Goal: Task Accomplishment & Management: Use online tool/utility

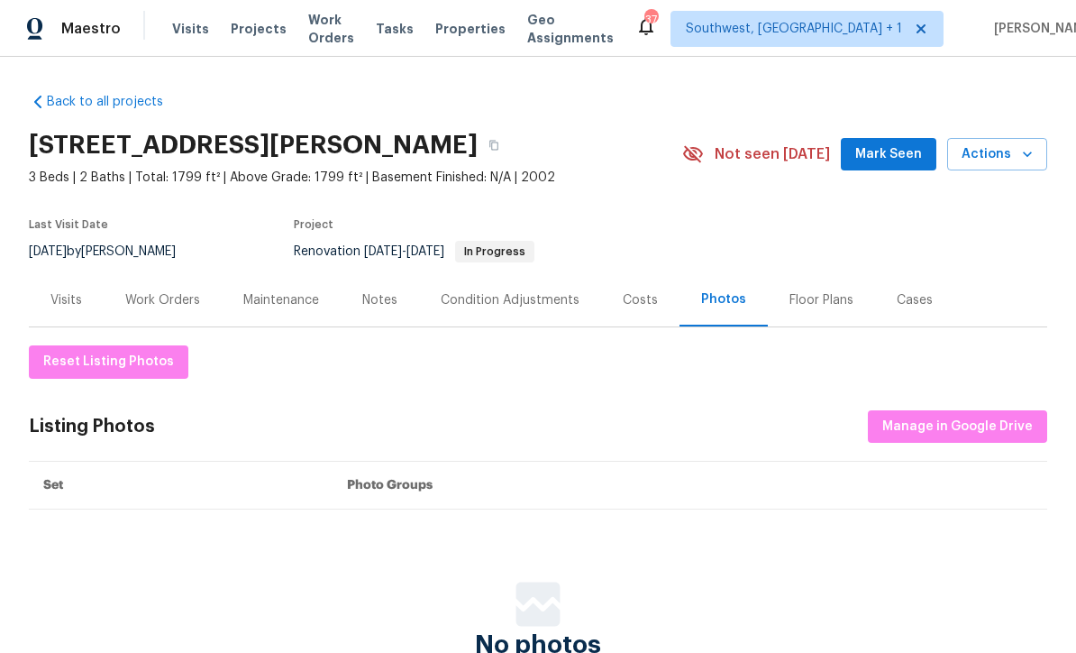
scroll to position [1, 0]
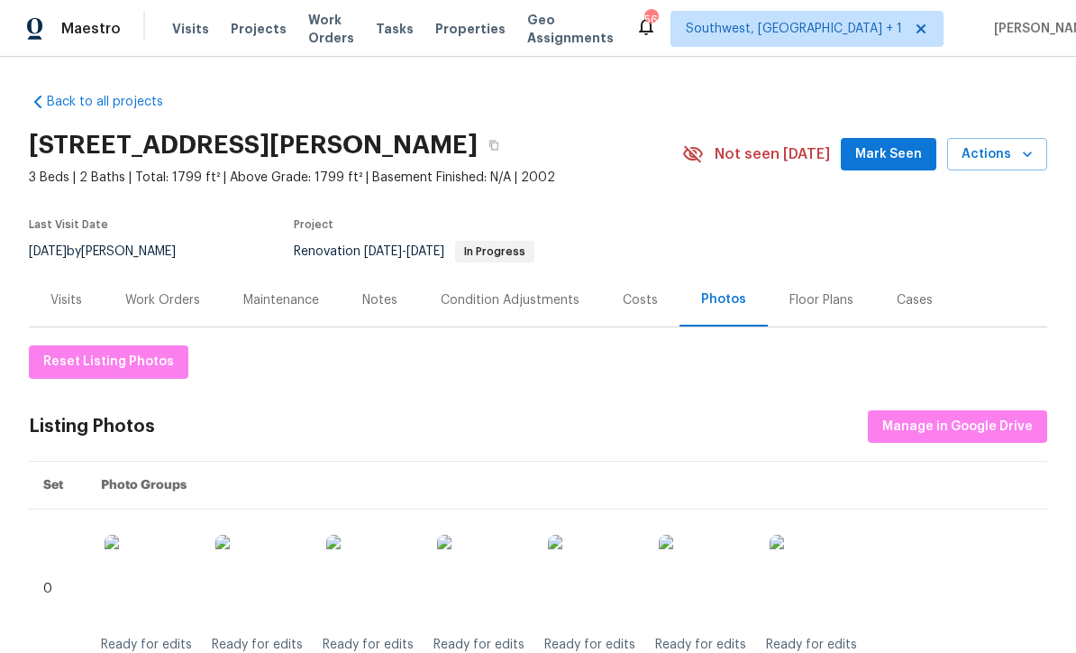
click at [154, 300] on div "Work Orders" at bounding box center [162, 300] width 75 height 18
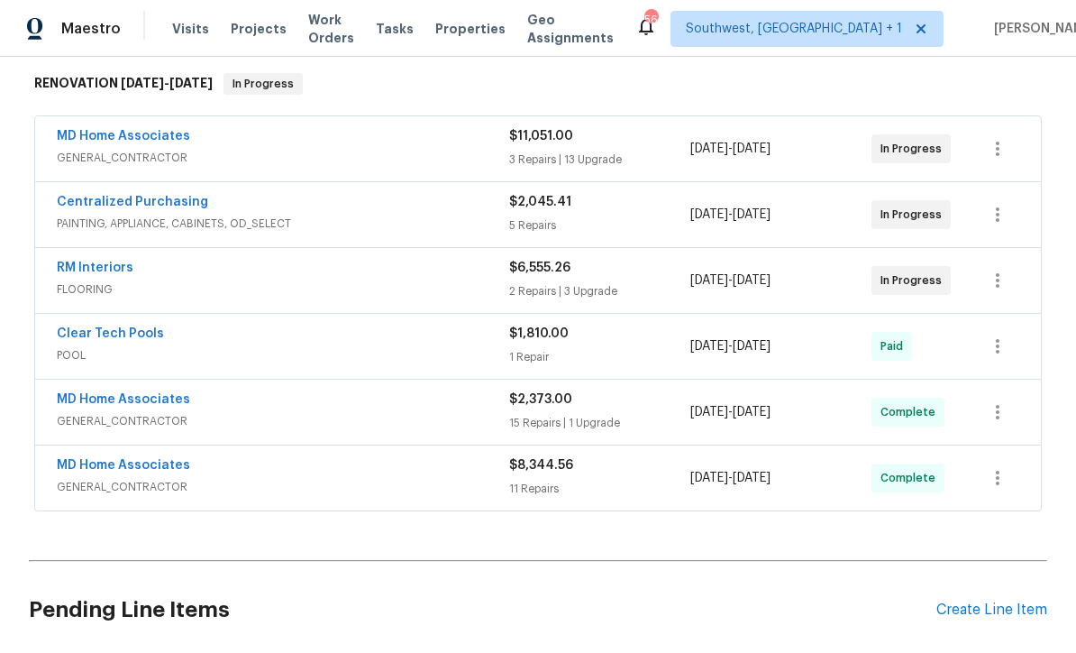
scroll to position [285, 0]
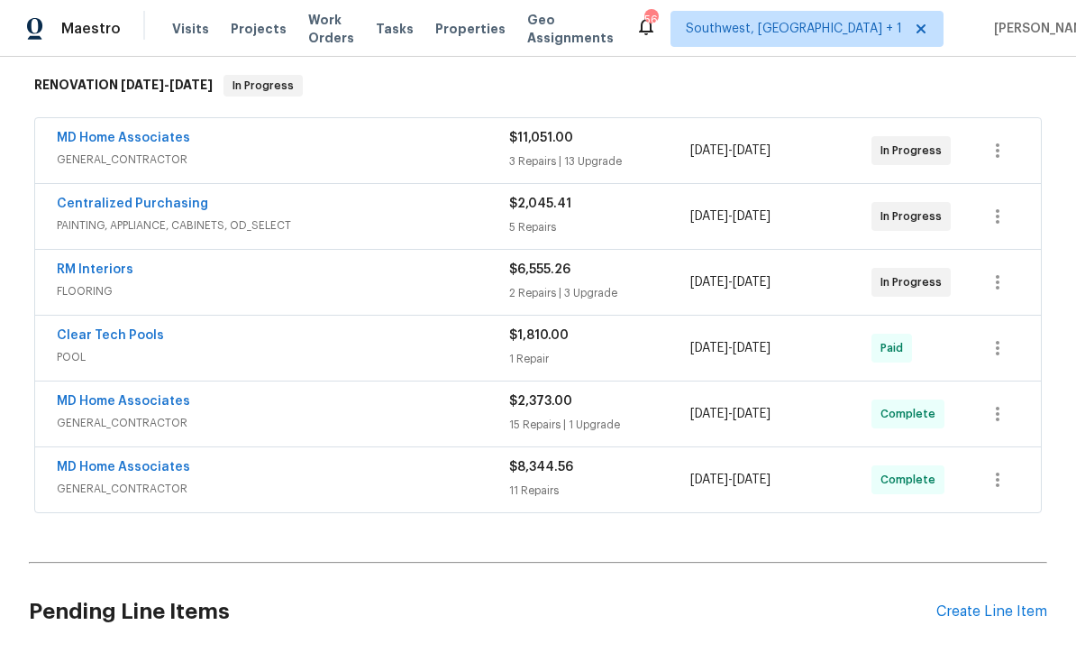
click at [92, 268] on link "RM Interiors" at bounding box center [95, 269] width 77 height 13
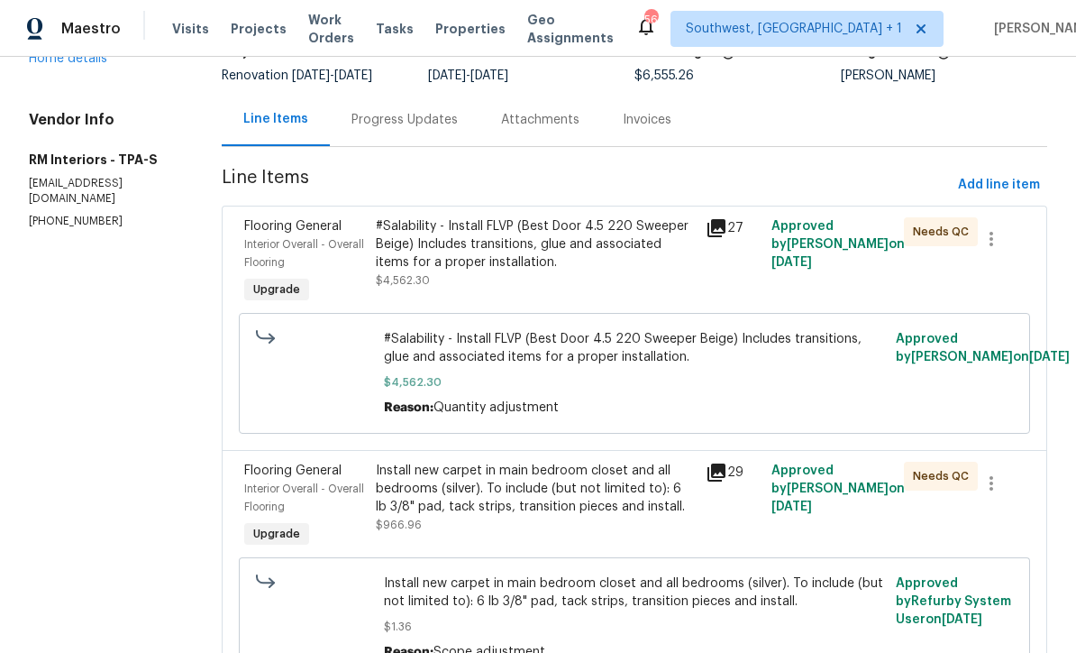
scroll to position [142, 0]
click at [609, 252] on div "#Salability - Install FLVP (Best Door 4.5 220 Sweeper Beige) Includes transitio…" at bounding box center [535, 243] width 319 height 54
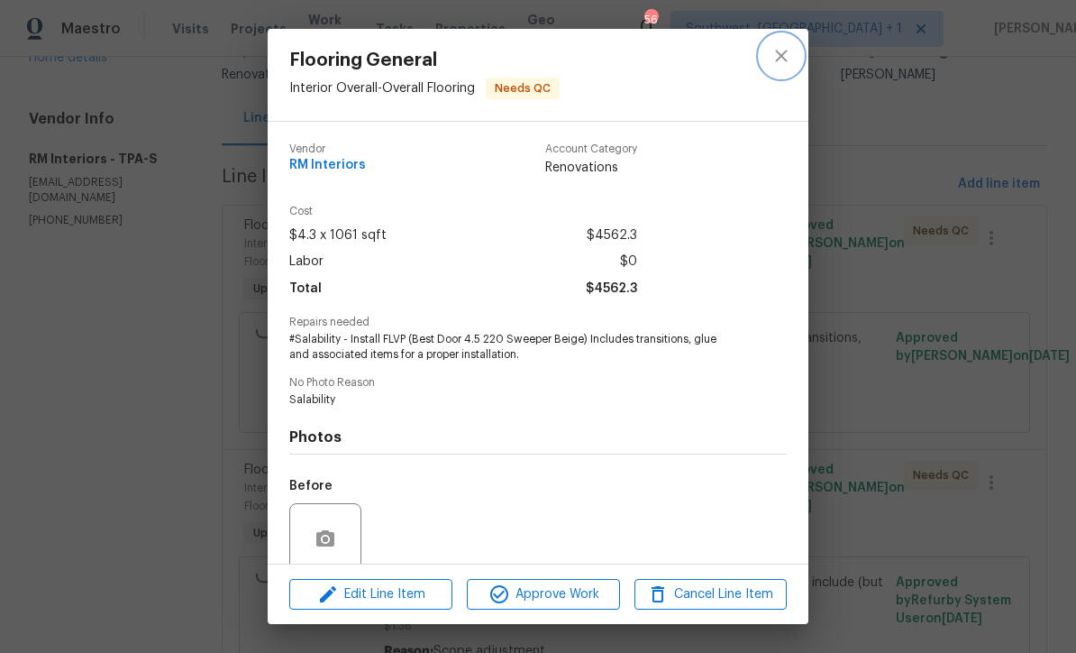
click at [777, 60] on icon "close" at bounding box center [781, 56] width 12 height 12
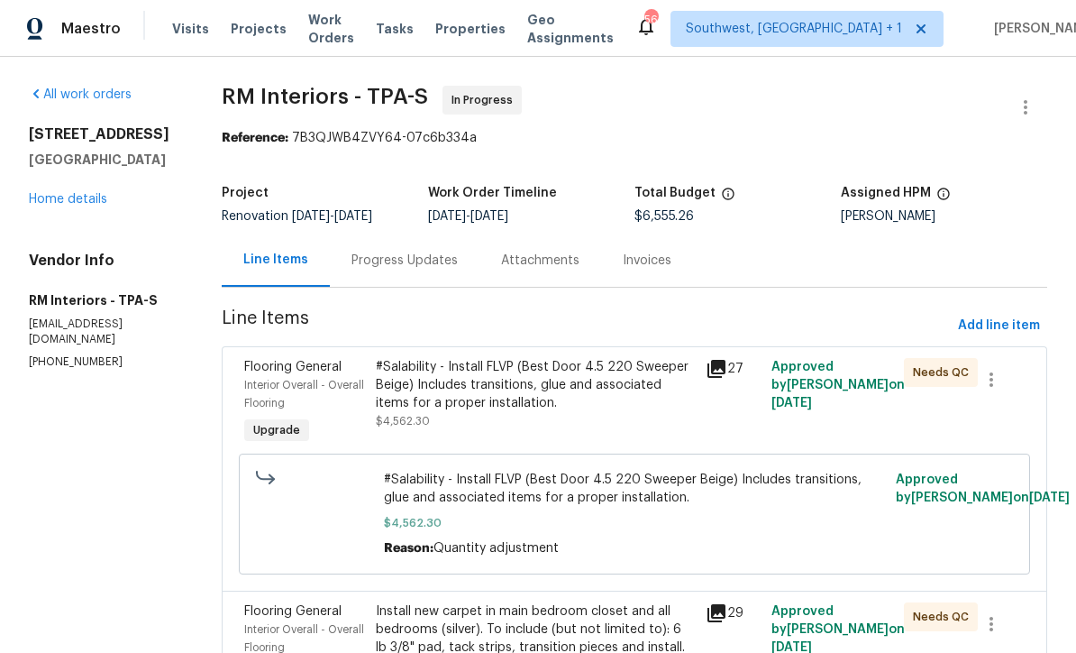
scroll to position [0, 0]
click at [69, 196] on link "Home details" at bounding box center [68, 199] width 78 height 13
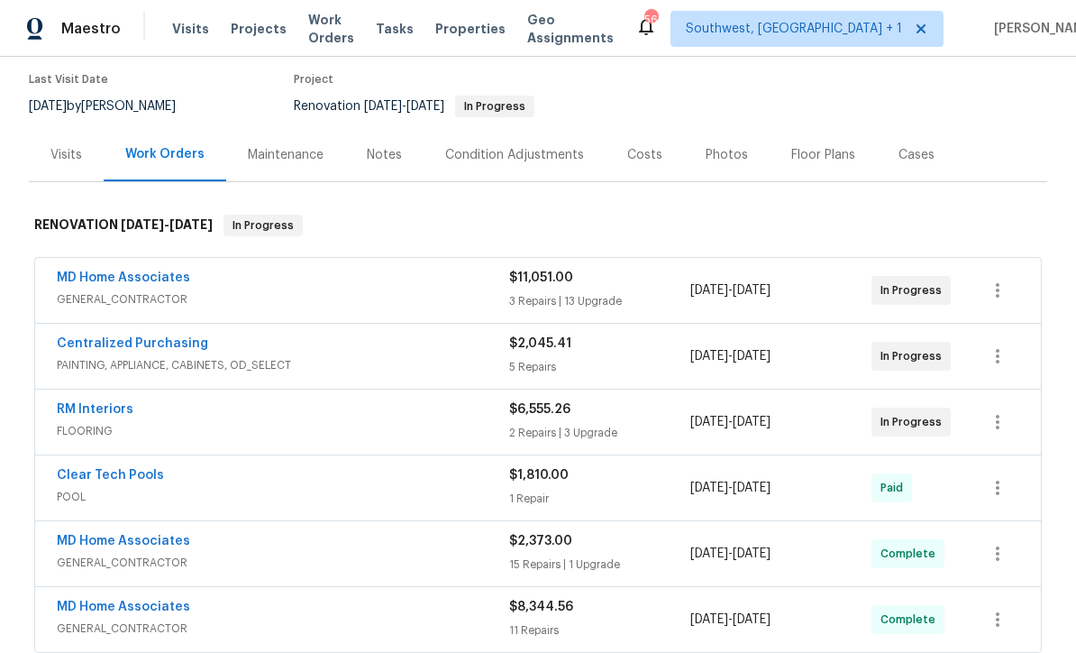
scroll to position [142, 0]
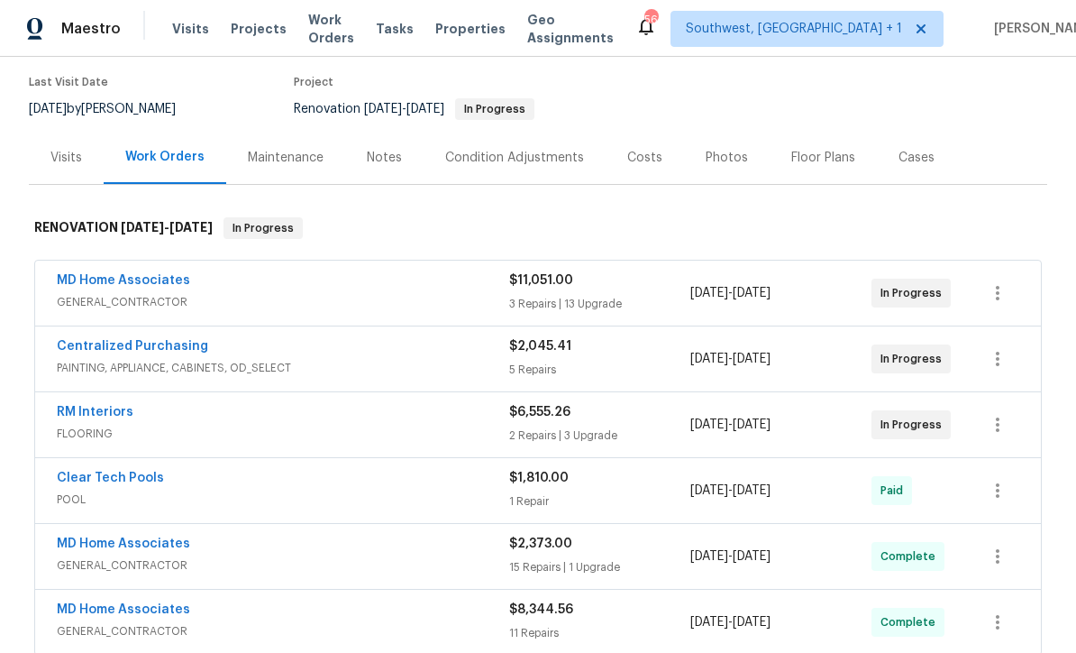
click at [72, 415] on link "RM Interiors" at bounding box center [95, 412] width 77 height 13
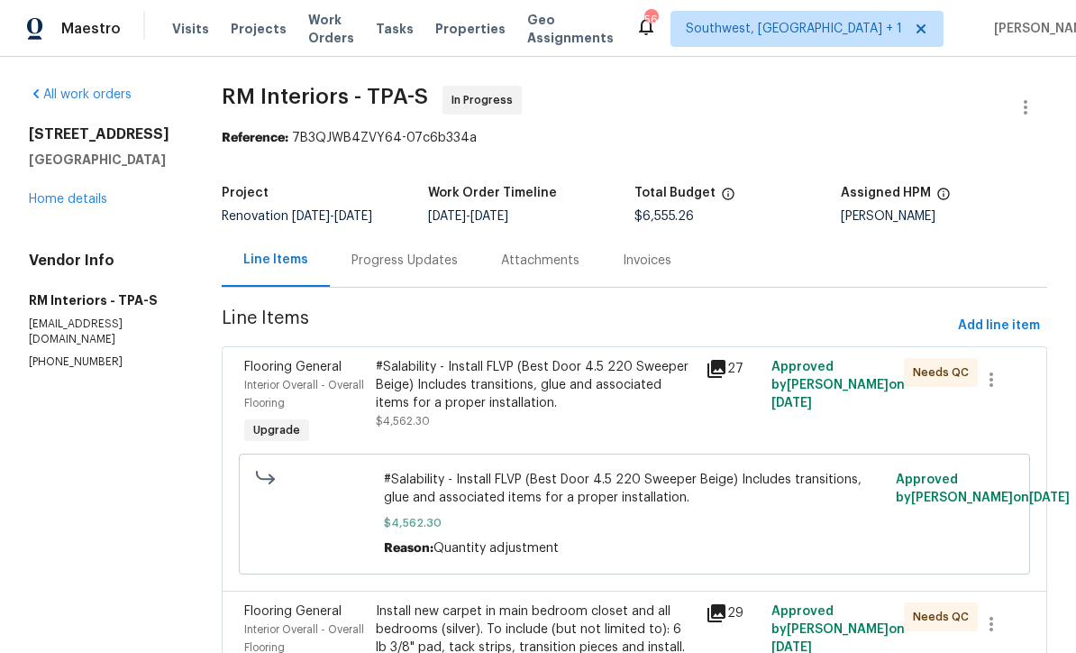
click at [442, 279] on div "Progress Updates" at bounding box center [405, 259] width 150 height 53
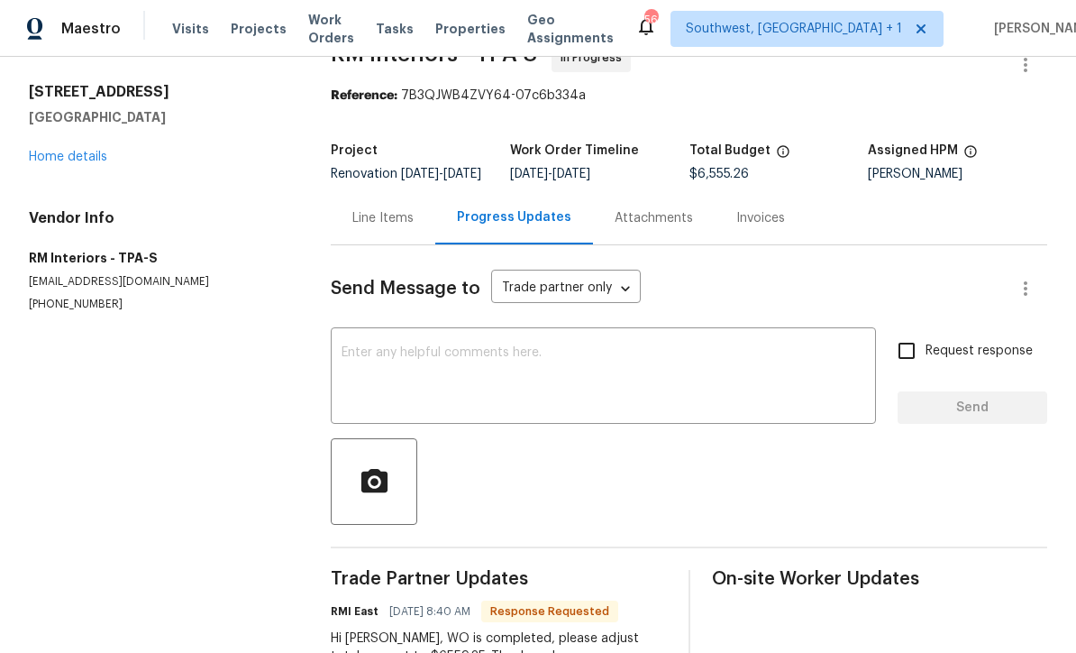
scroll to position [37, 0]
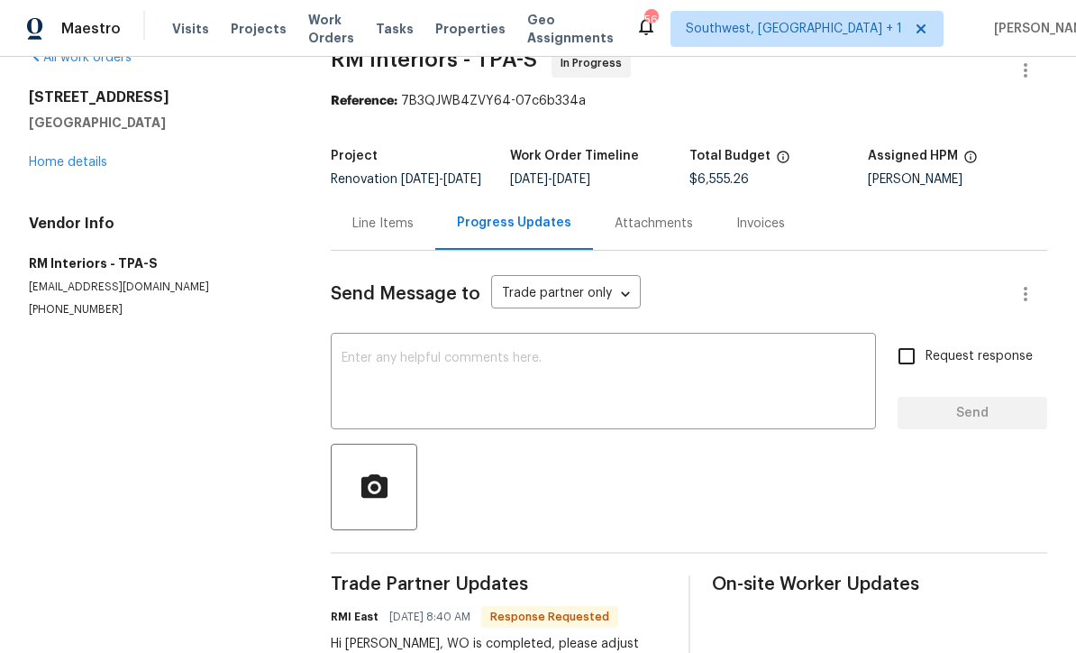
click at [62, 160] on link "Home details" at bounding box center [68, 162] width 78 height 13
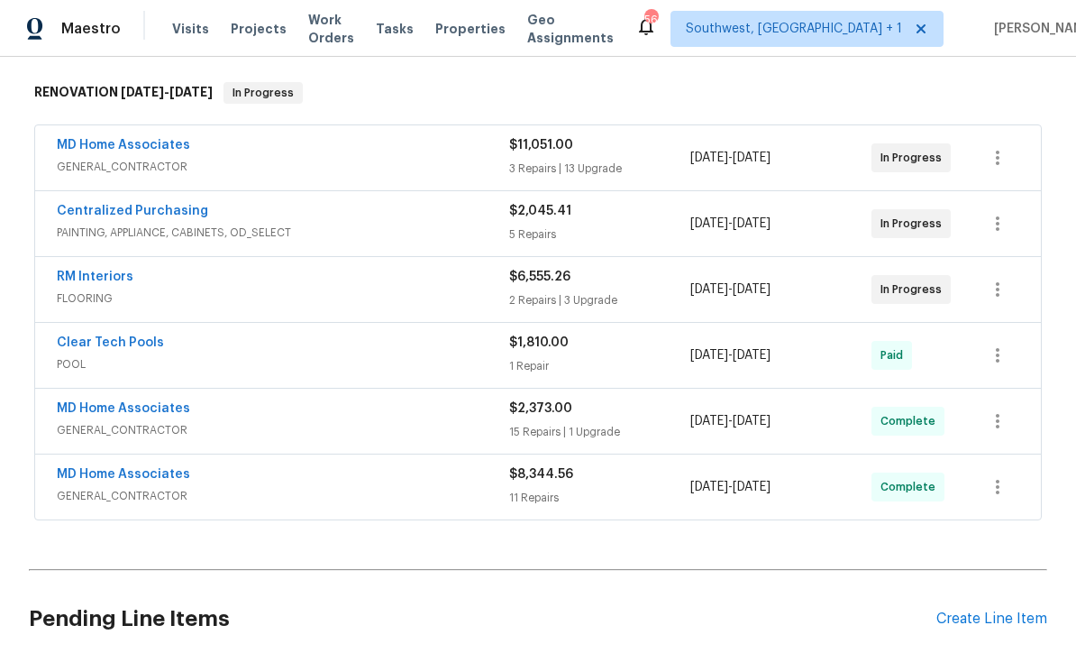
scroll to position [279, 0]
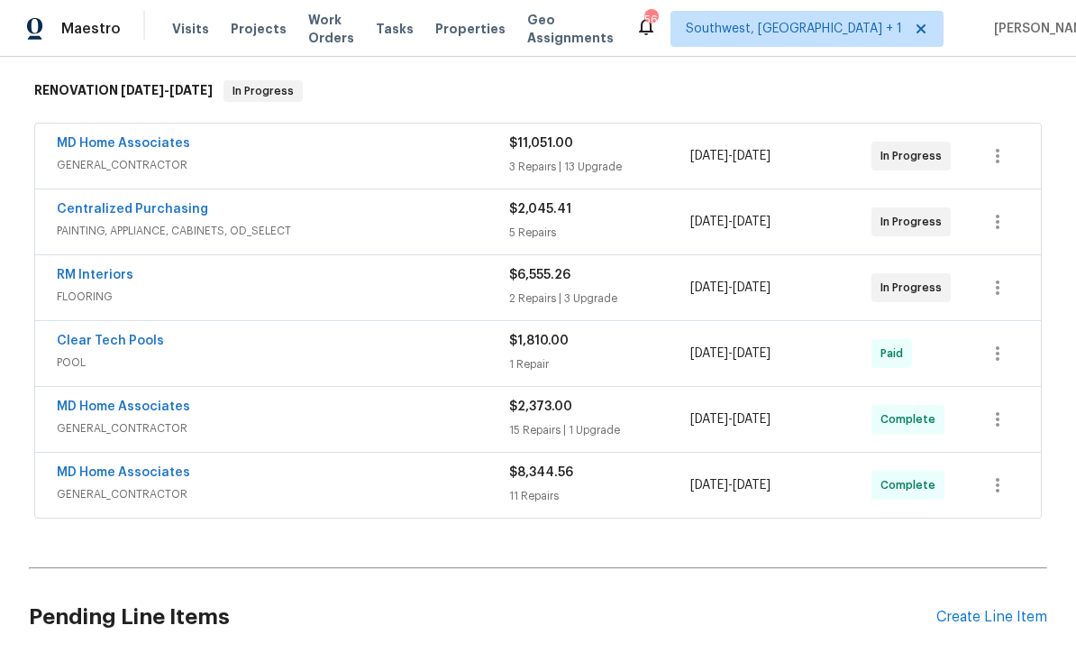
click at [534, 300] on div "2 Repairs | 3 Upgrade" at bounding box center [599, 298] width 181 height 18
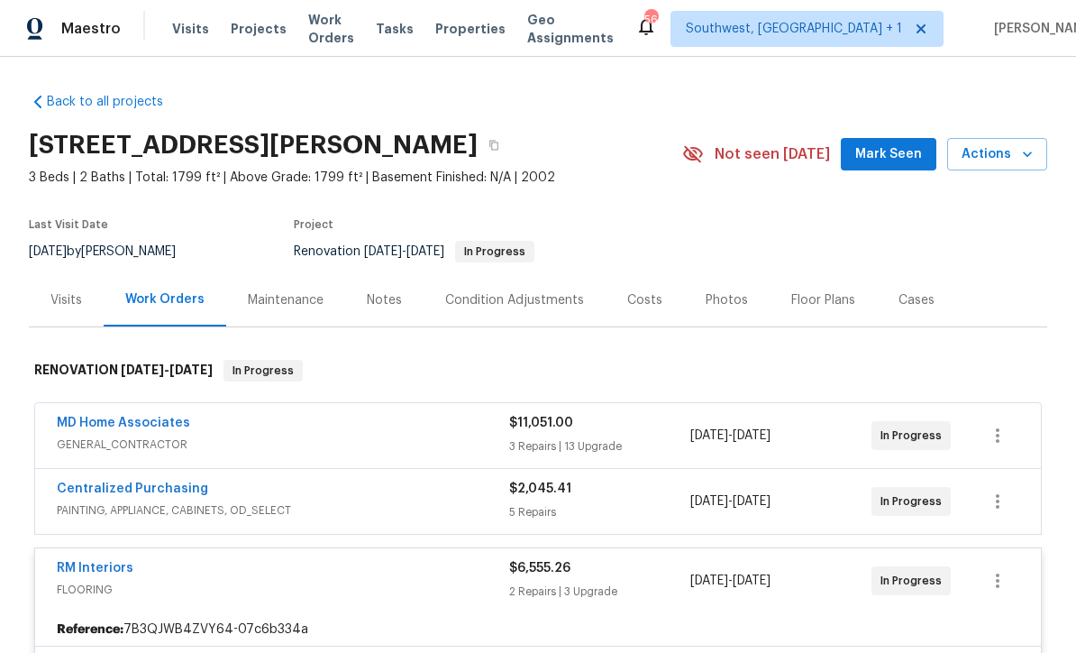
scroll to position [0, 0]
click at [710, 217] on section "366 Vitorio St, Punta Gorda, FL 33983 3 Beds | 2 Baths | Total: 1799 ft² | Abov…" at bounding box center [538, 197] width 1018 height 151
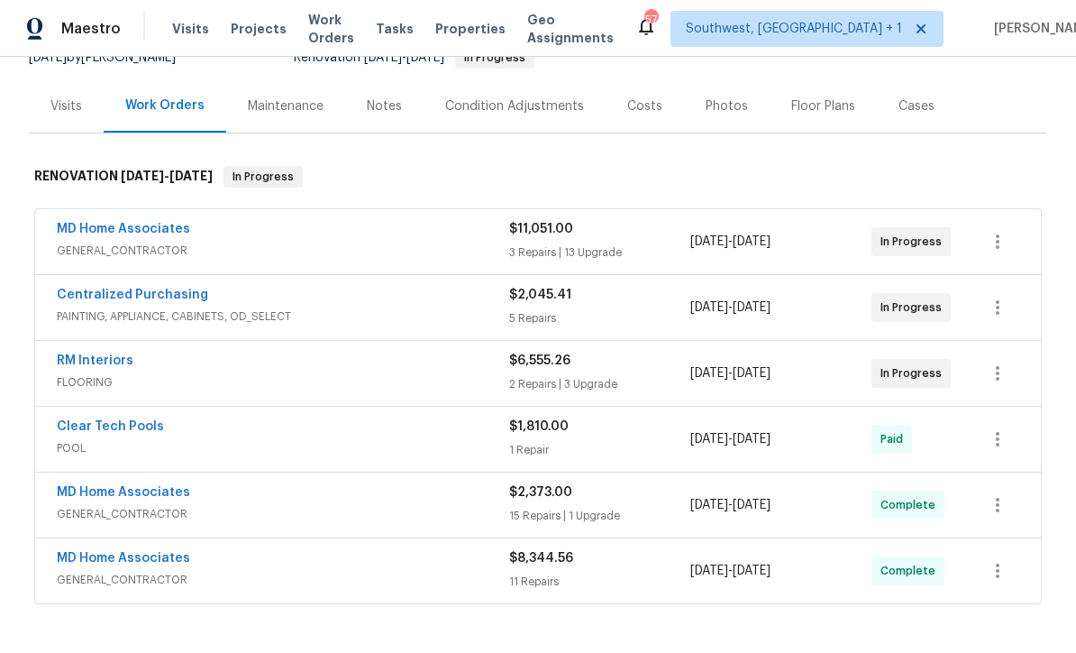
scroll to position [201, 0]
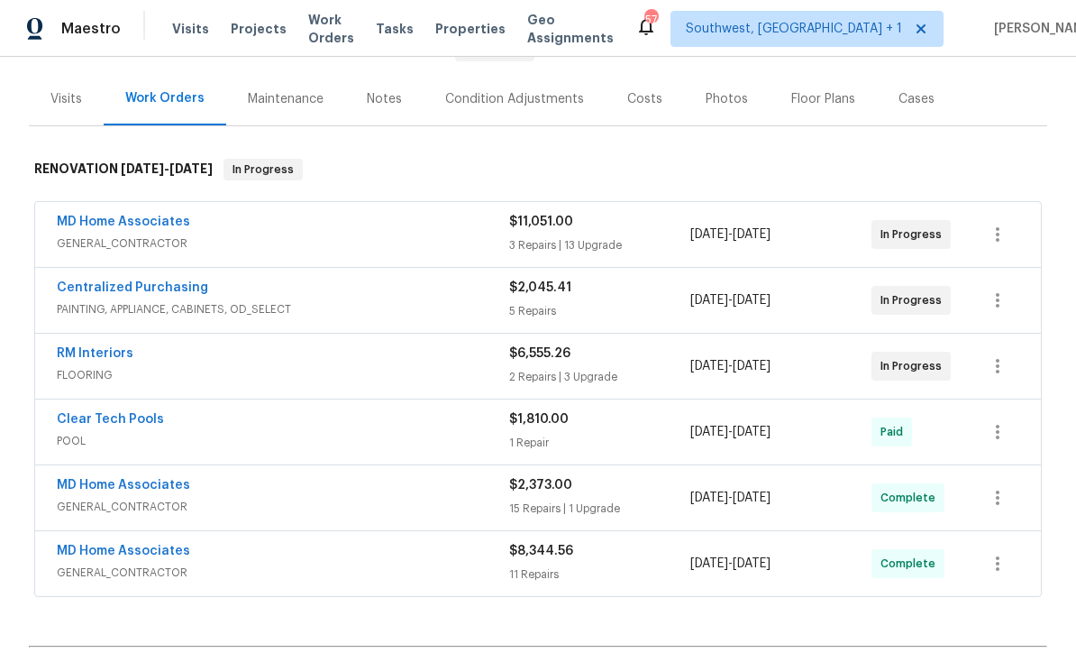
click at [68, 225] on link "MD Home Associates" at bounding box center [123, 221] width 133 height 13
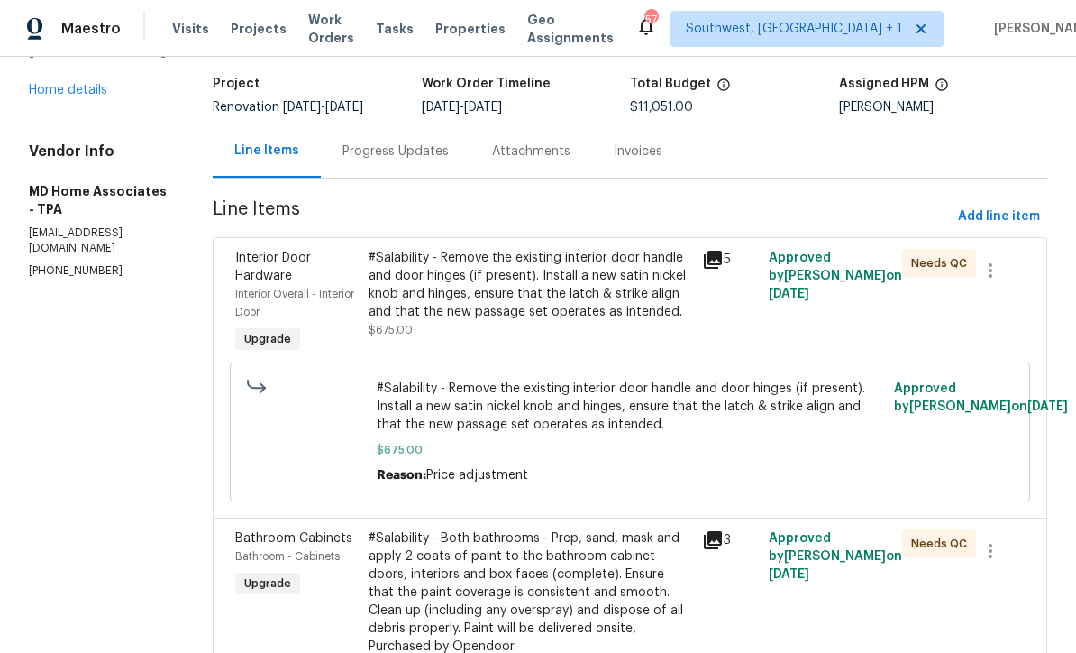
scroll to position [108, 0]
click at [596, 324] on div "#Salability - Remove the existing interior door handle and door hinges (if pres…" at bounding box center [530, 295] width 323 height 90
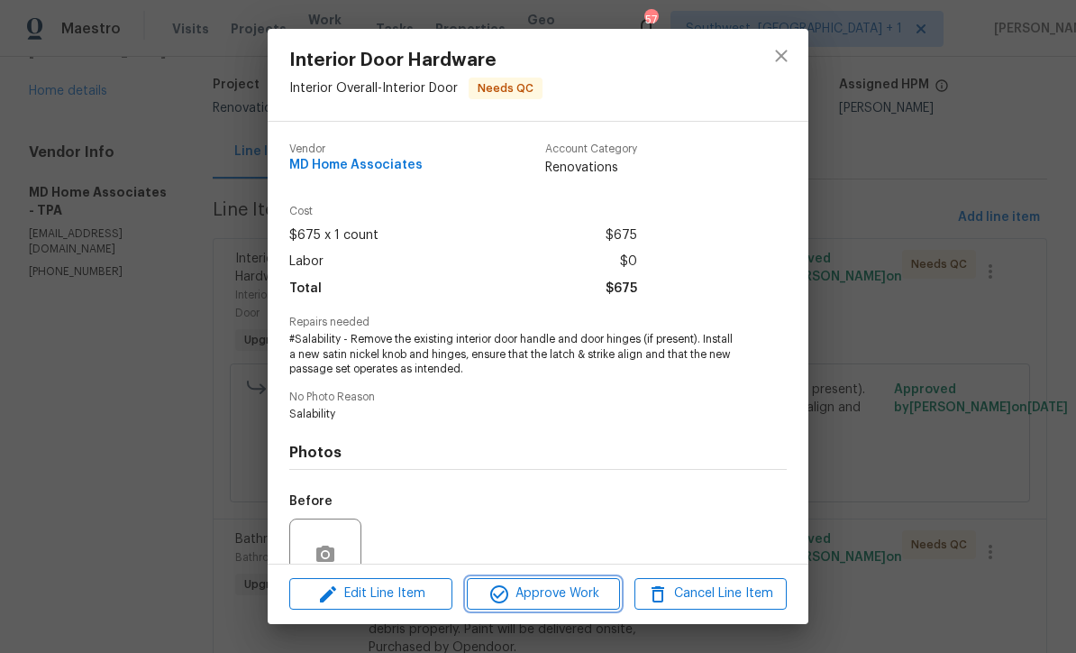
click at [580, 598] on span "Approve Work" at bounding box center [543, 593] width 142 height 23
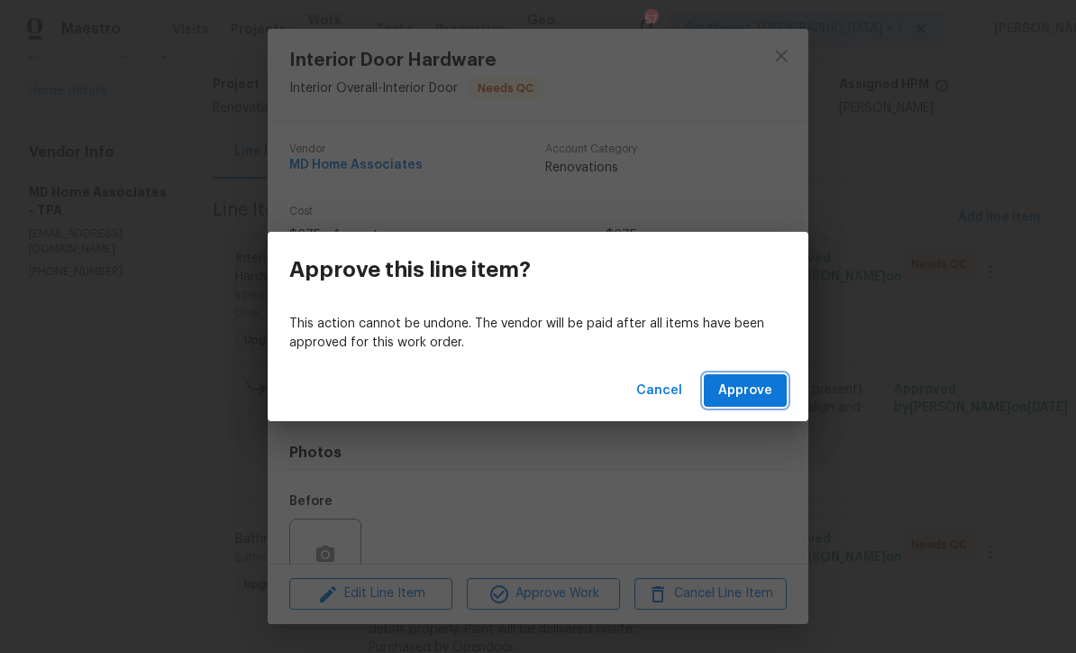
click at [757, 397] on span "Approve" at bounding box center [745, 390] width 54 height 23
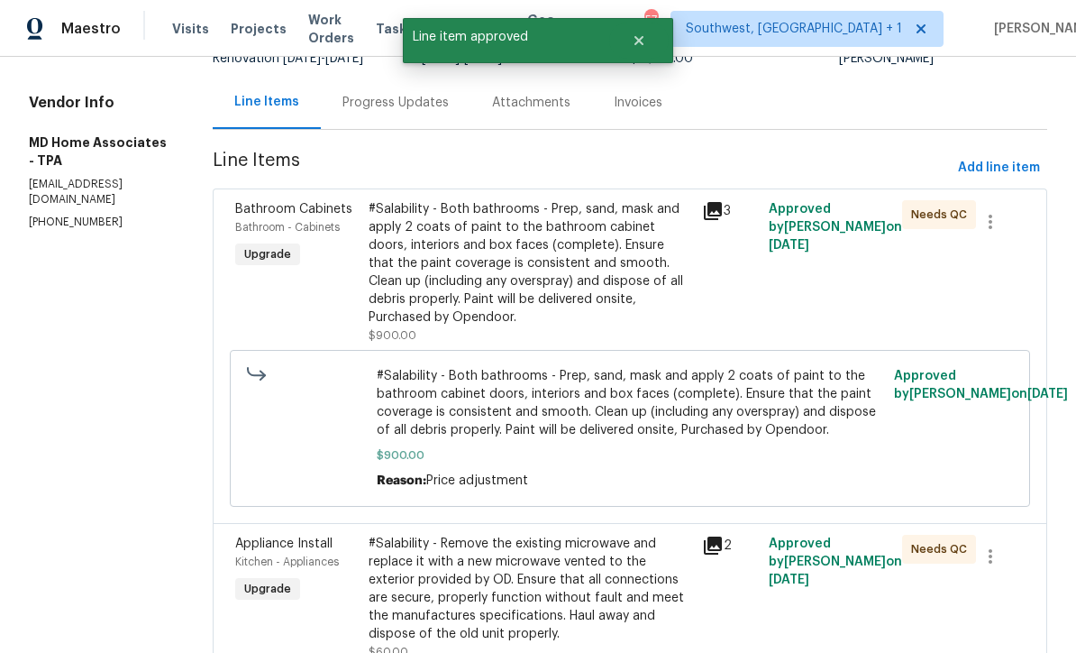
scroll to position [172, 0]
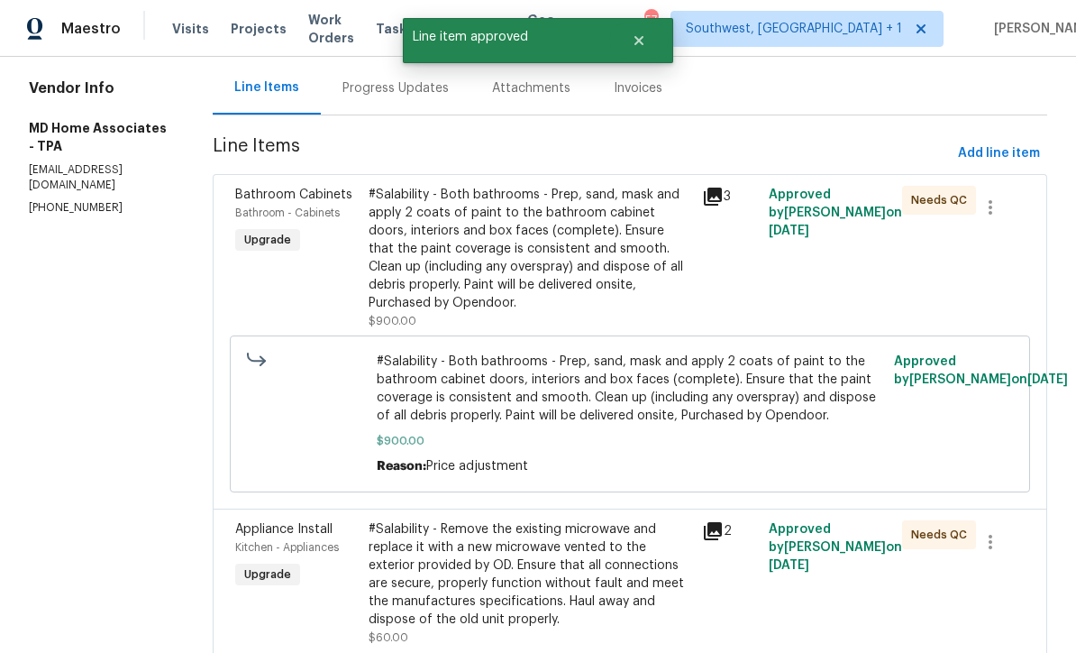
click at [589, 294] on div "#Salability - Both bathrooms - Prep, sand, mask and apply 2 coats of paint to t…" at bounding box center [530, 249] width 323 height 126
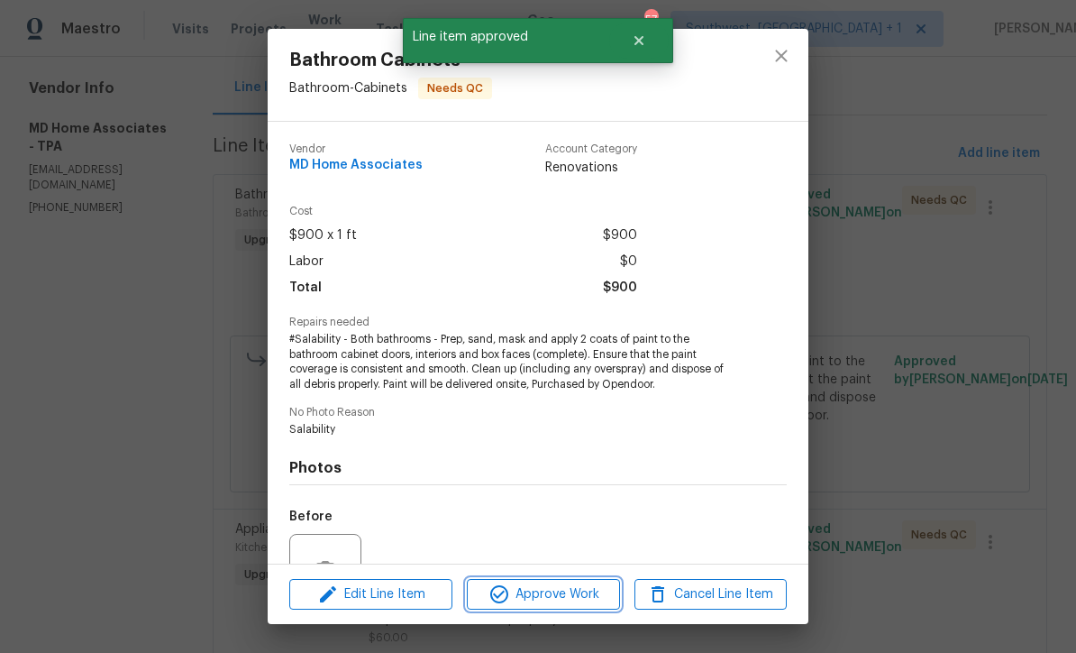
click at [582, 595] on span "Approve Work" at bounding box center [543, 594] width 142 height 23
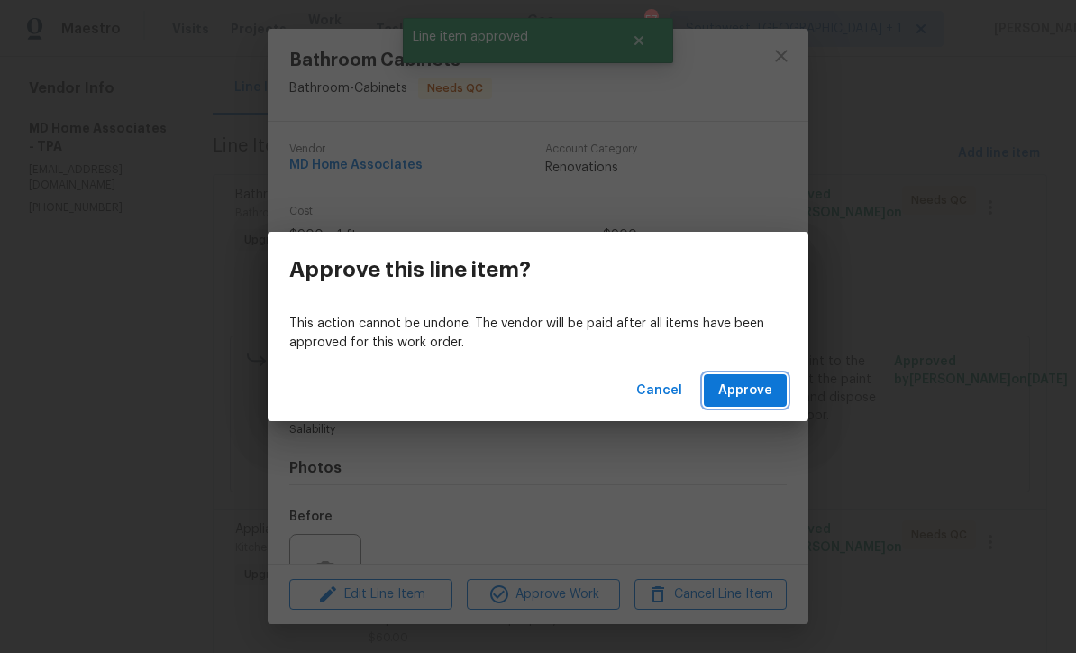
click at [757, 387] on span "Approve" at bounding box center [745, 390] width 54 height 23
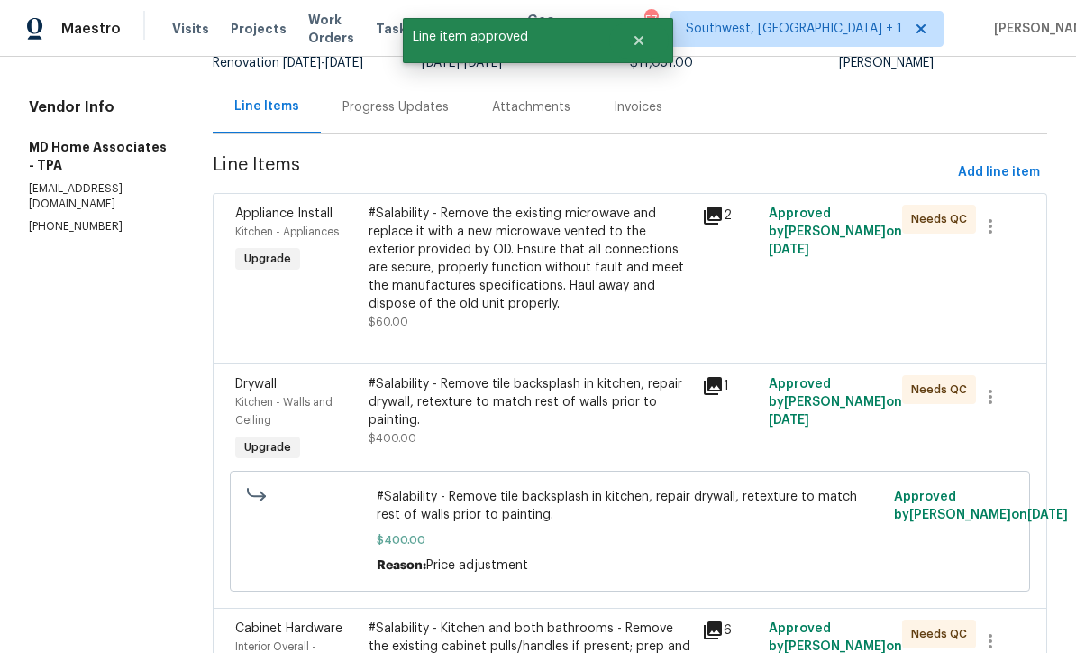
scroll to position [155, 0]
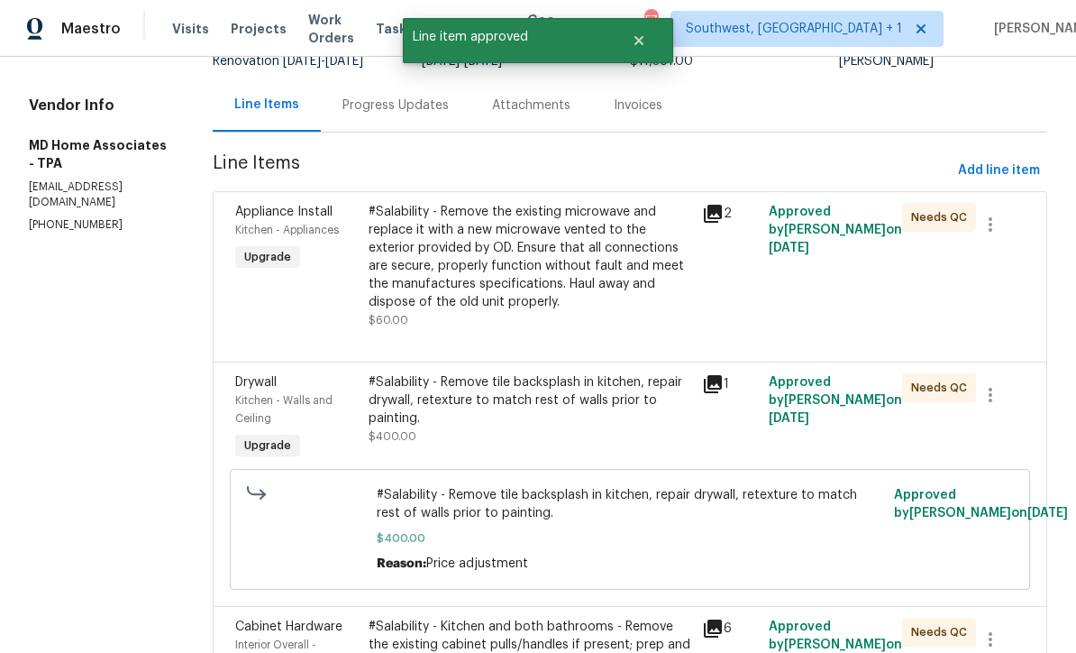
click at [571, 313] on div "#Salability - Remove the existing microwave and replace it with a new microwave…" at bounding box center [530, 266] width 323 height 126
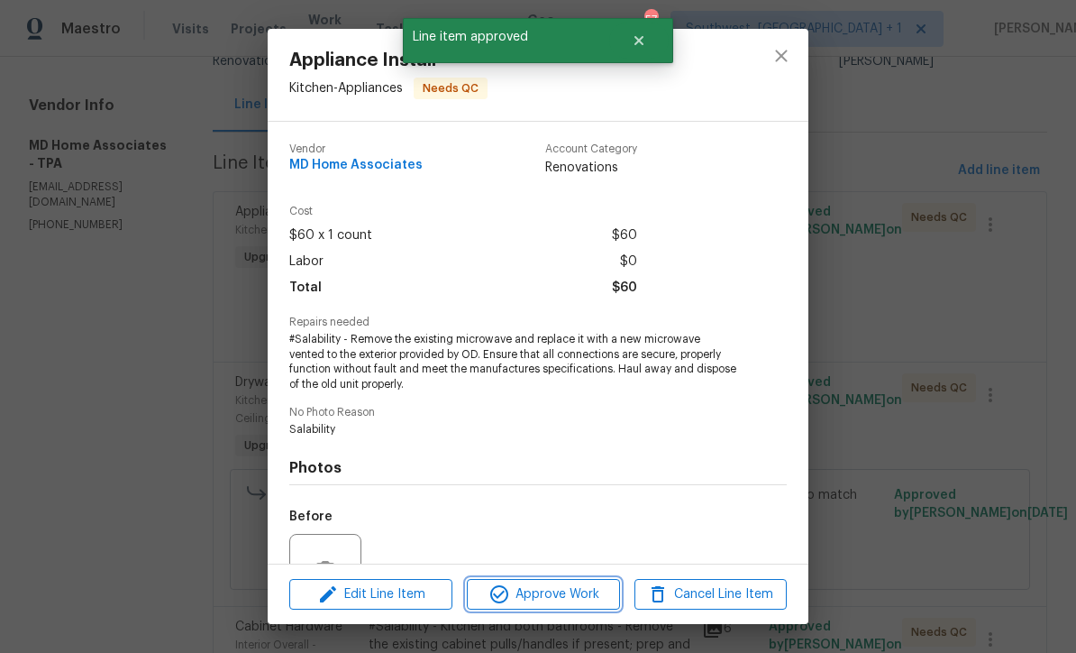
click at [587, 594] on span "Approve Work" at bounding box center [543, 594] width 142 height 23
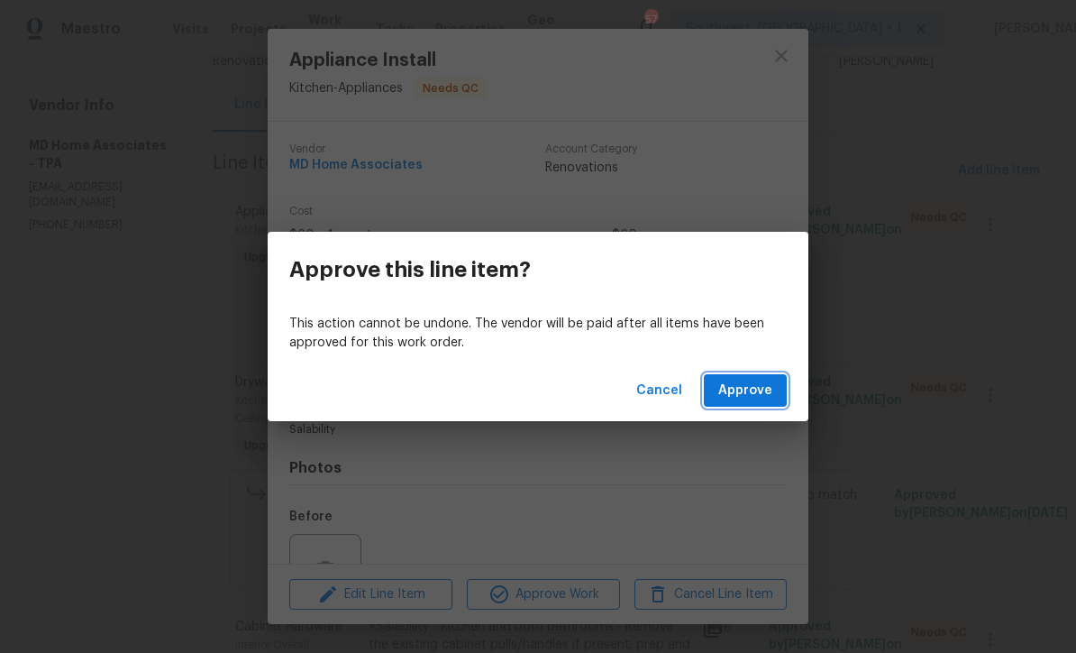
click at [757, 393] on span "Approve" at bounding box center [745, 390] width 54 height 23
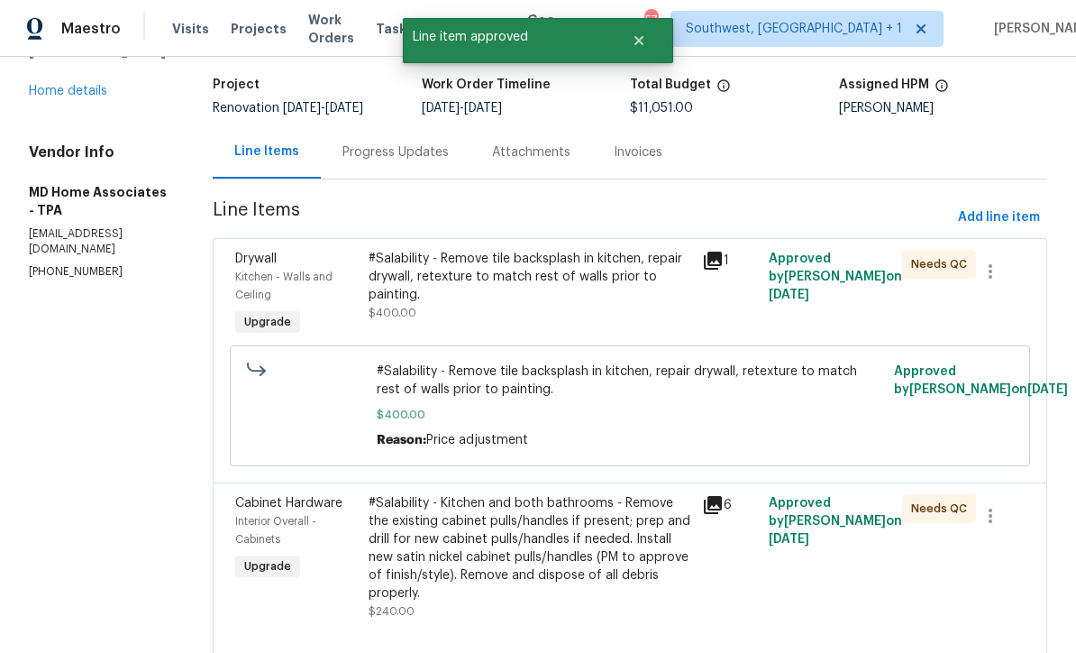
scroll to position [112, 0]
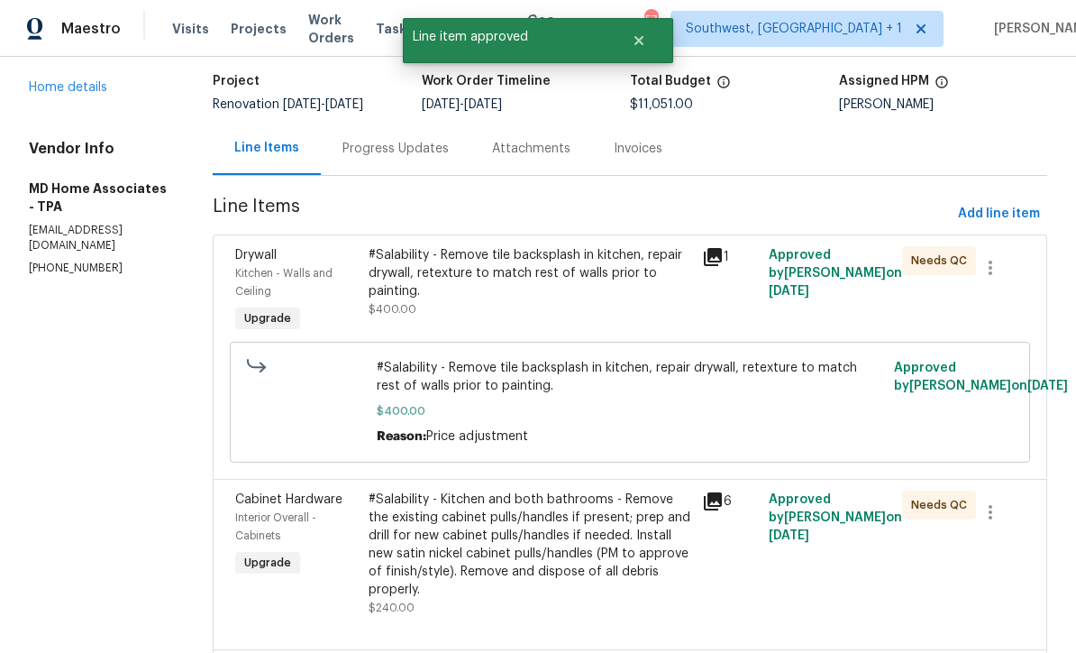
click at [565, 324] on div "#Salability - Remove tile backsplash in kitchen, repair drywall, retexture to m…" at bounding box center [529, 291] width 333 height 101
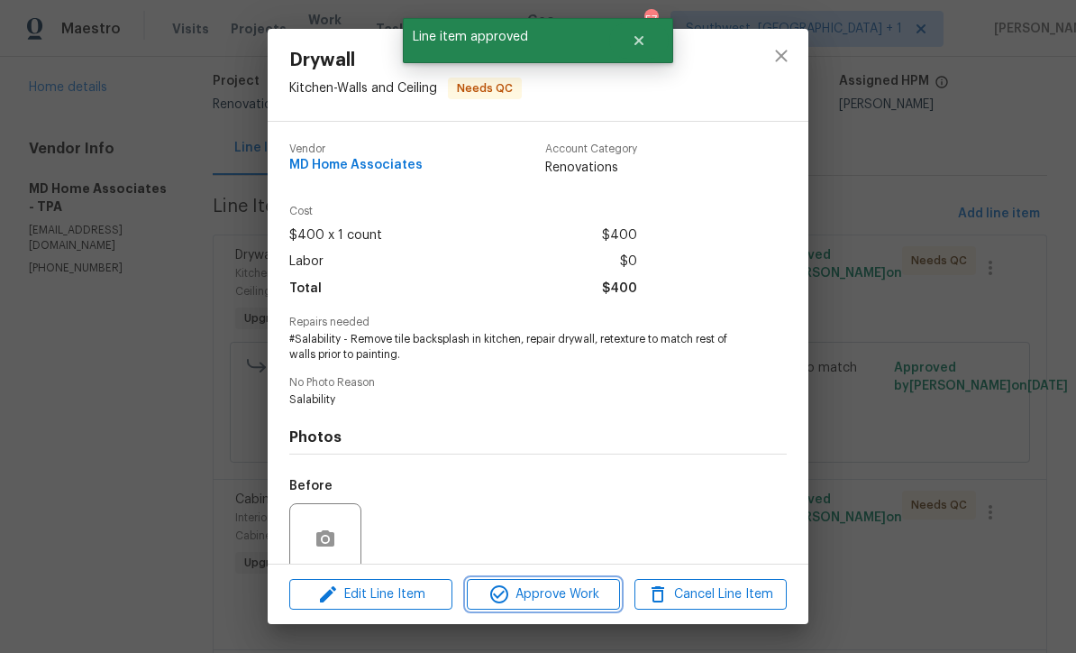
click at [580, 596] on span "Approve Work" at bounding box center [543, 594] width 142 height 23
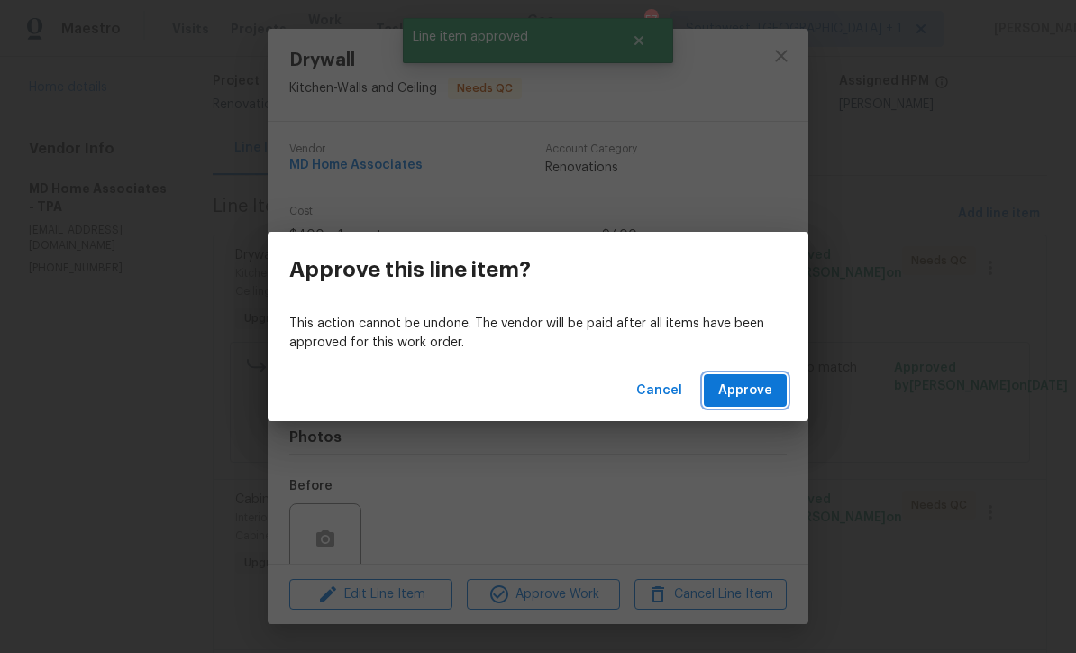
click at [754, 391] on span "Approve" at bounding box center [745, 390] width 54 height 23
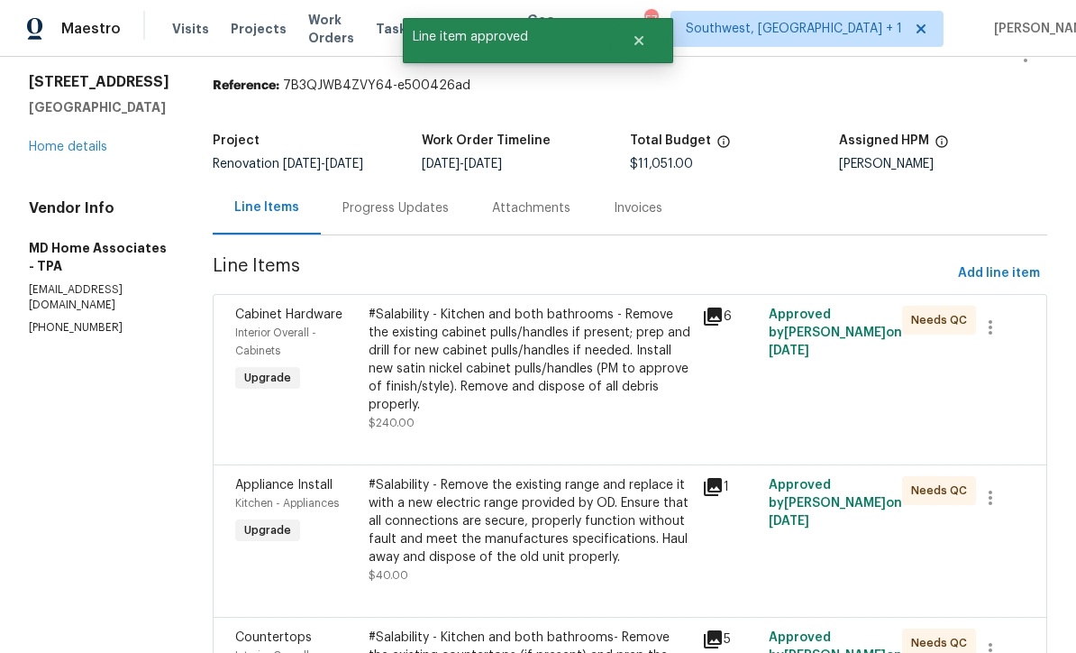
scroll to position [141, 0]
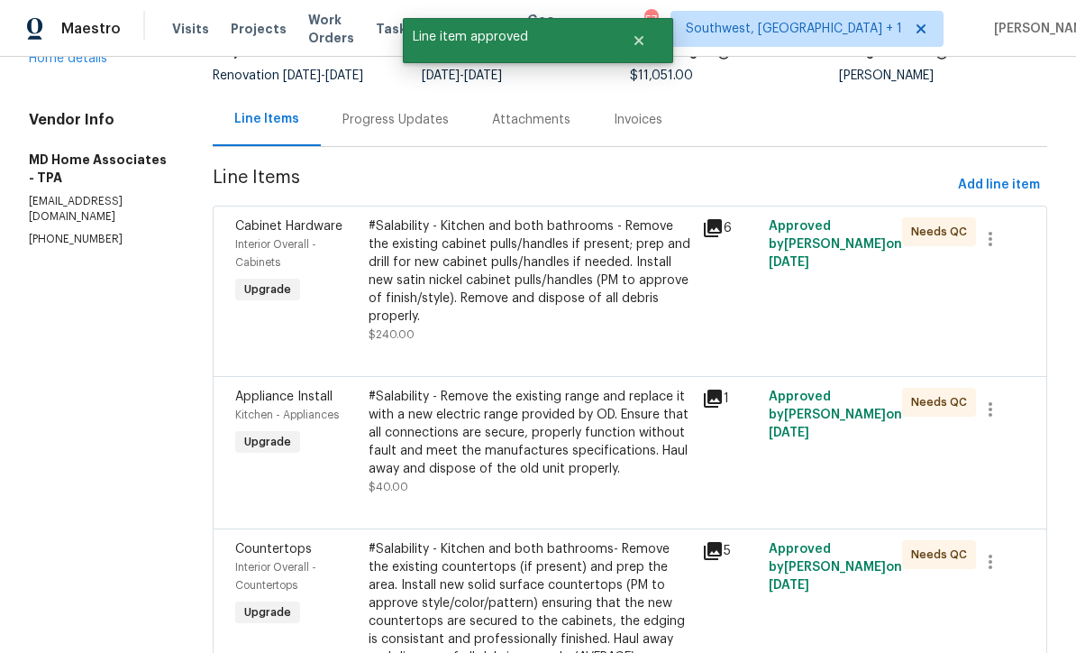
click at [580, 338] on div "#Salability - Kitchen and both bathrooms - Remove the existing cabinet pulls/ha…" at bounding box center [530, 280] width 323 height 126
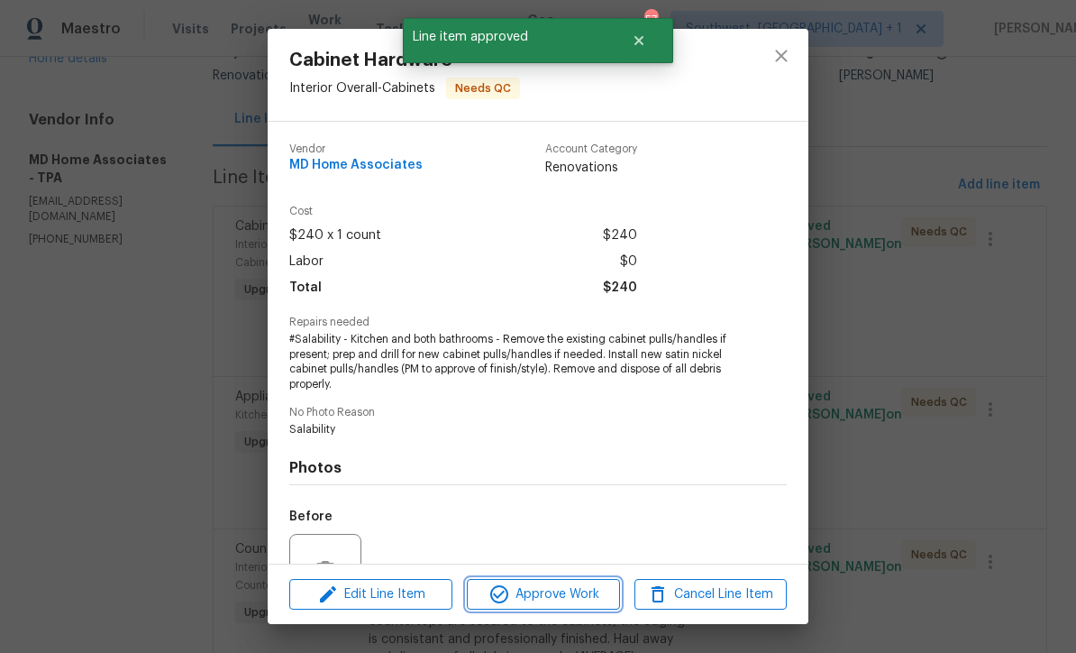
click at [581, 596] on span "Approve Work" at bounding box center [543, 594] width 142 height 23
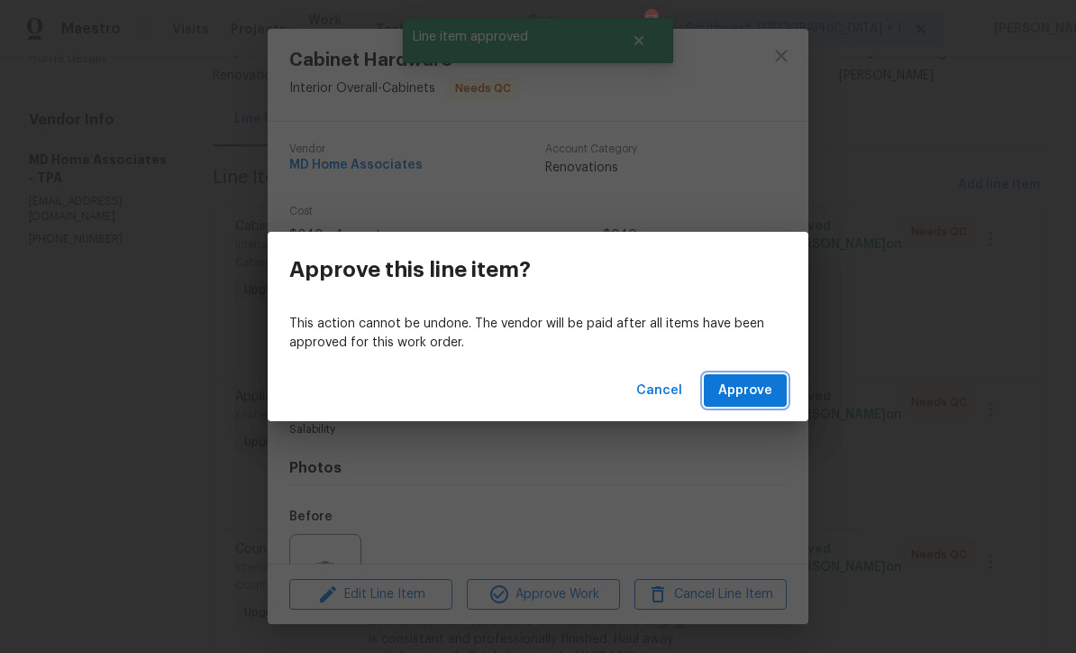
click at [768, 380] on span "Approve" at bounding box center [745, 390] width 54 height 23
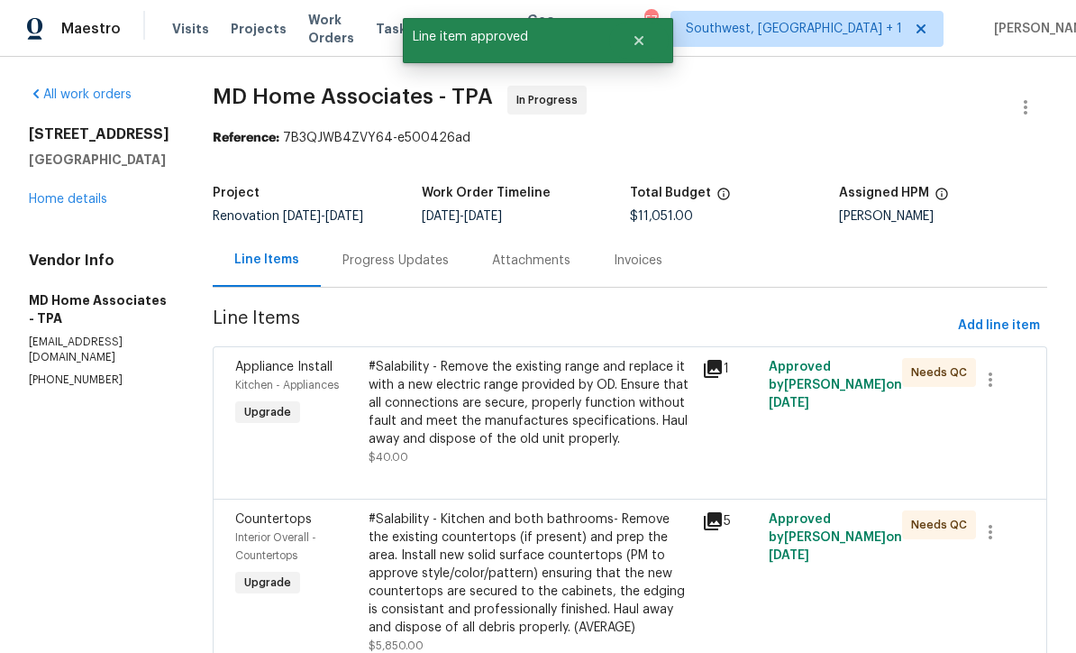
scroll to position [139, 0]
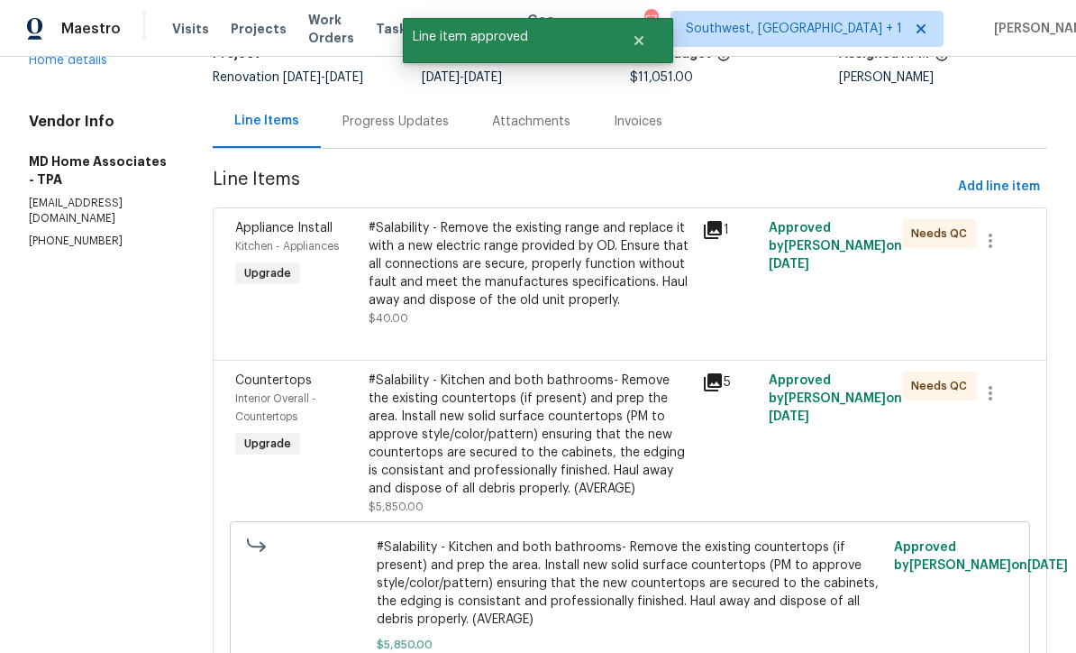
click at [555, 327] on div "#Salability - Remove the existing range and replace it with a new electric rang…" at bounding box center [530, 273] width 323 height 108
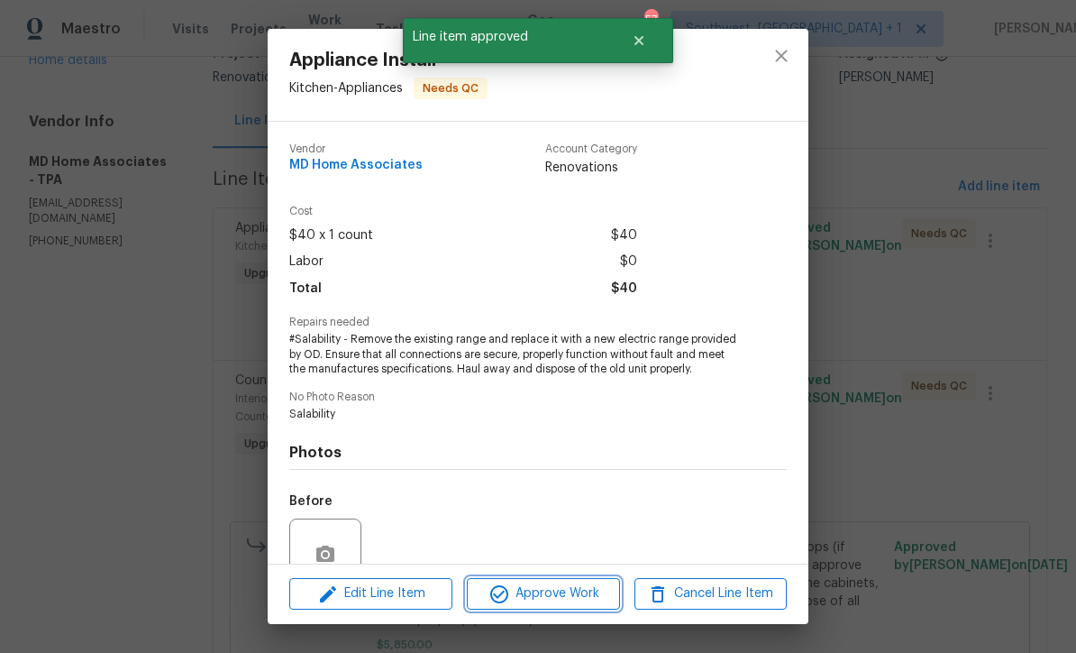
click at [566, 593] on span "Approve Work" at bounding box center [543, 593] width 142 height 23
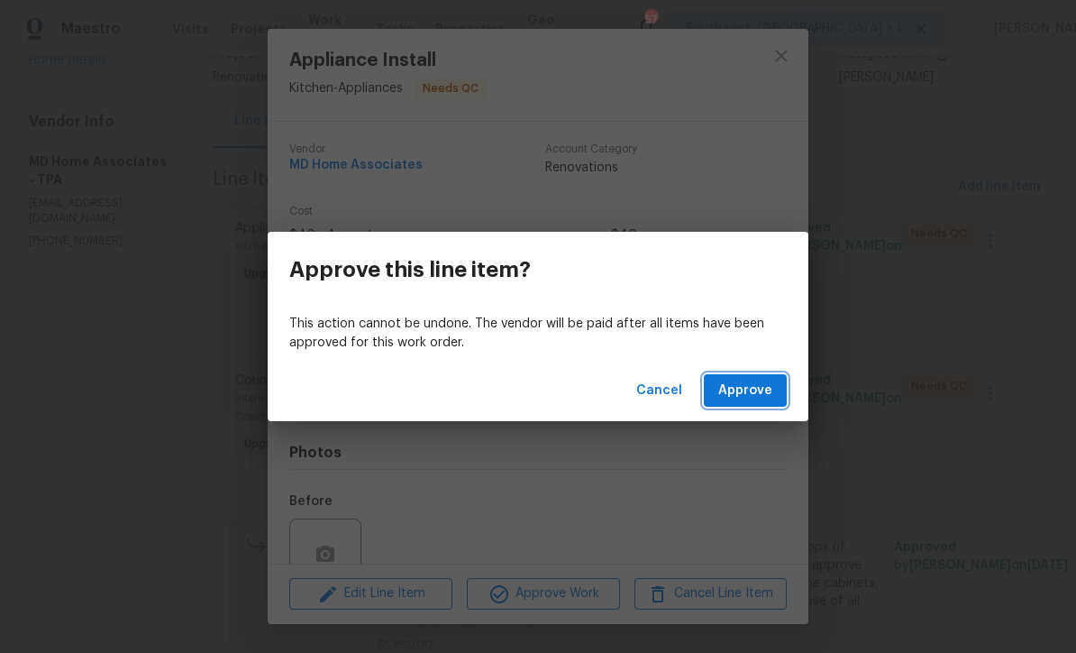
click at [757, 399] on span "Approve" at bounding box center [745, 390] width 54 height 23
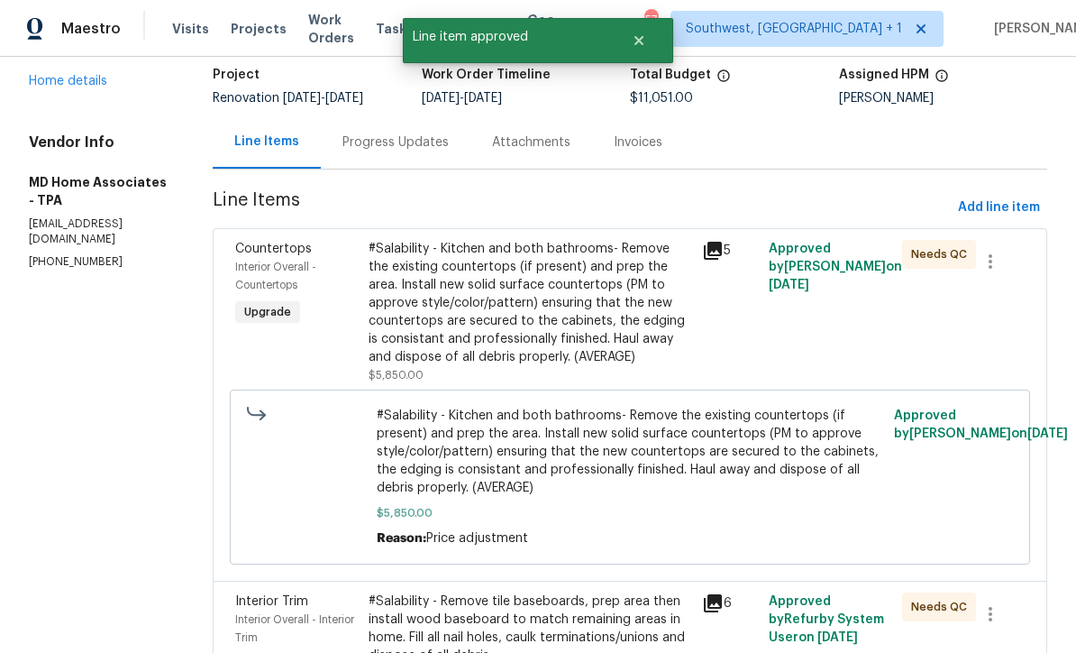
scroll to position [147, 0]
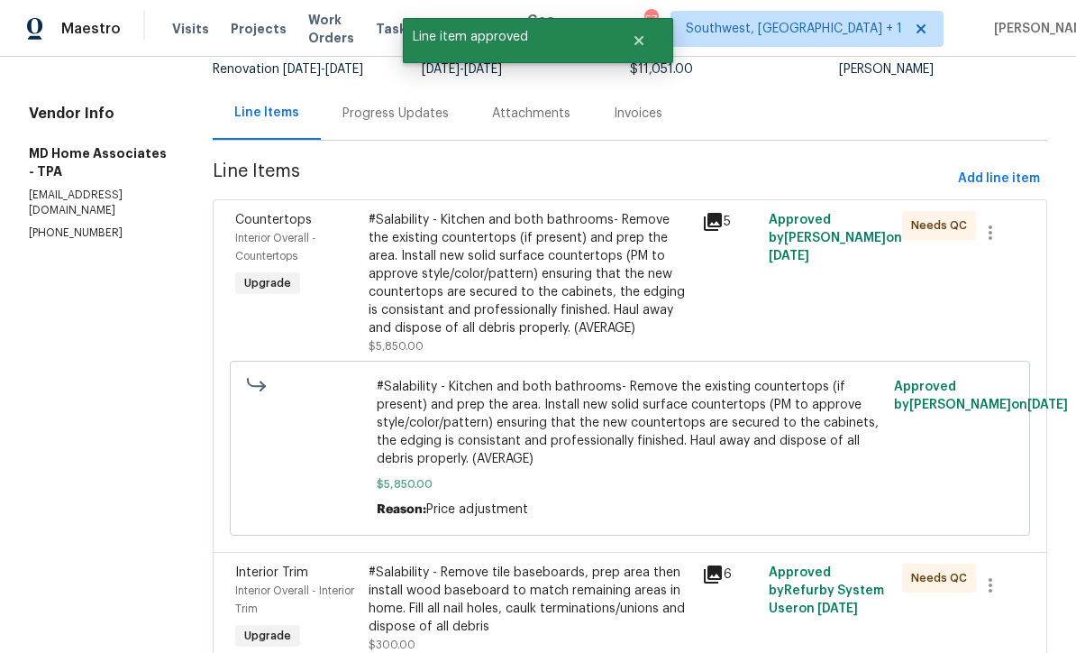
click at [564, 323] on div "#Salability - Kitchen and both bathrooms- Remove the existing countertops (if p…" at bounding box center [530, 274] width 323 height 126
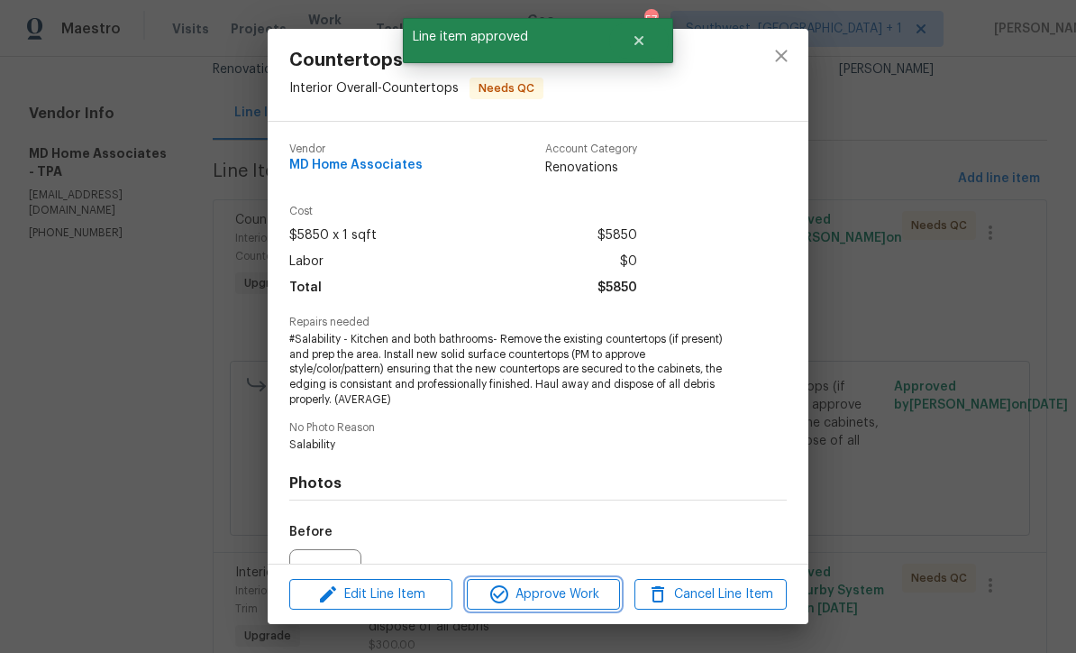
click at [578, 597] on span "Approve Work" at bounding box center [543, 594] width 142 height 23
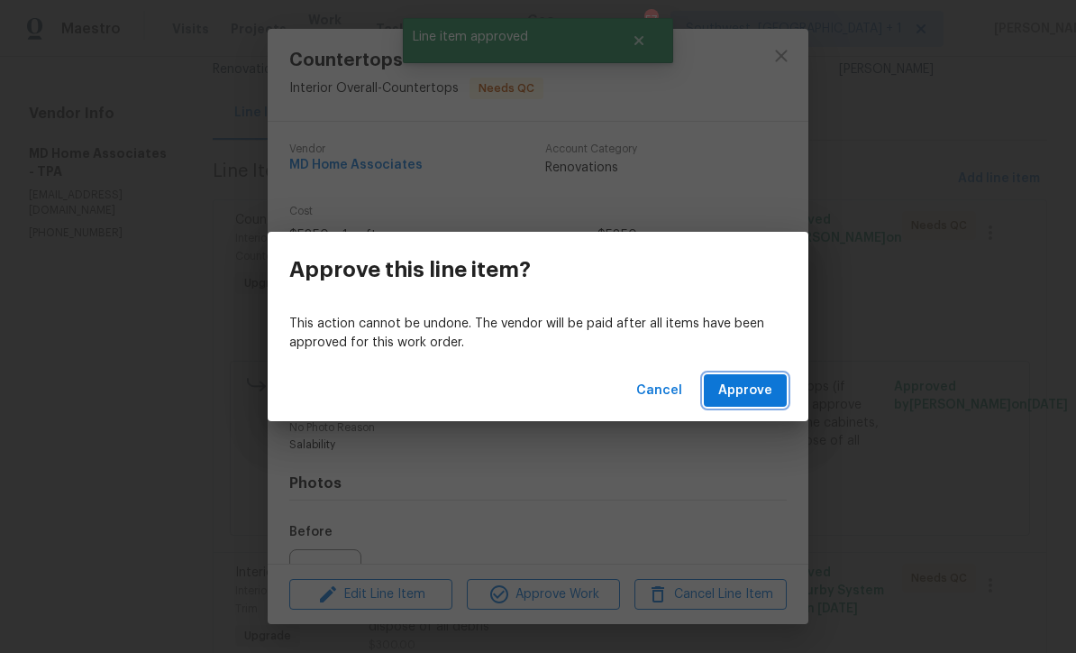
click at [764, 388] on span "Approve" at bounding box center [745, 390] width 54 height 23
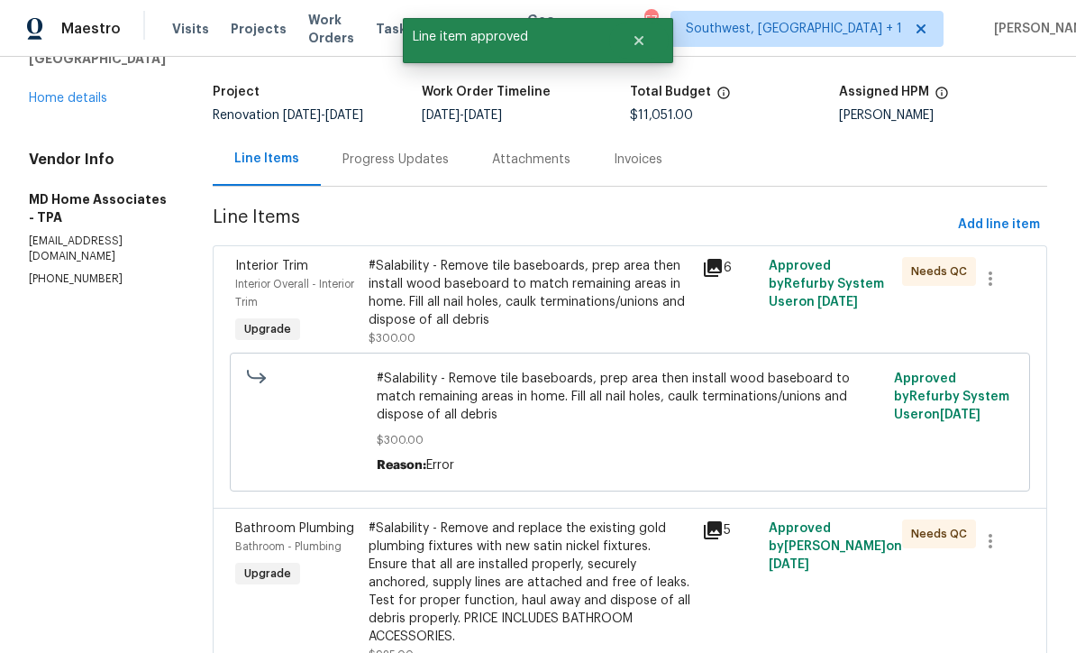
scroll to position [102, 0]
click at [581, 312] on div "#Salability - Remove tile baseboards, prep area then install wood baseboard to …" at bounding box center [530, 292] width 323 height 72
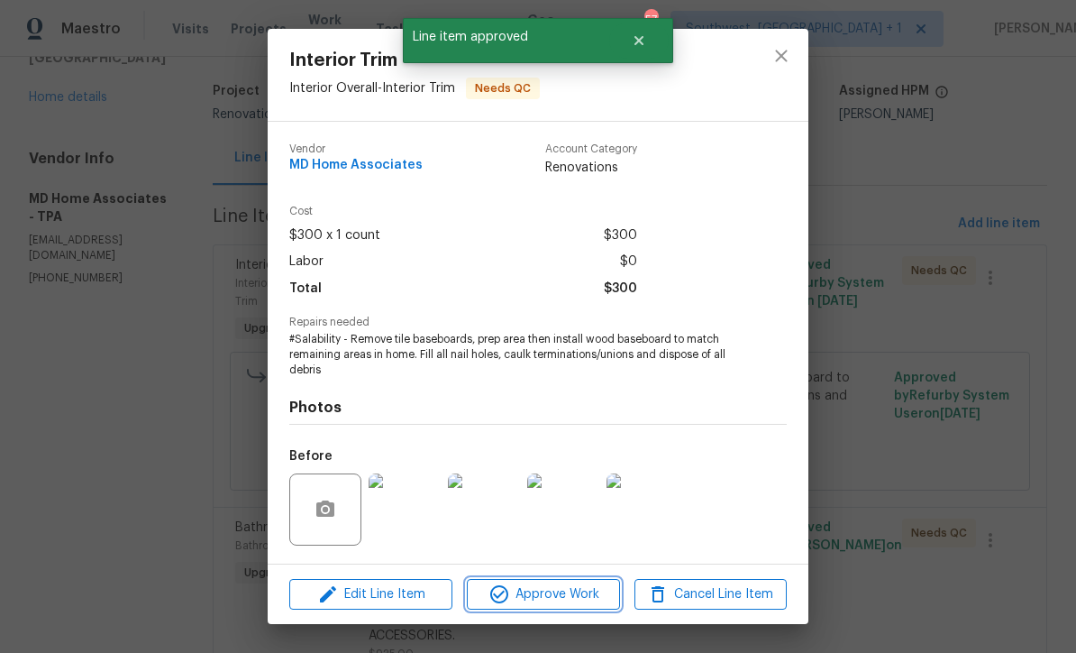
click at [585, 598] on span "Approve Work" at bounding box center [543, 594] width 142 height 23
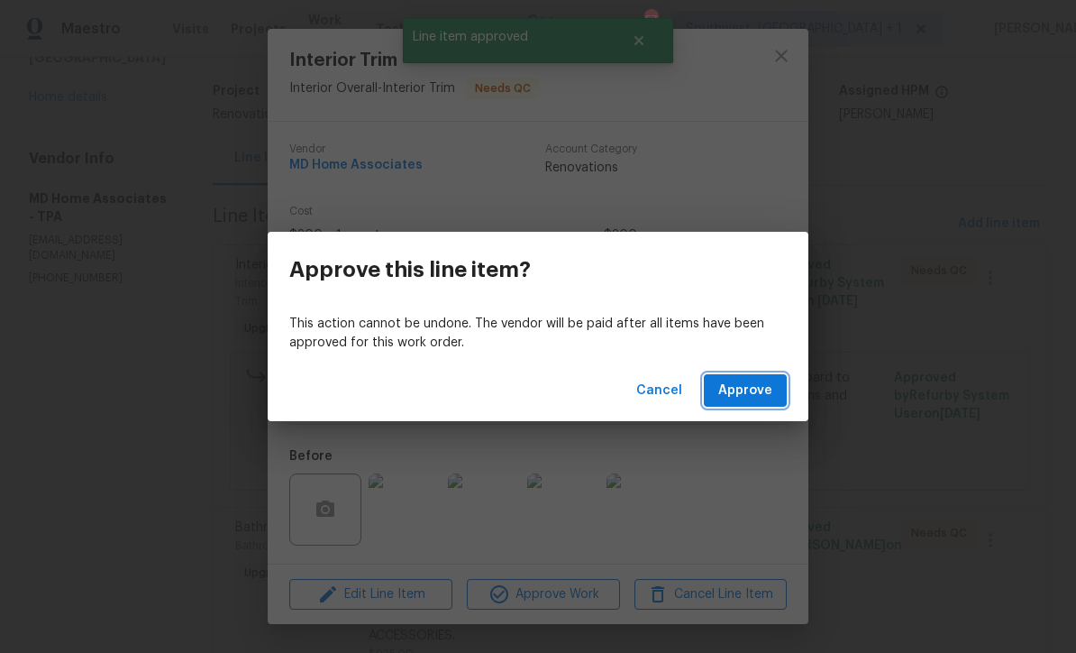
click at [757, 389] on span "Approve" at bounding box center [745, 390] width 54 height 23
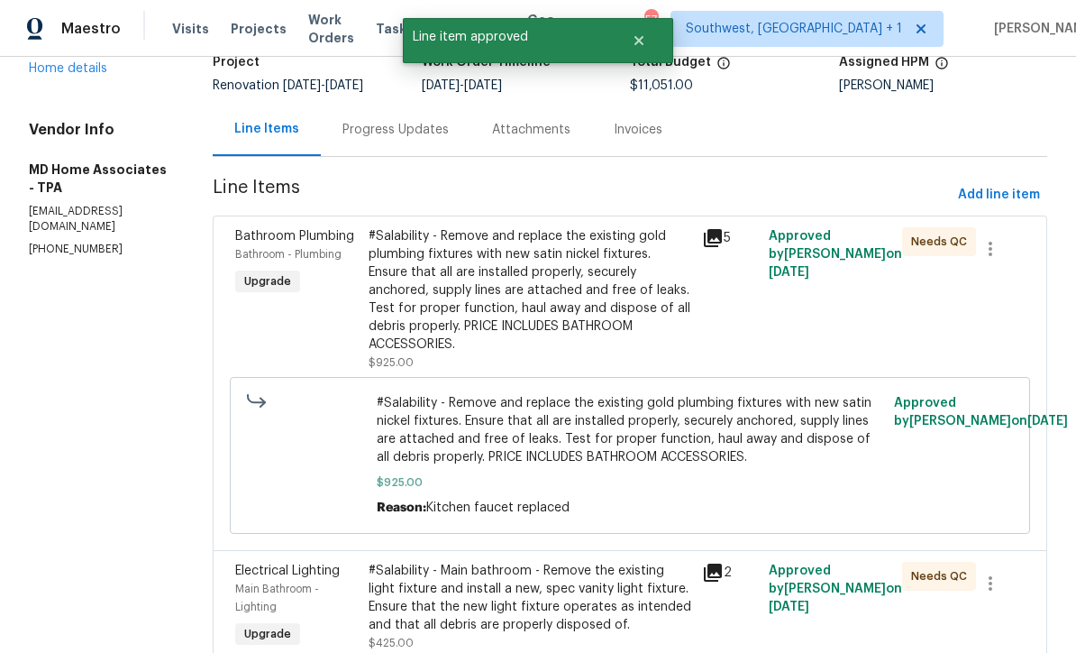
scroll to position [136, 0]
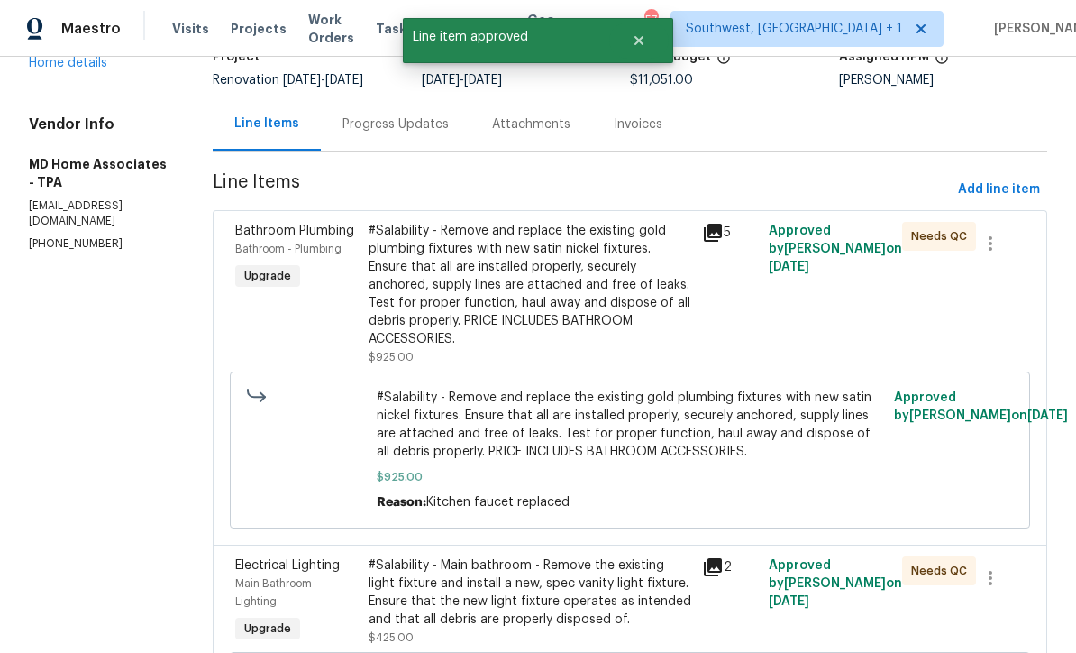
click at [597, 330] on div "#Salability - Remove and replace the existing gold plumbing fixtures with new s…" at bounding box center [530, 285] width 323 height 126
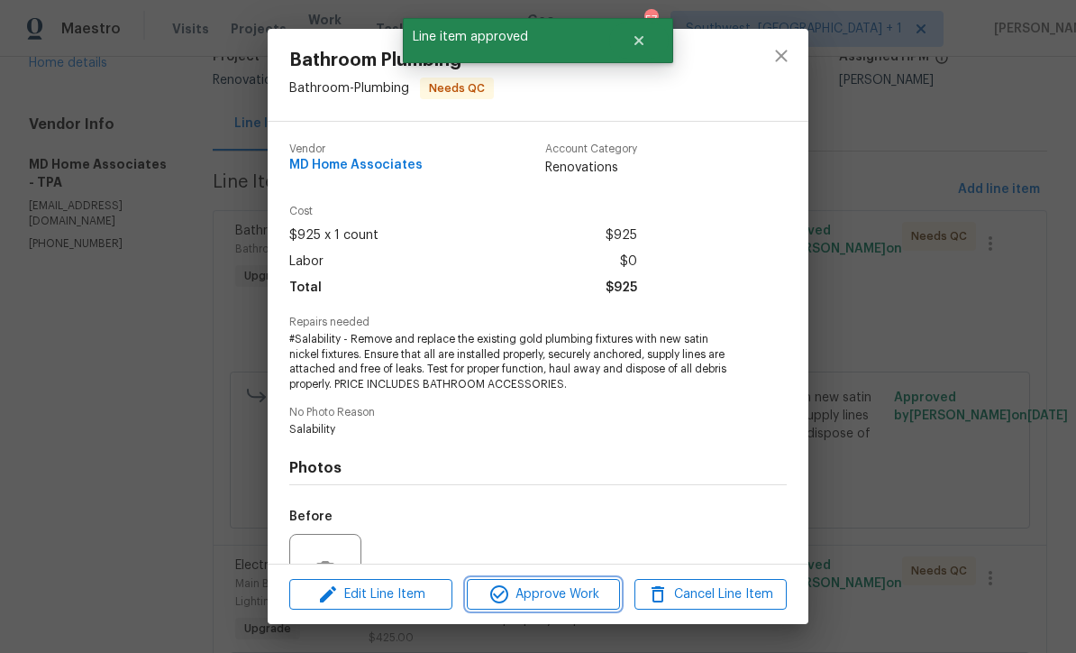
click at [592, 598] on span "Approve Work" at bounding box center [543, 594] width 142 height 23
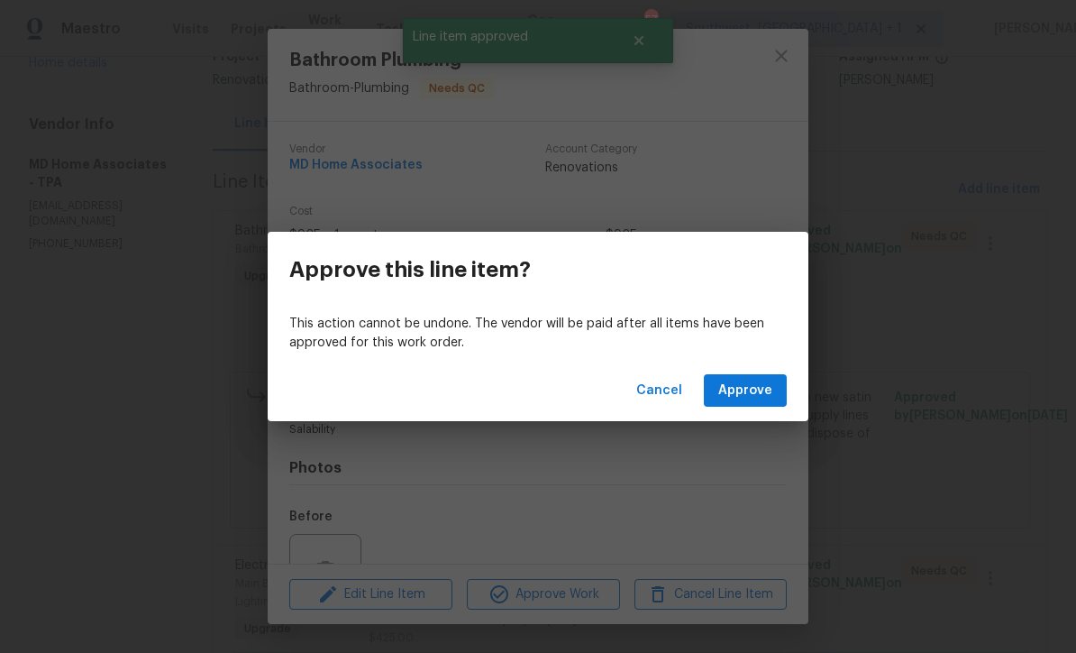
click at [771, 392] on span "Approve" at bounding box center [745, 390] width 54 height 23
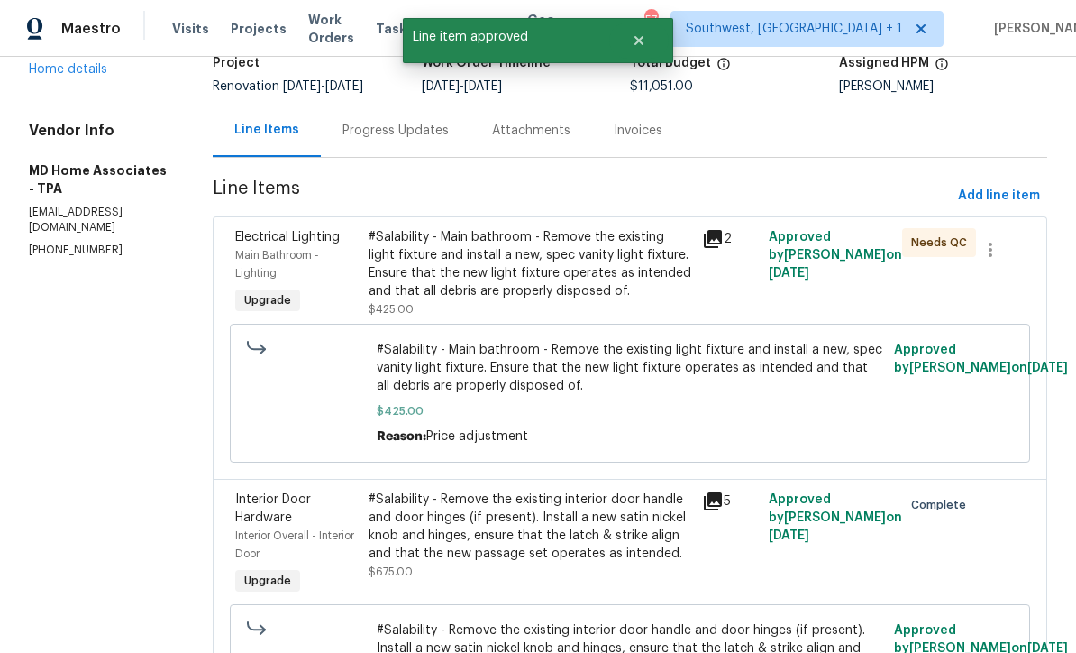
scroll to position [141, 0]
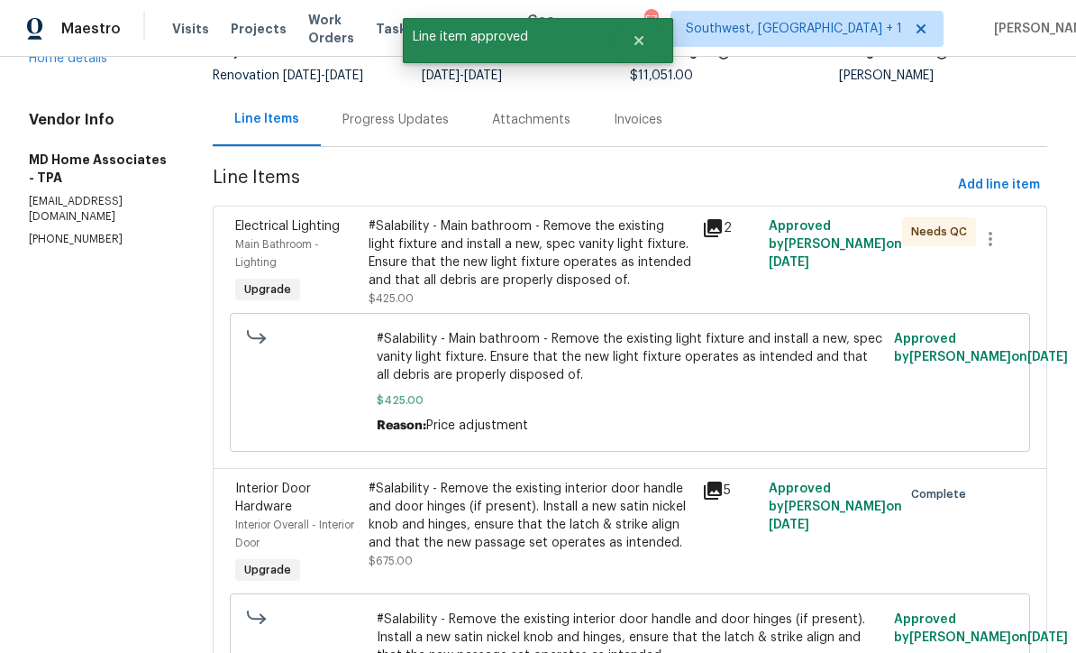
click at [598, 287] on div "#Salability - Main bathroom - Remove the existing light fixture and install a n…" at bounding box center [530, 253] width 323 height 72
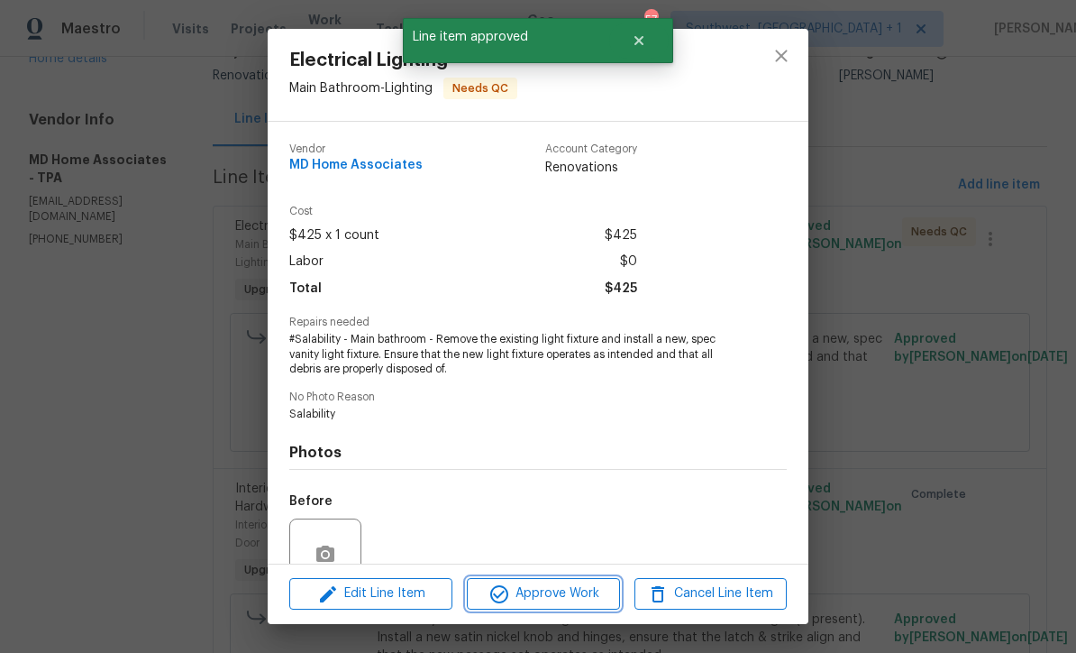
click at [595, 596] on span "Approve Work" at bounding box center [543, 593] width 142 height 23
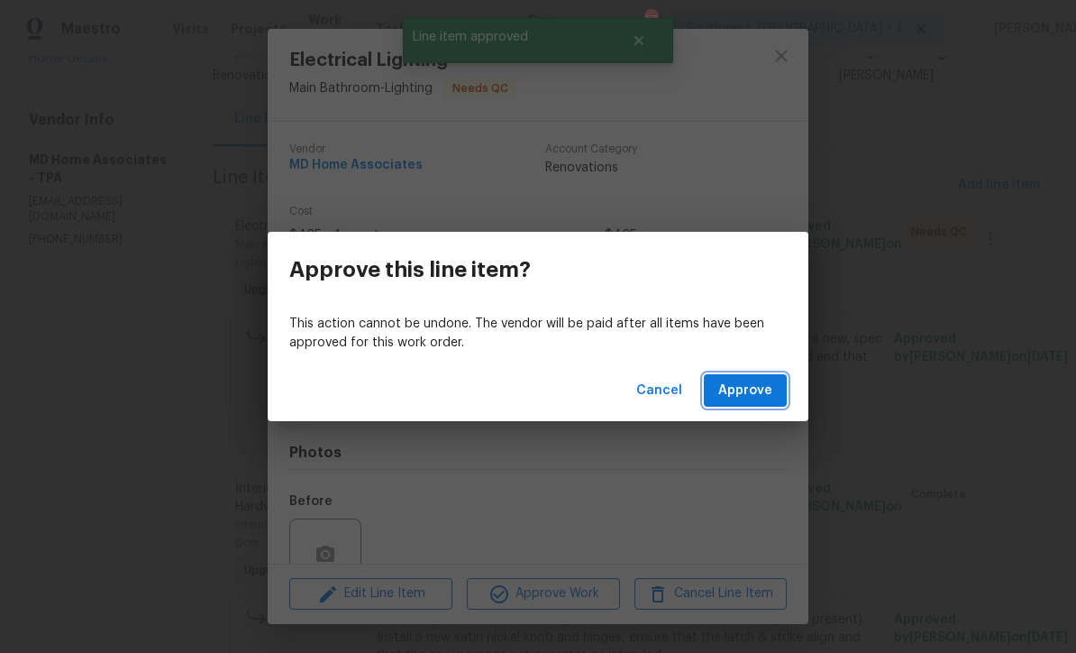
click at [755, 391] on span "Approve" at bounding box center [745, 390] width 54 height 23
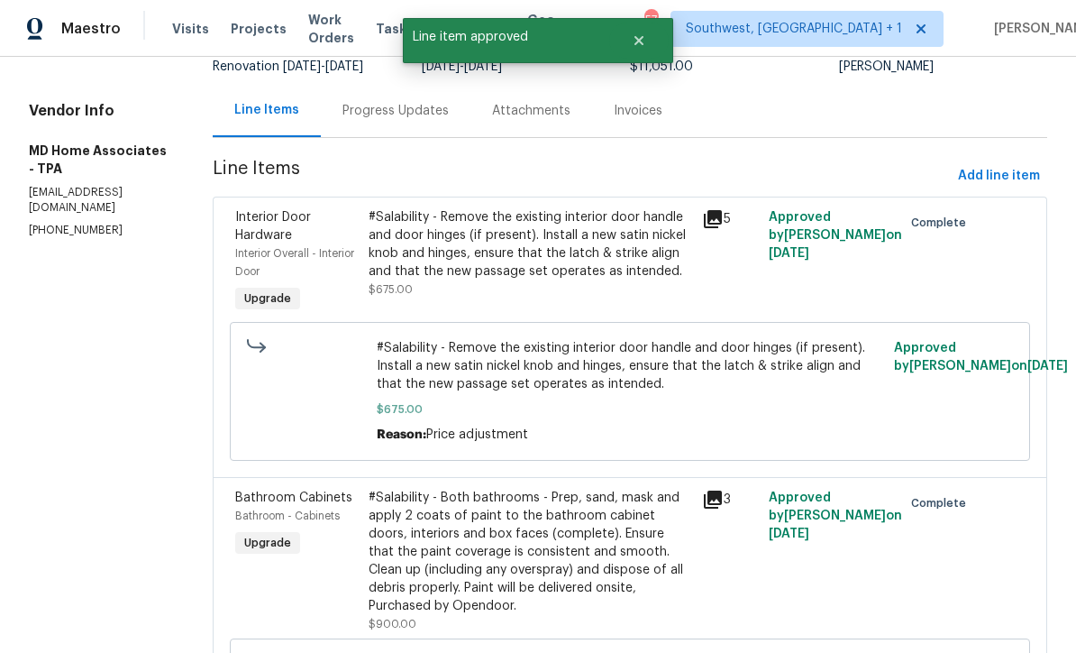
scroll to position [152, 0]
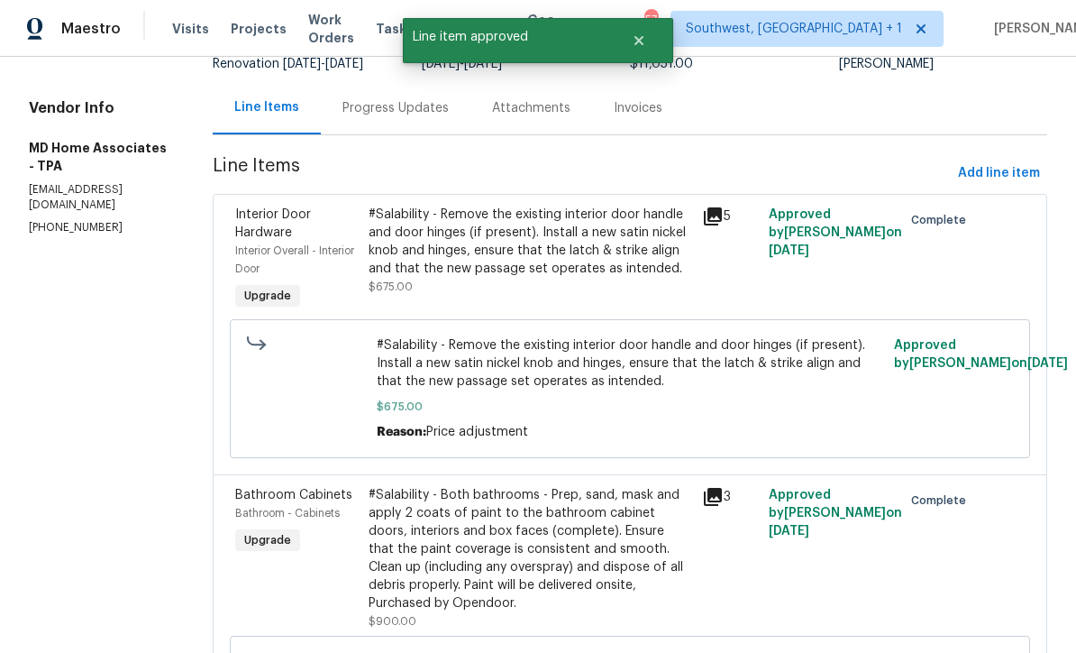
click at [596, 274] on div "#Salability - Remove the existing interior door handle and door hinges (if pres…" at bounding box center [530, 241] width 323 height 72
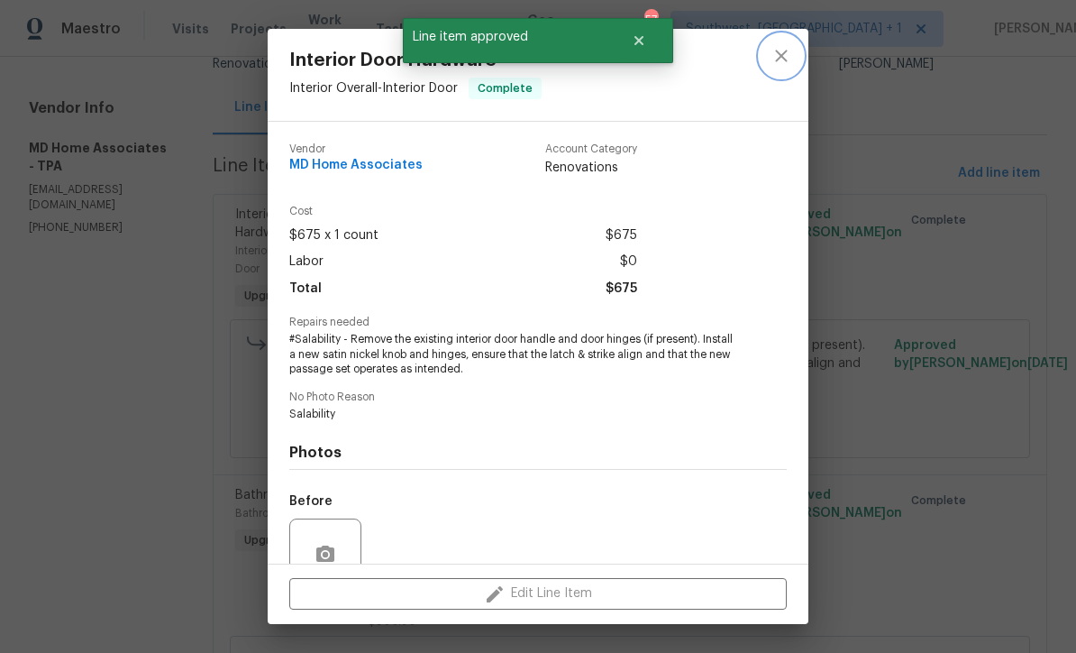
click at [781, 52] on icon "close" at bounding box center [782, 56] width 22 height 22
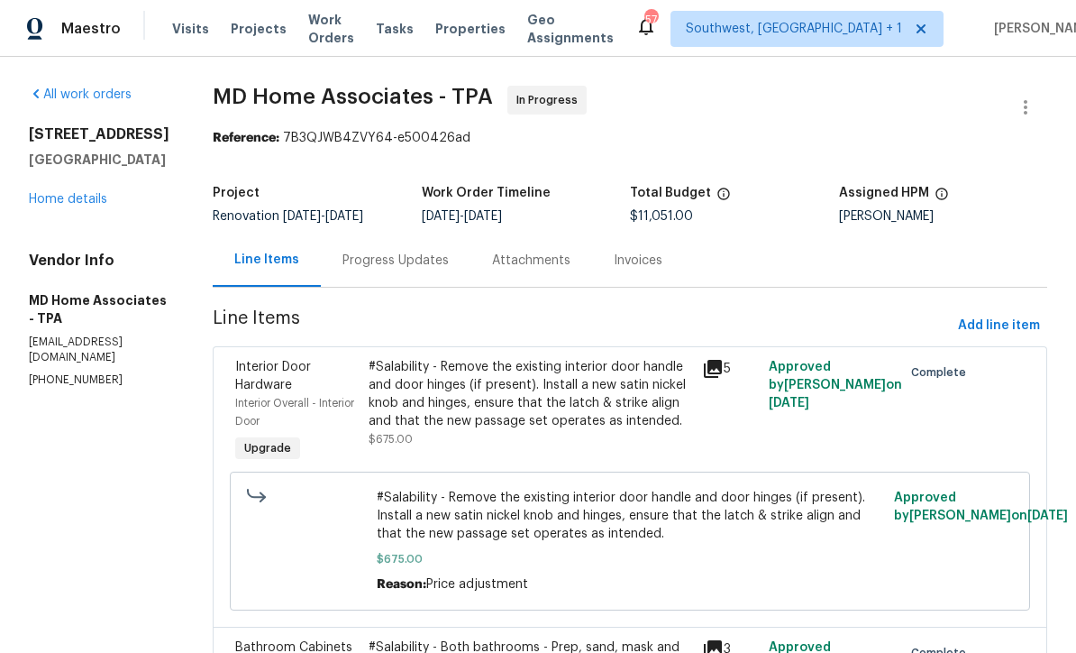
scroll to position [0, 0]
click at [42, 201] on link "Home details" at bounding box center [68, 199] width 78 height 13
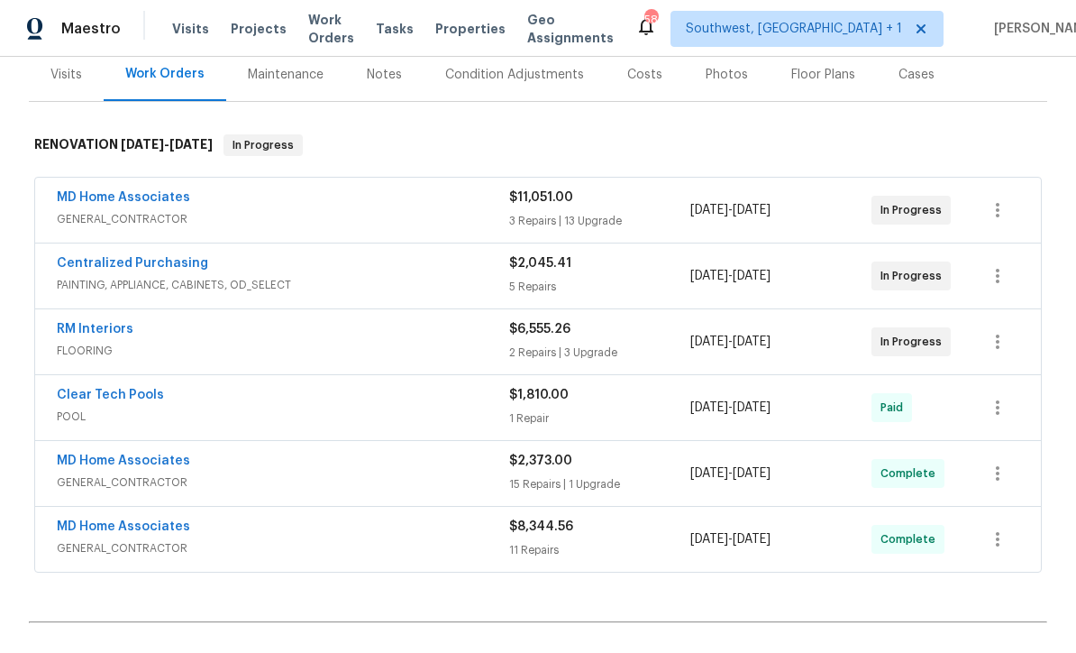
scroll to position [227, 0]
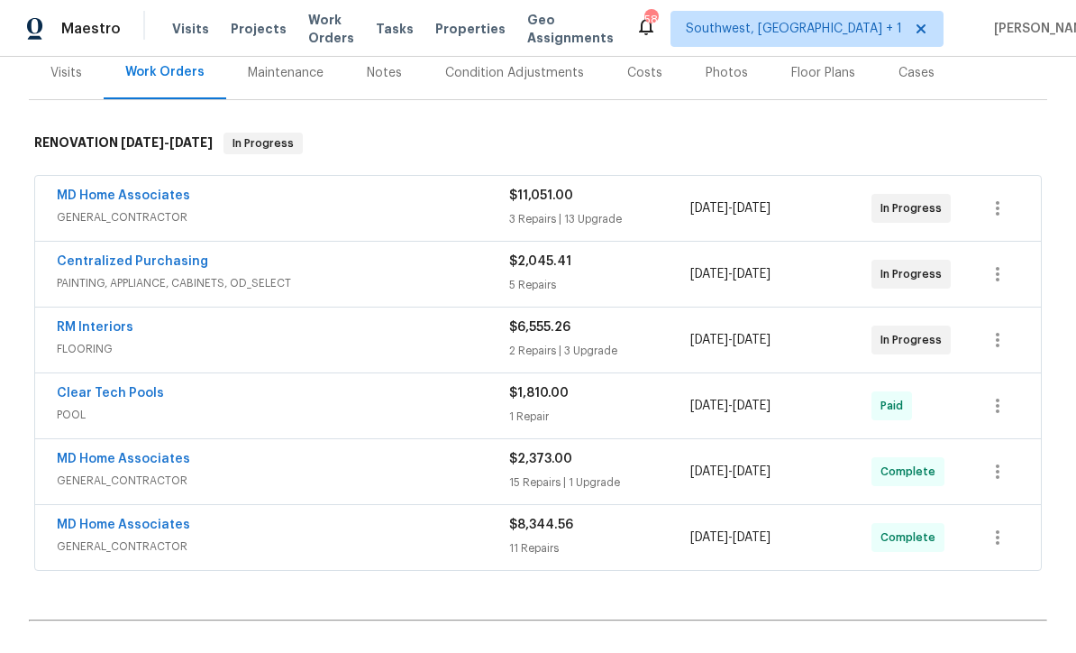
click at [73, 200] on link "MD Home Associates" at bounding box center [123, 195] width 133 height 13
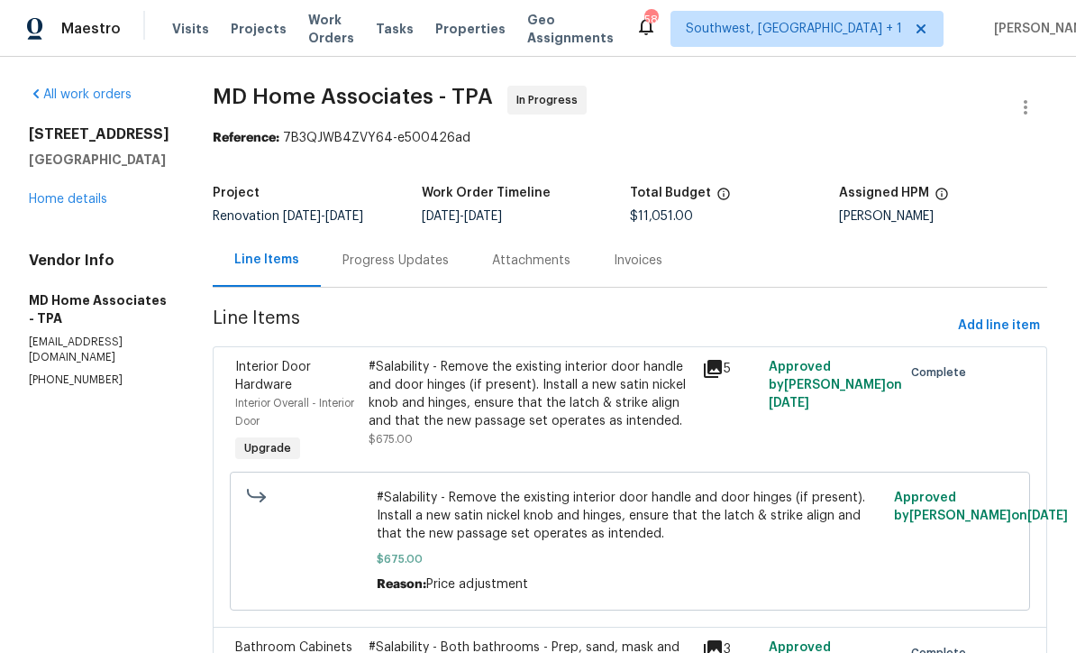
click at [62, 202] on link "Home details" at bounding box center [68, 199] width 78 height 13
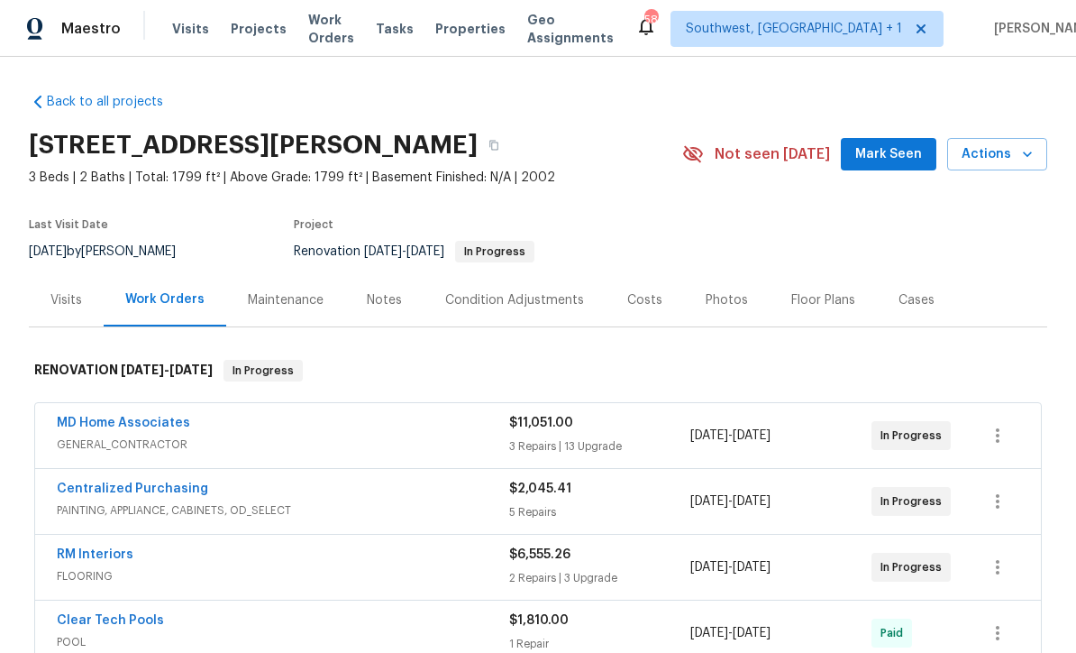
click at [646, 310] on div "Costs" at bounding box center [645, 299] width 78 height 53
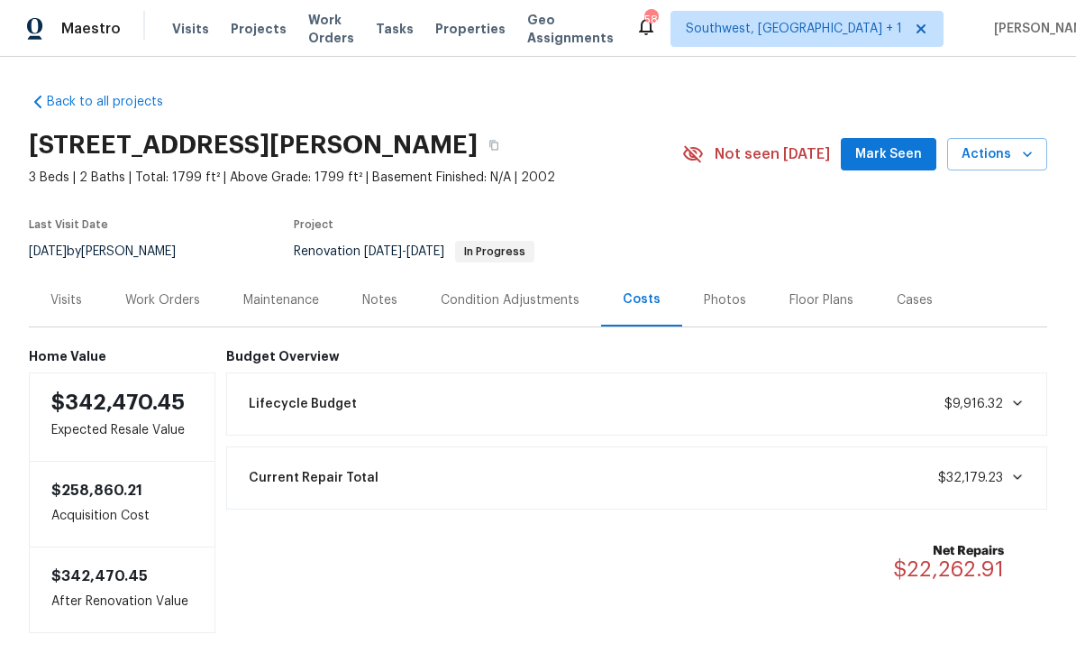
click at [144, 312] on div "Work Orders" at bounding box center [163, 299] width 118 height 53
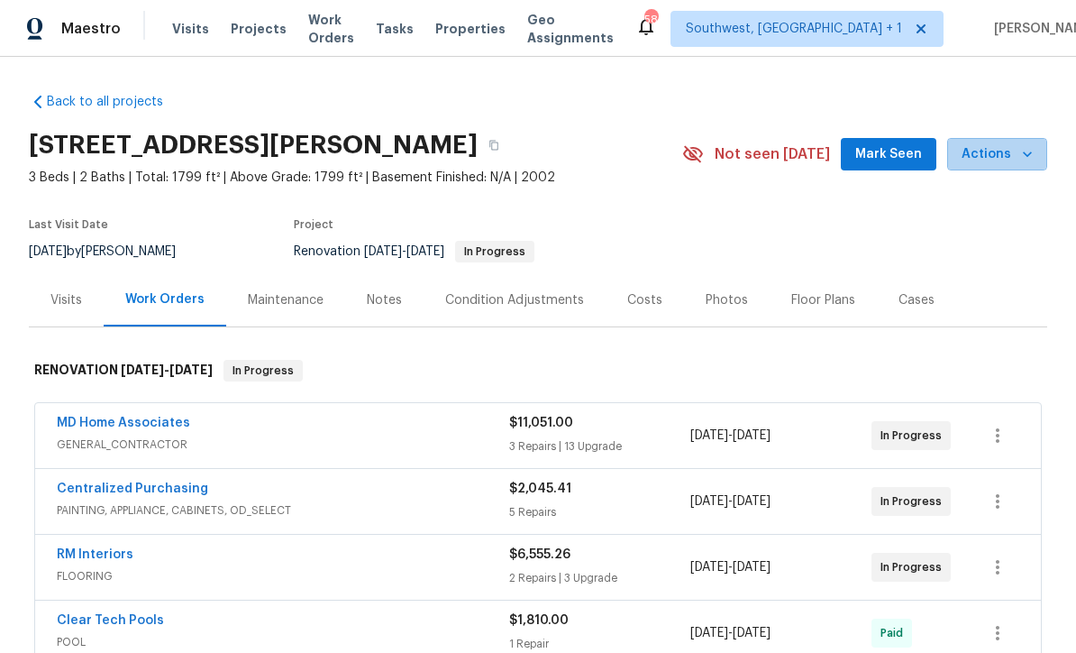
click at [1005, 164] on span "Actions" at bounding box center [997, 154] width 71 height 23
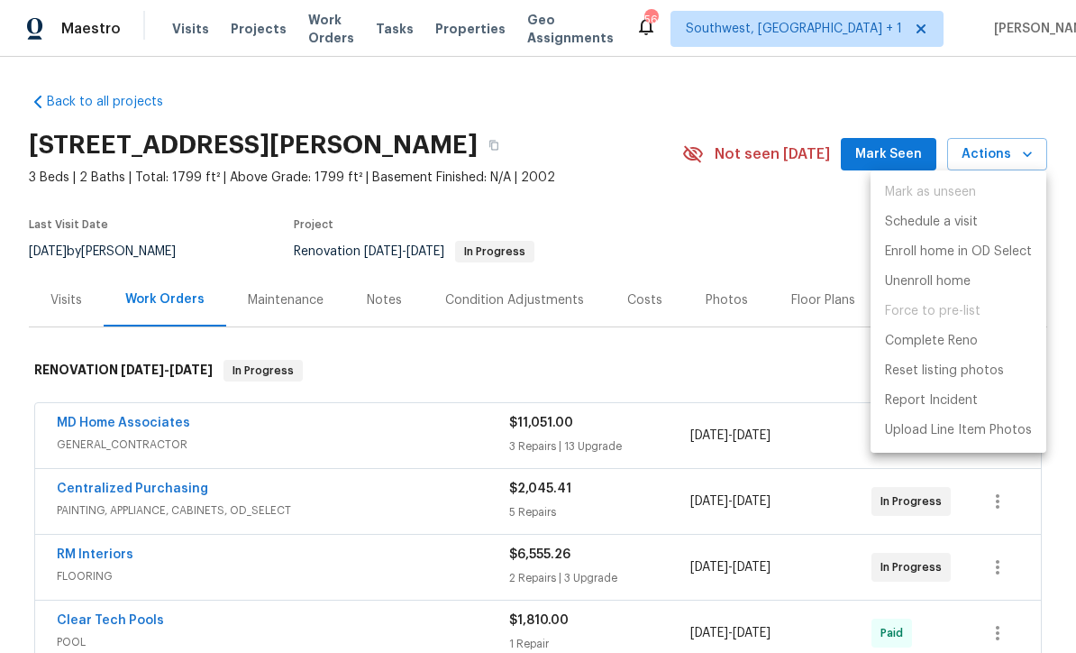
click at [755, 232] on div at bounding box center [538, 326] width 1076 height 653
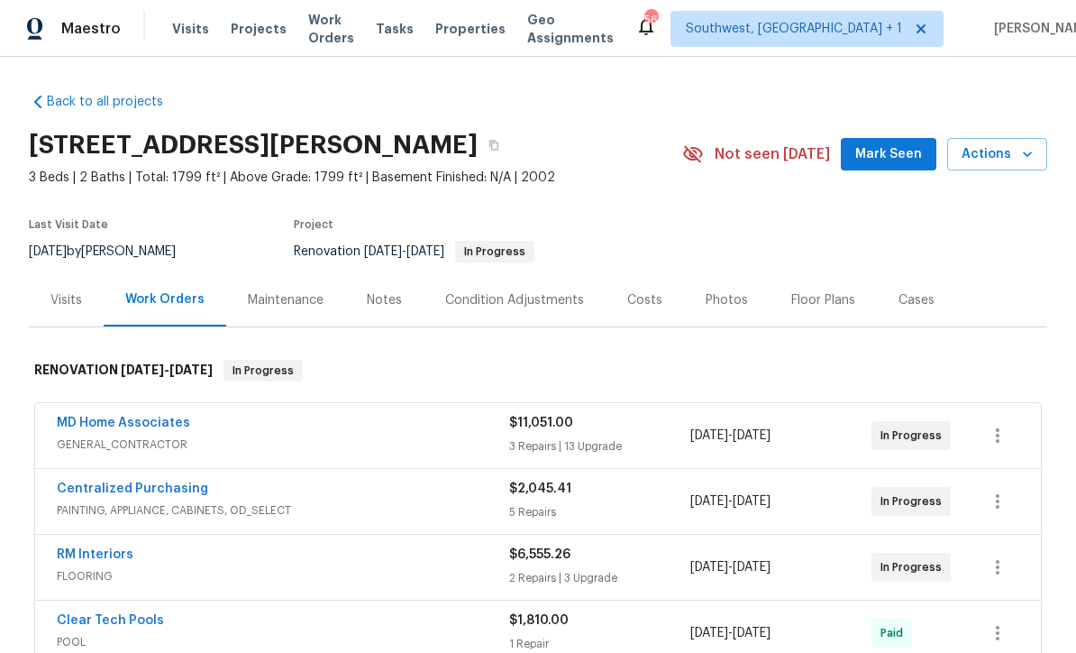
click at [998, 160] on span "Actions" at bounding box center [997, 154] width 71 height 23
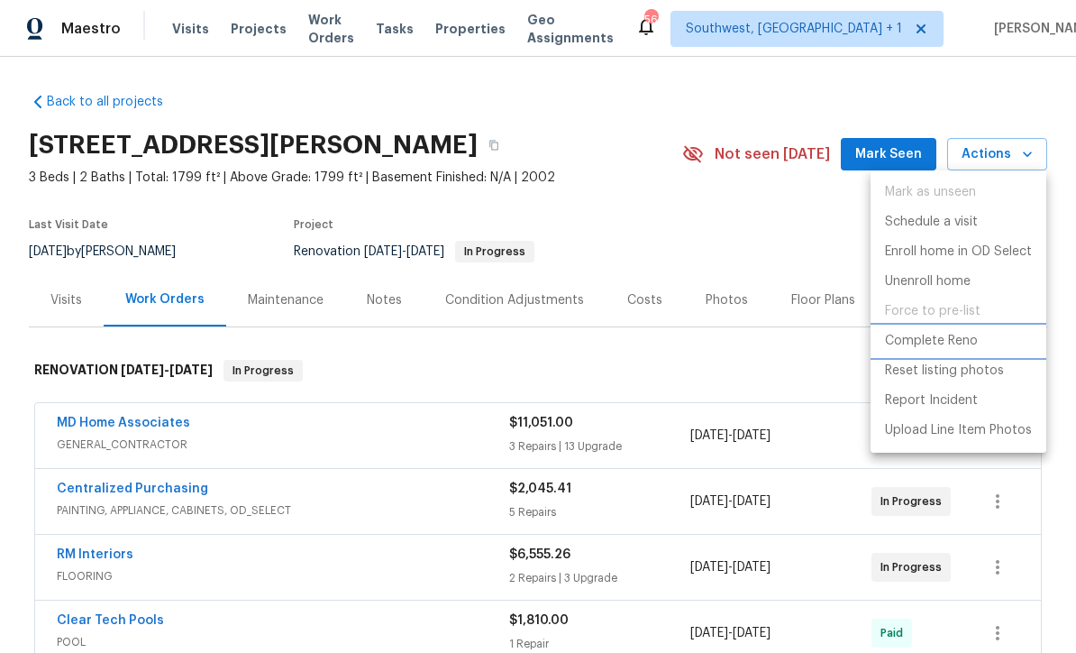
click at [954, 345] on p "Complete Reno" at bounding box center [931, 341] width 93 height 19
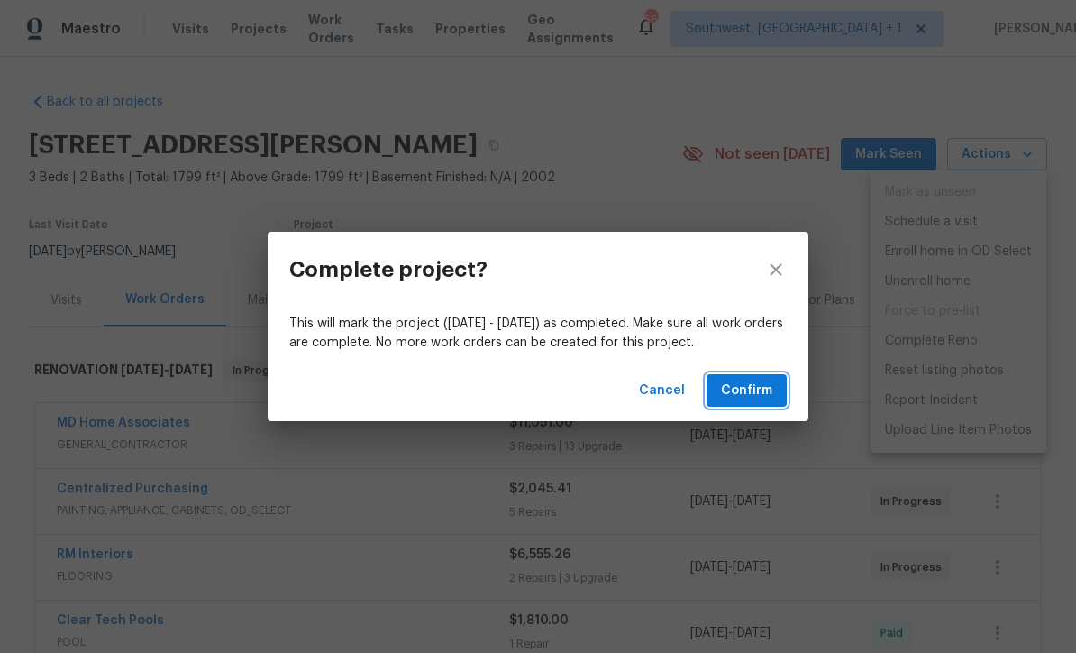
click at [755, 397] on span "Confirm" at bounding box center [746, 390] width 51 height 23
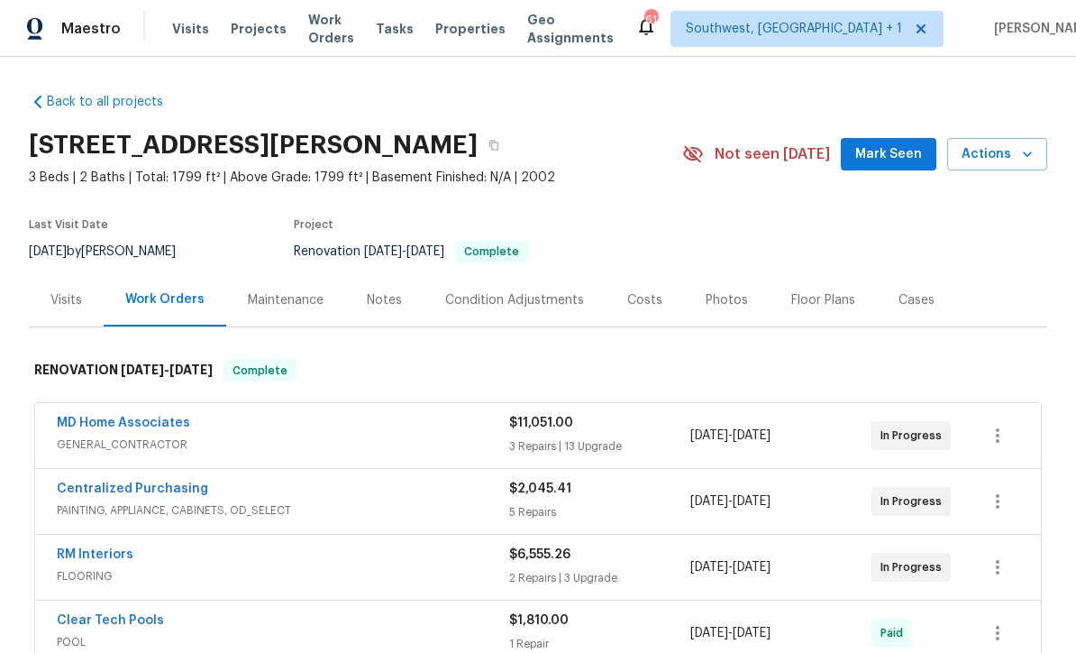
click at [997, 143] on span "Actions" at bounding box center [997, 154] width 71 height 23
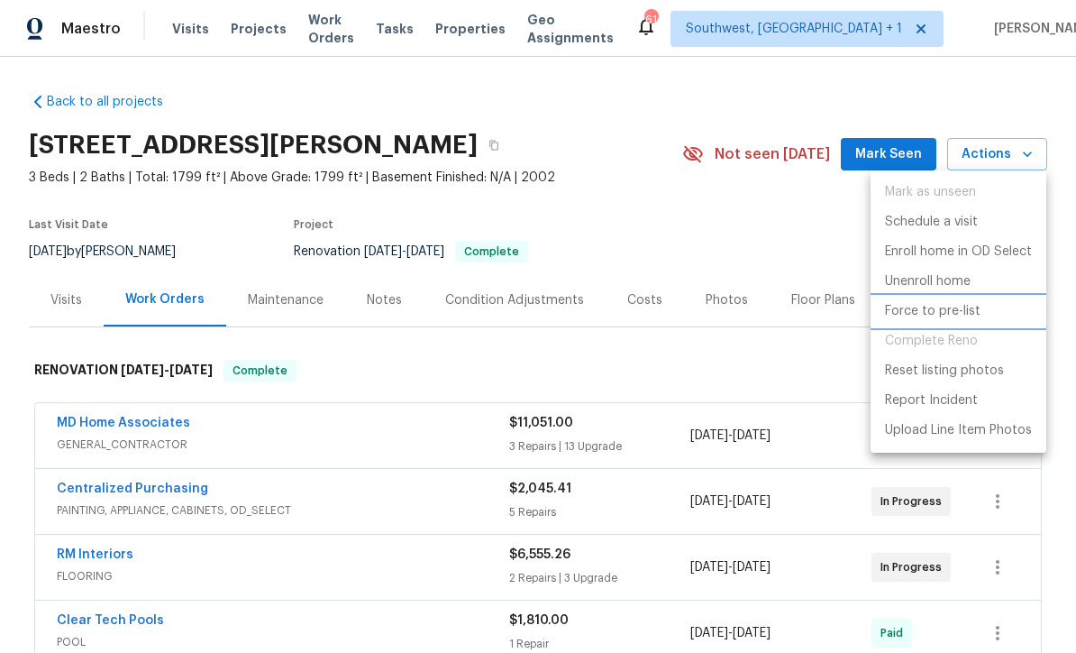
click at [938, 313] on p "Force to pre-list" at bounding box center [933, 311] width 96 height 19
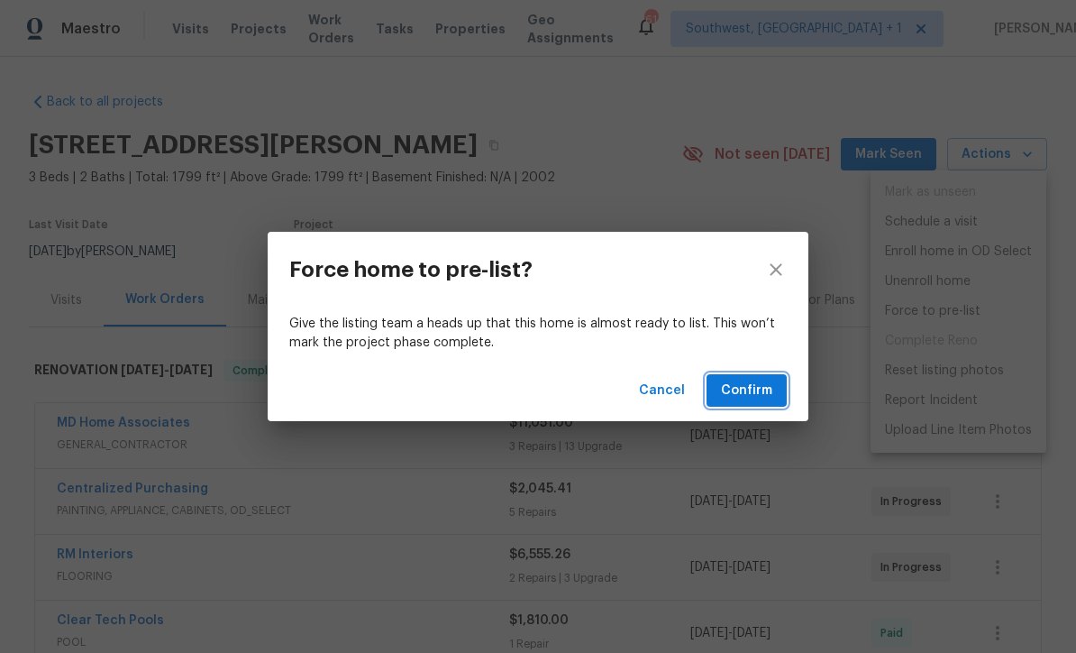
click at [759, 398] on span "Confirm" at bounding box center [746, 390] width 51 height 23
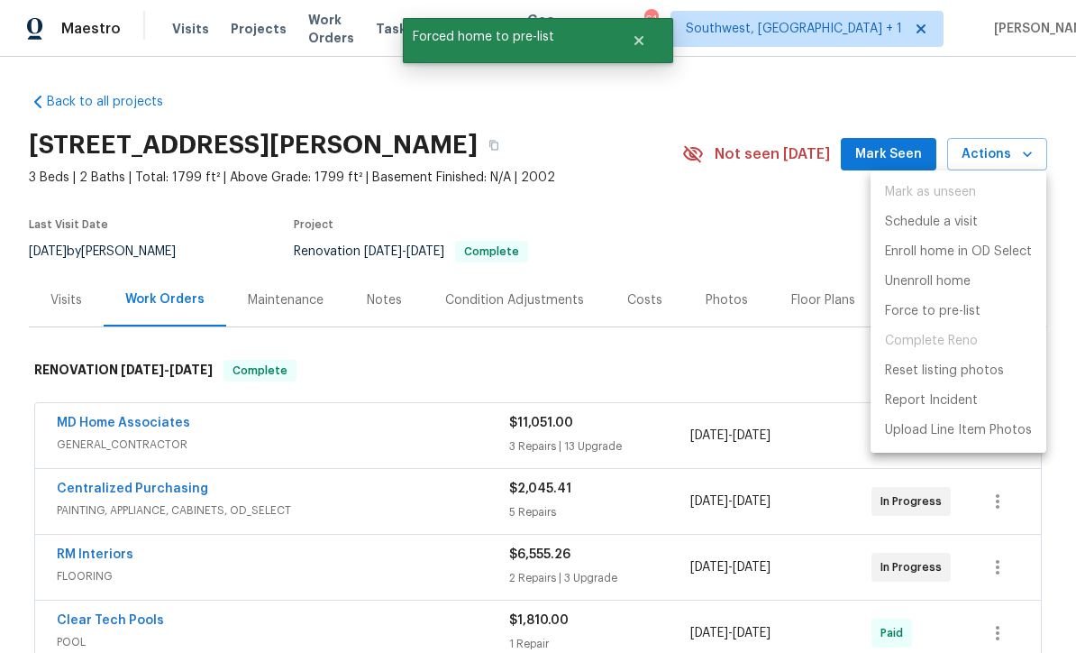
click at [772, 388] on div at bounding box center [538, 326] width 1076 height 653
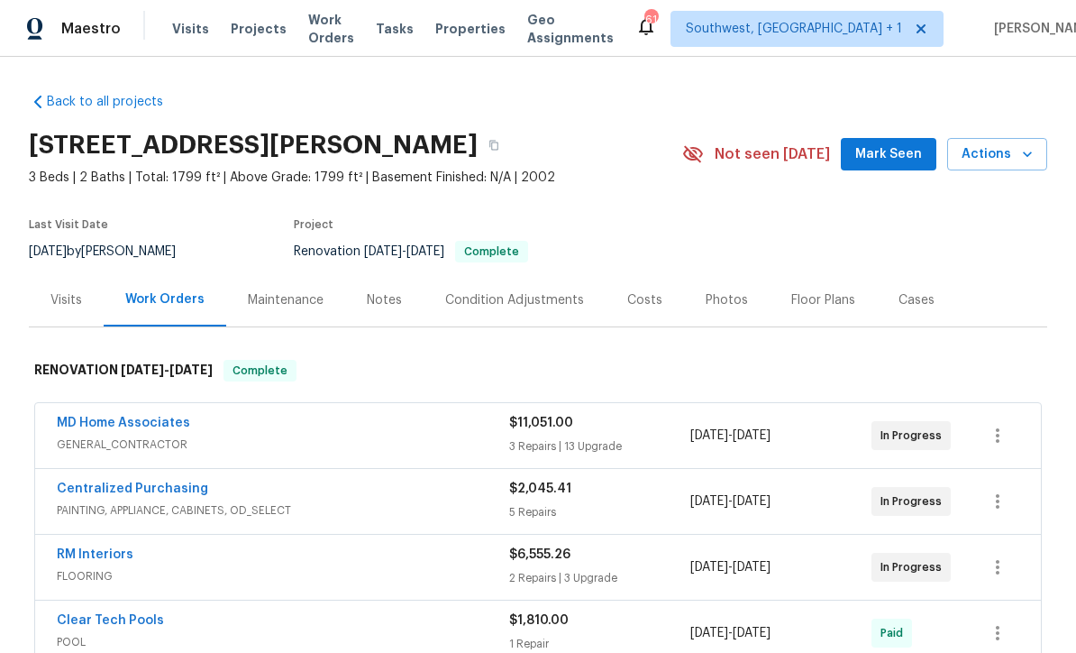
click at [243, 32] on span "Projects" at bounding box center [259, 29] width 56 height 18
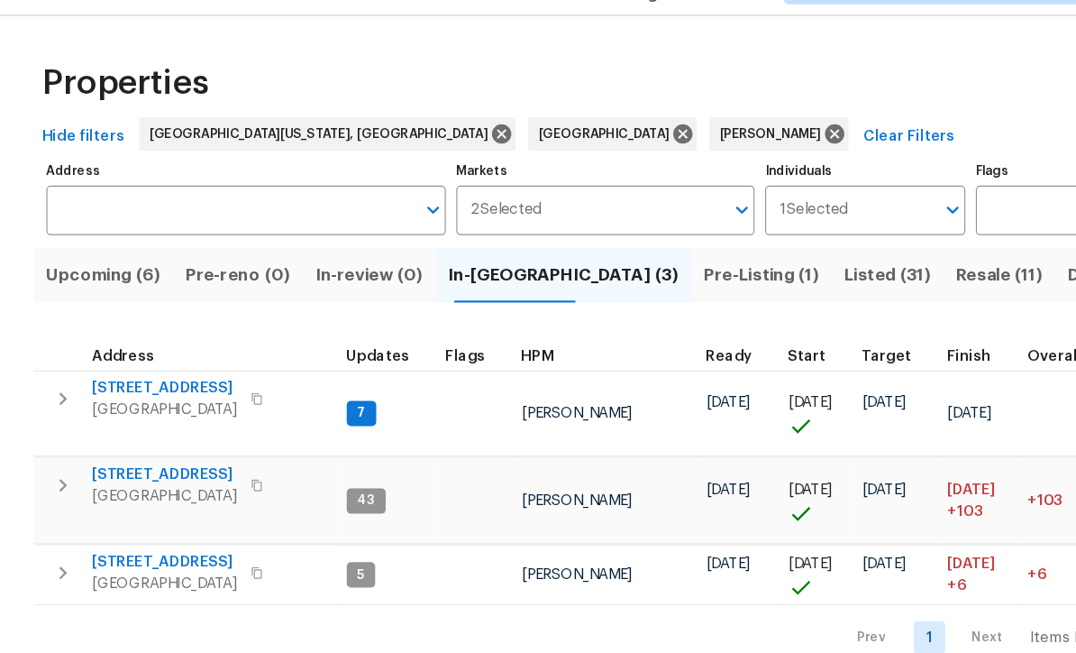
click at [97, 384] on span "Bradenton, FL 34208" at bounding box center [141, 393] width 124 height 18
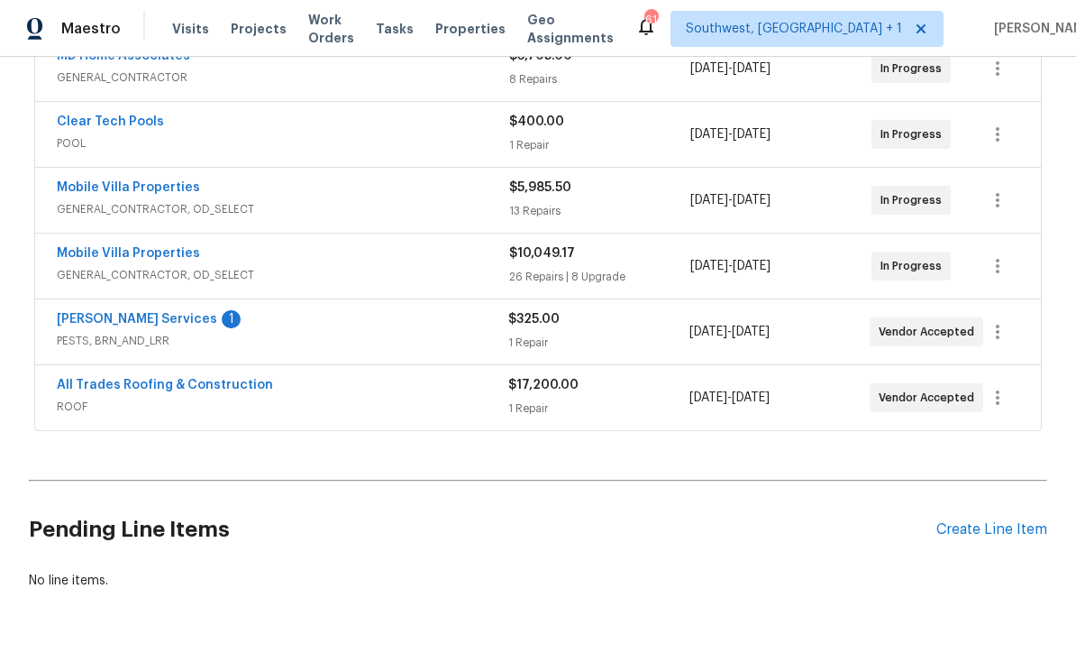
scroll to position [563, 0]
click at [99, 338] on span "PESTS, BRN_AND_LRR" at bounding box center [283, 342] width 452 height 18
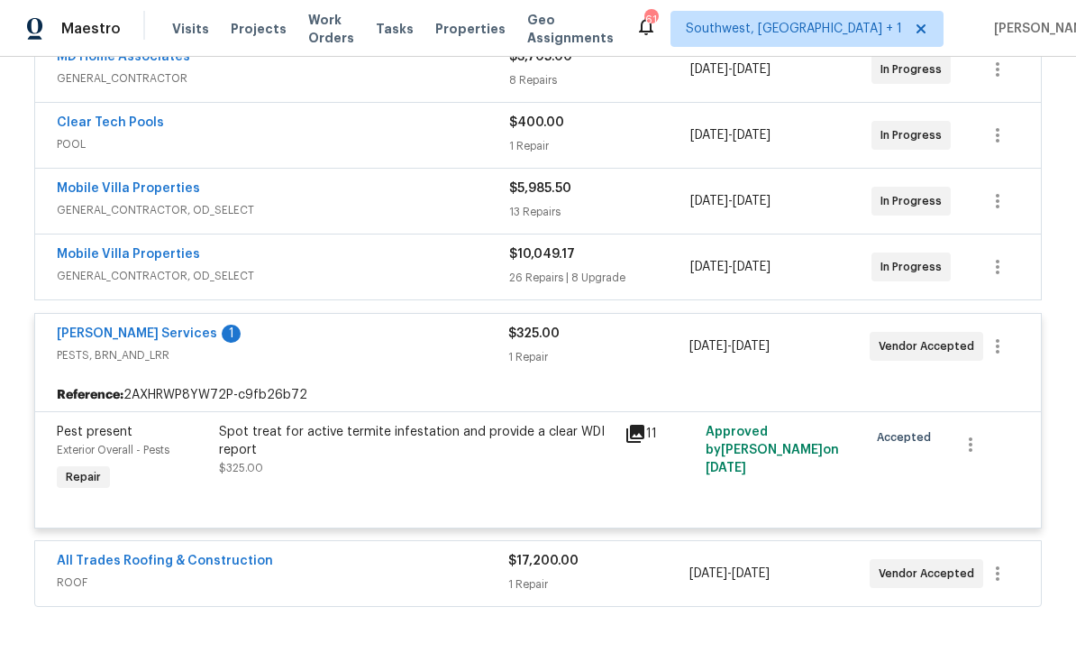
click at [97, 338] on link "[PERSON_NAME] Services" at bounding box center [137, 333] width 160 height 13
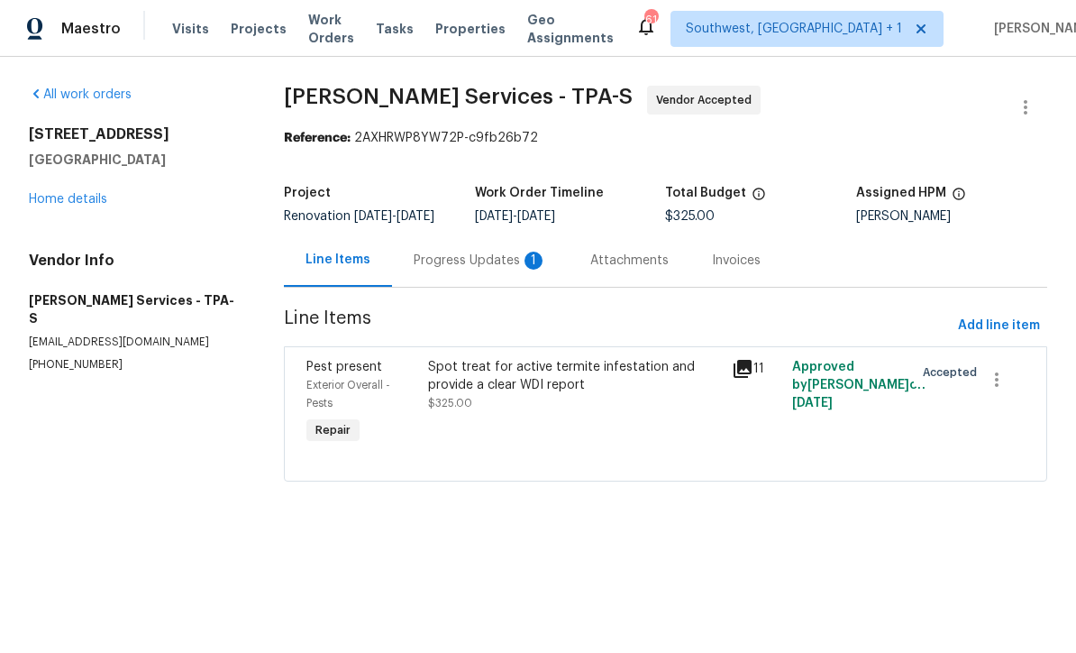
click at [461, 269] on div "Progress Updates 1" at bounding box center [480, 260] width 133 height 18
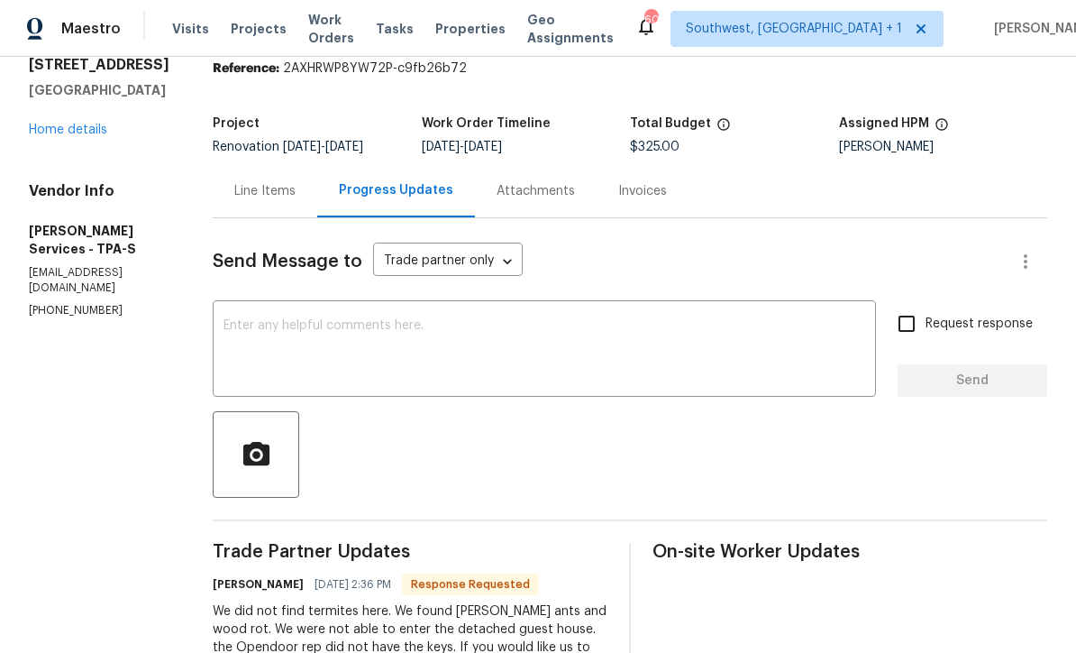
scroll to position [60, 0]
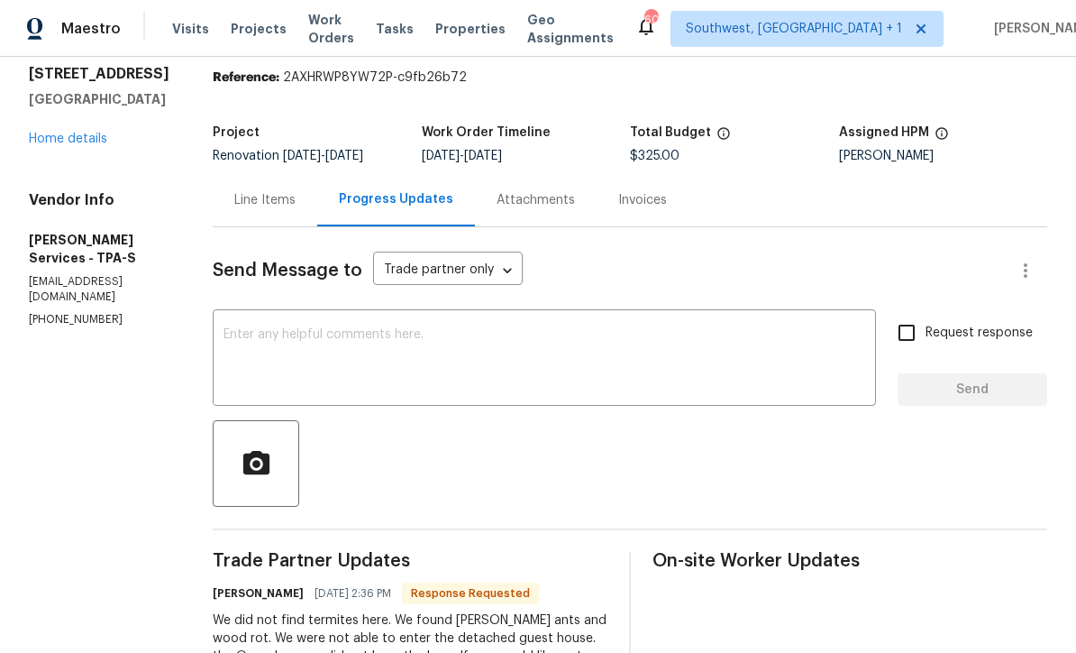
click at [557, 352] on textarea at bounding box center [545, 359] width 642 height 63
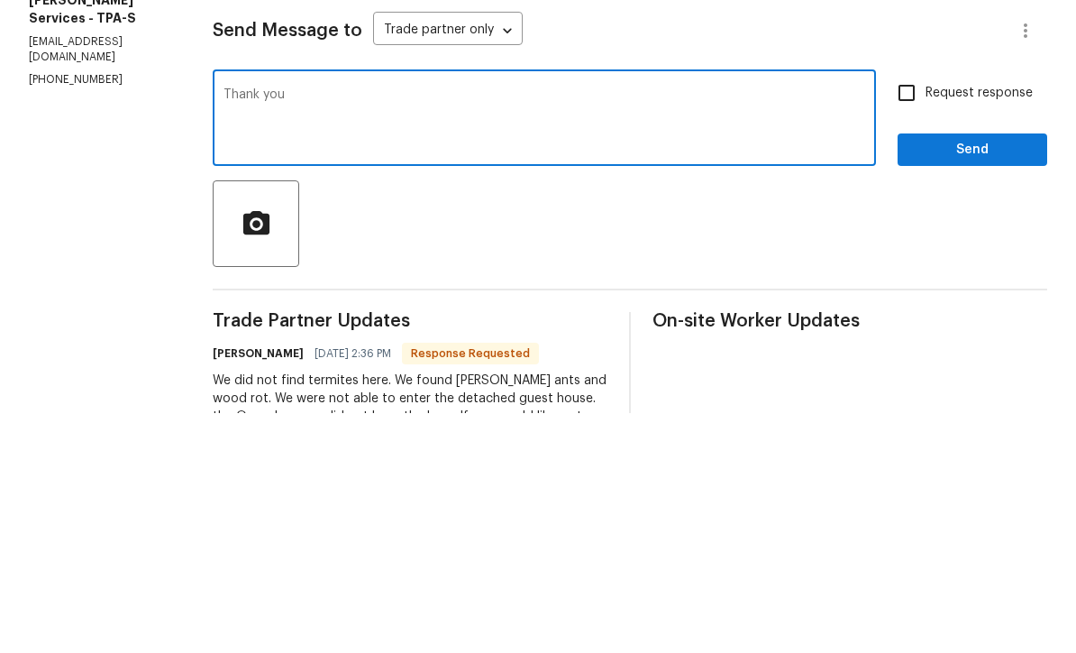
type textarea "Thank you"
click at [909, 314] on input "Request response" at bounding box center [907, 333] width 38 height 38
checkbox input "true"
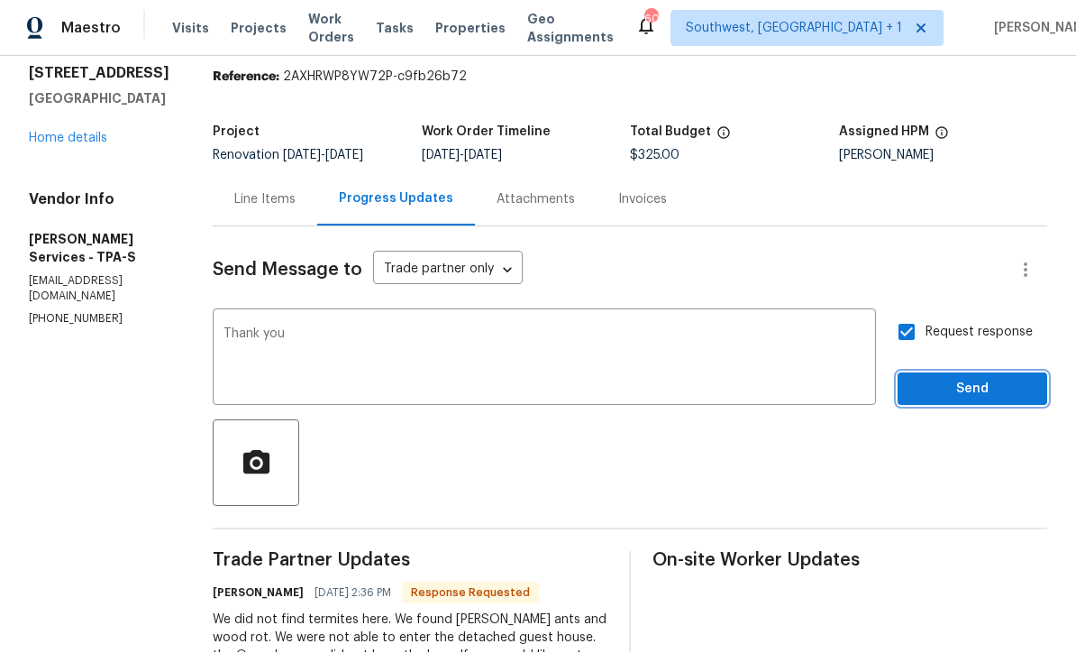
click at [972, 379] on span "Send" at bounding box center [972, 390] width 121 height 23
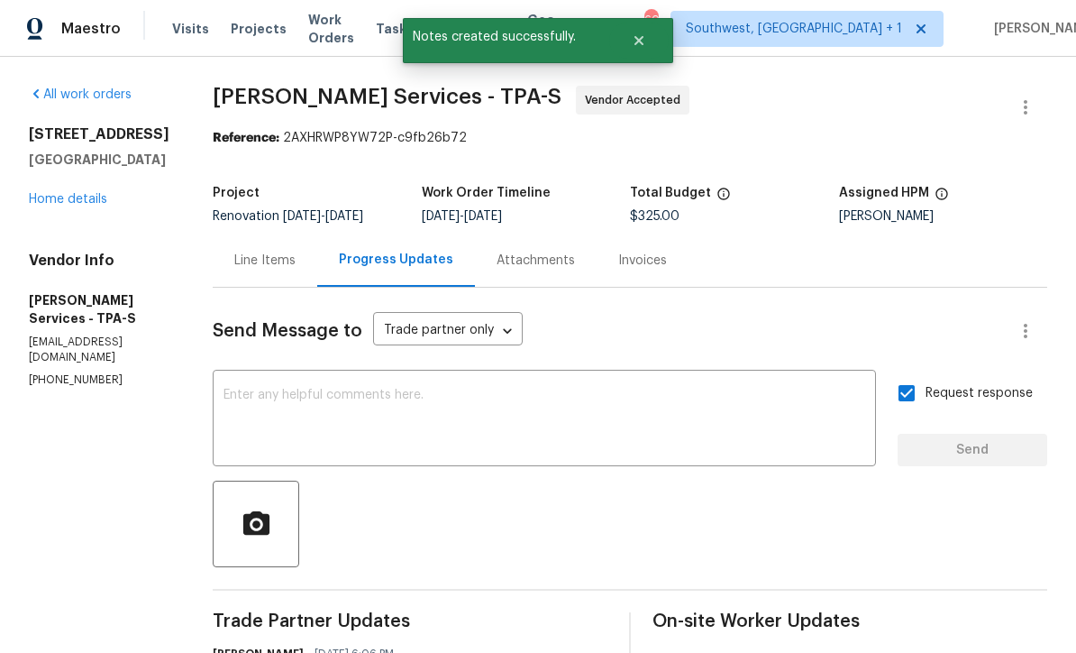
click at [45, 193] on link "Home details" at bounding box center [68, 199] width 78 height 13
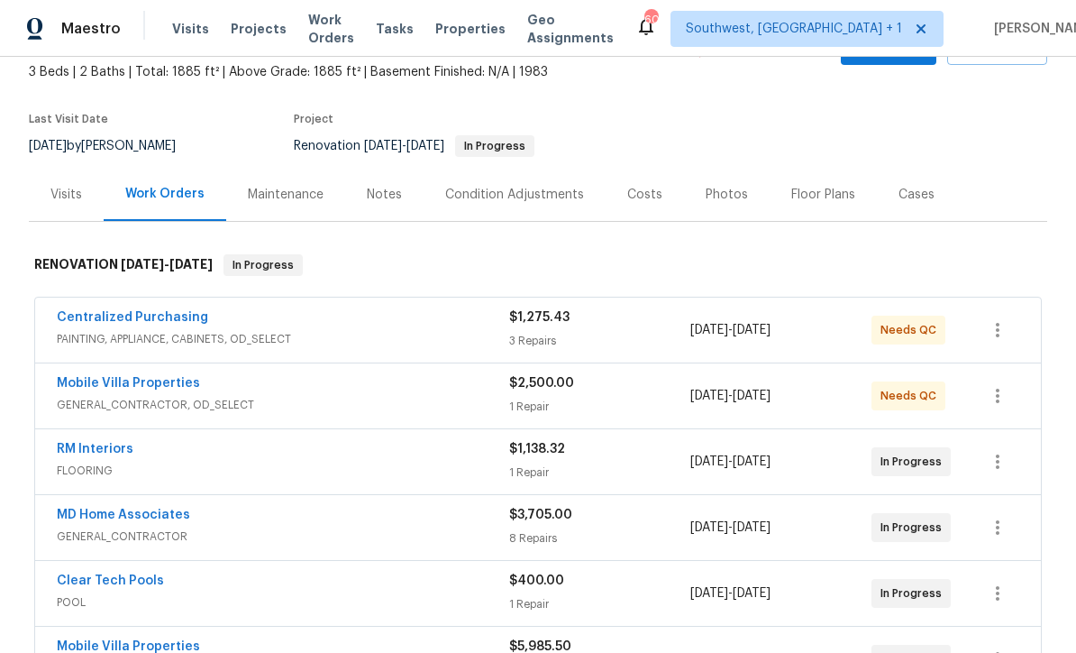
scroll to position [90, 0]
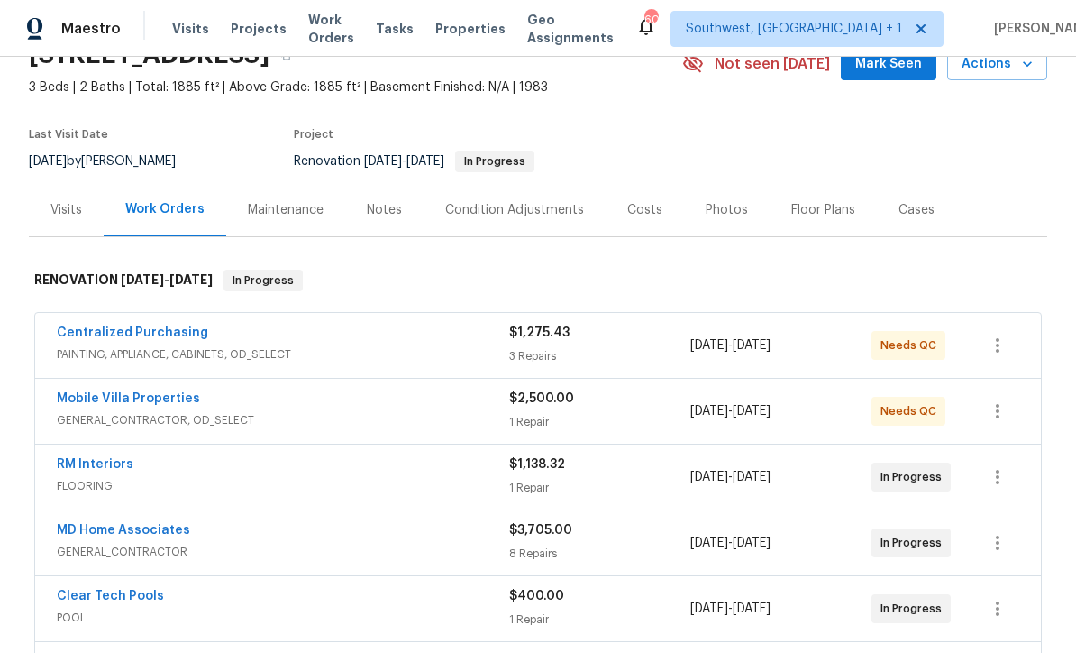
click at [378, 193] on div "Notes" at bounding box center [384, 209] width 78 height 53
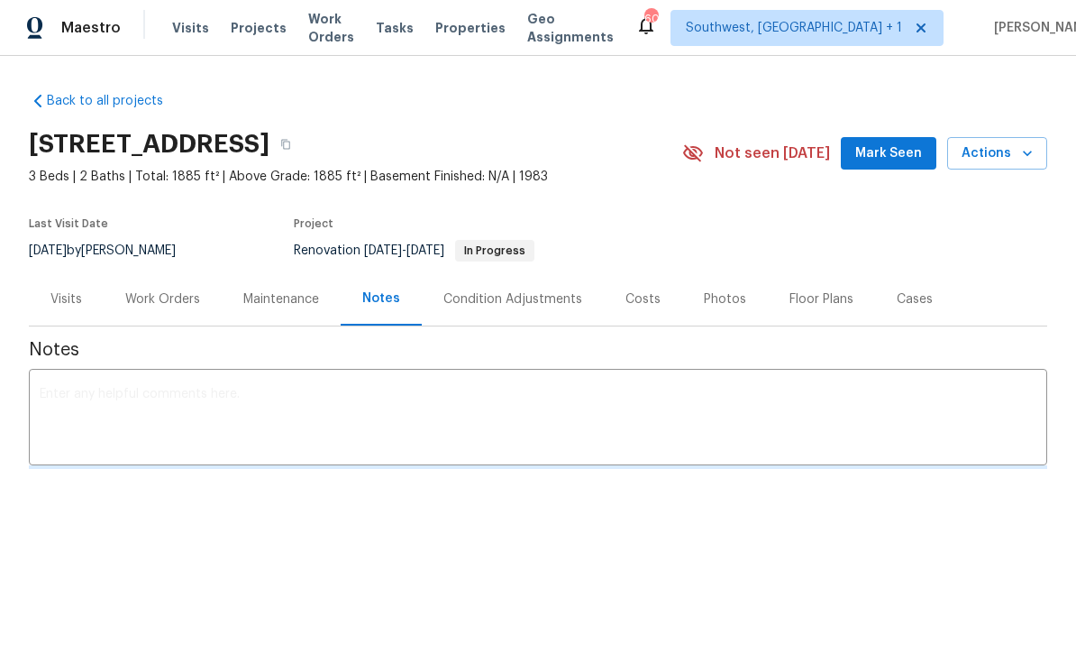
scroll to position [1, 0]
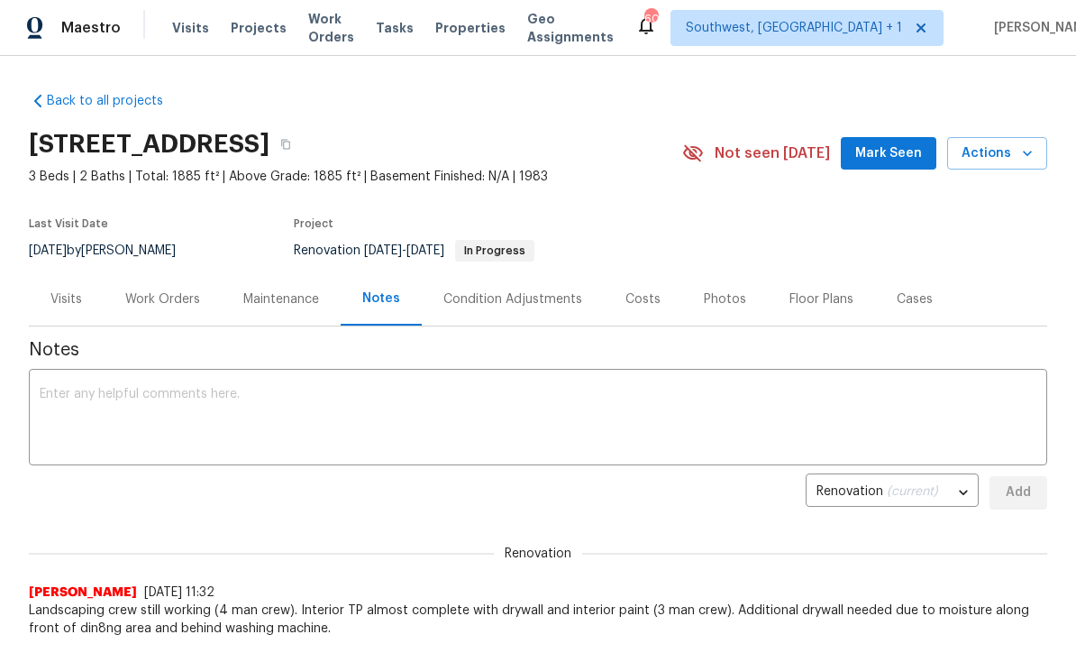
click at [96, 409] on textarea at bounding box center [538, 419] width 997 height 63
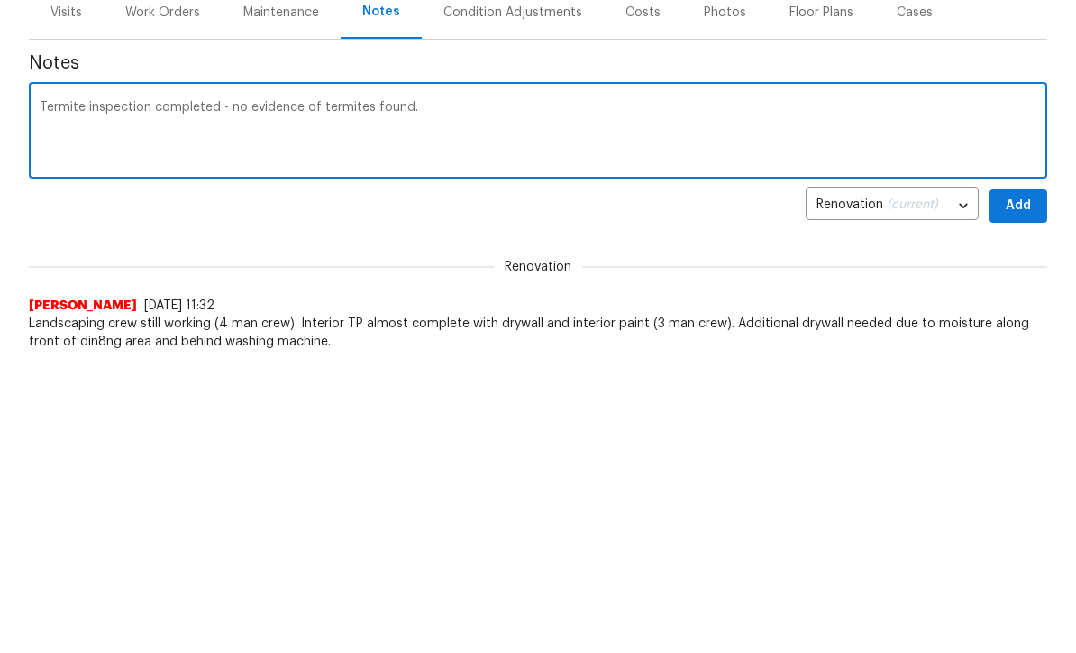
type textarea "Termite inspection completed - no evidence of termites found."
click at [1020, 482] on span "Add" at bounding box center [1018, 493] width 29 height 23
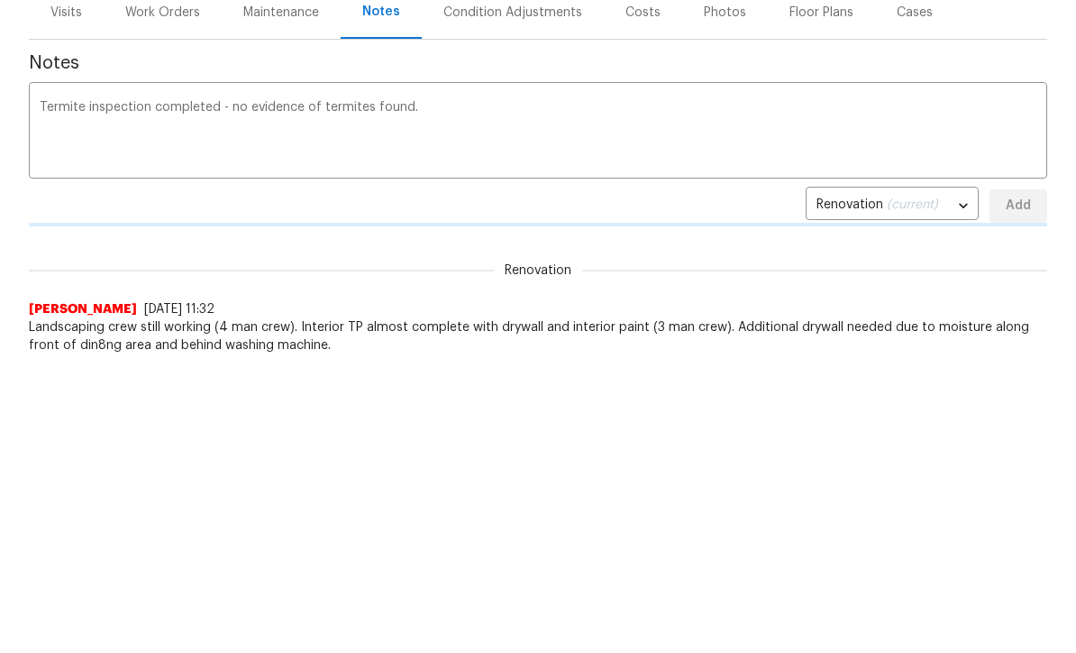
scroll to position [288, 0]
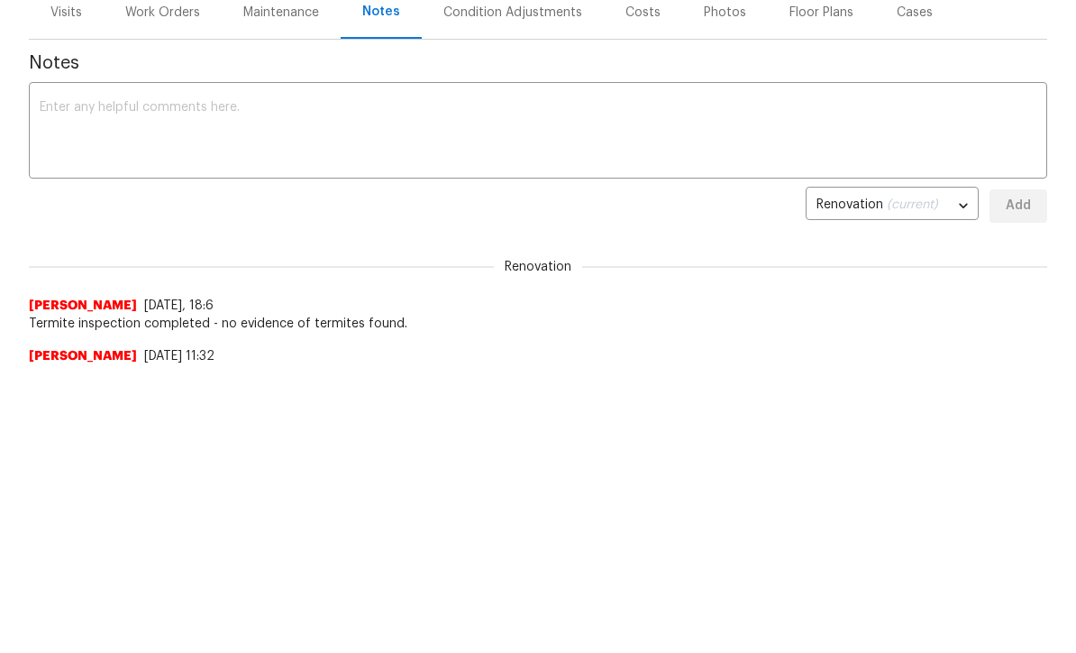
click at [58, 104] on textarea at bounding box center [538, 132] width 997 height 63
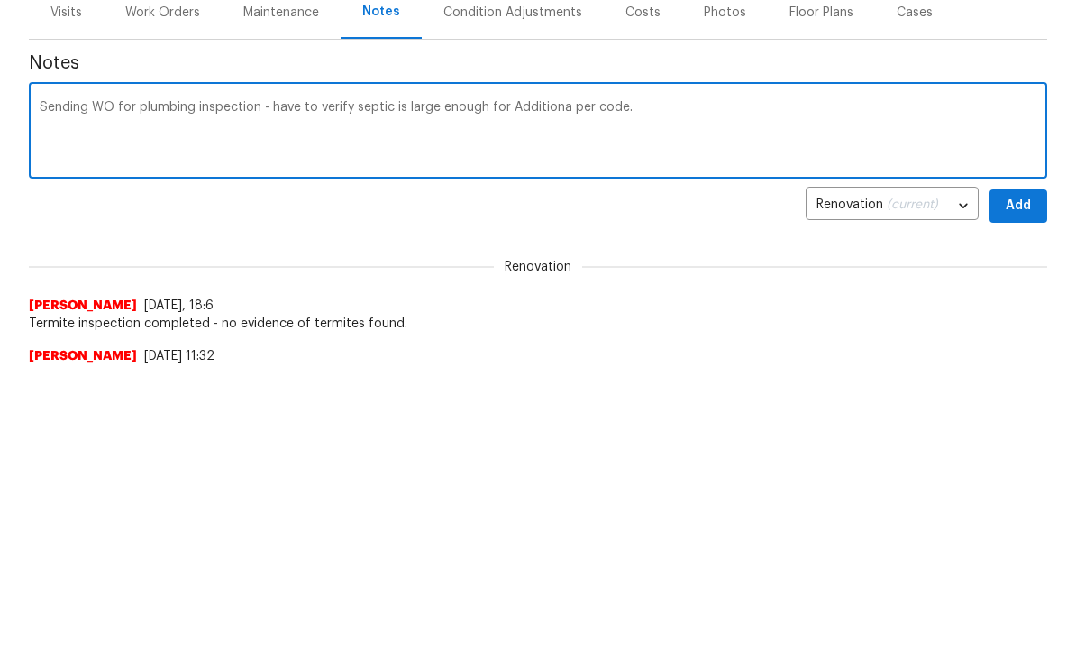
click at [543, 110] on textarea "Sending WO for plumbing inspection - have to verify septic is large enough for …" at bounding box center [538, 133] width 997 height 63
type textarea "Sending WO for plumbing inspection - have to verify septic is large enough for …"
click at [1023, 210] on span "Add" at bounding box center [1018, 207] width 29 height 23
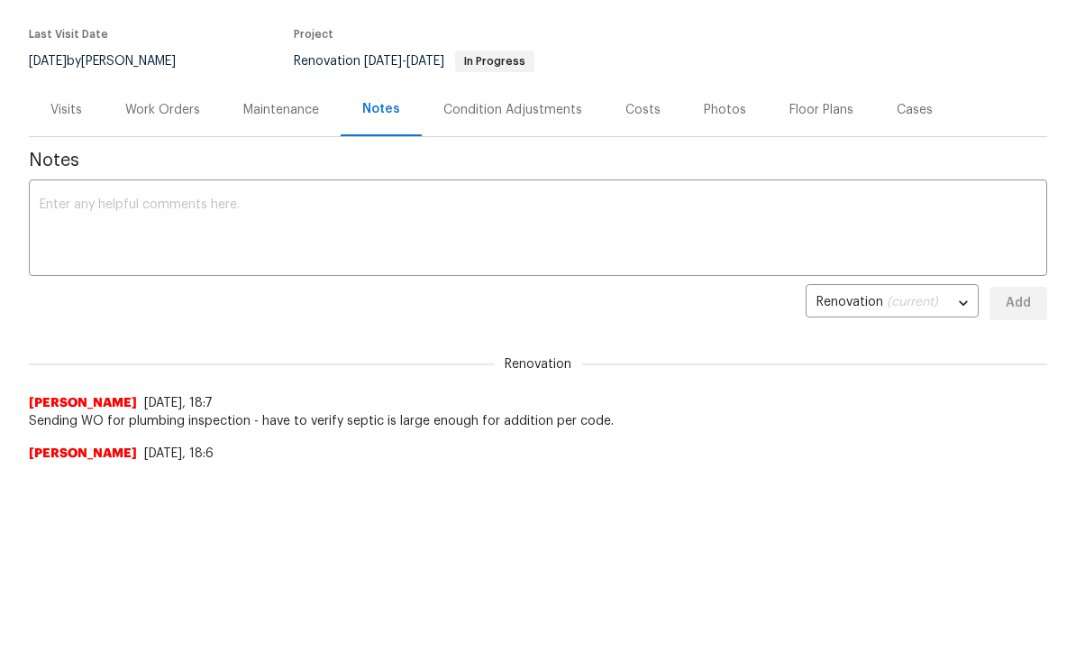
scroll to position [0, 0]
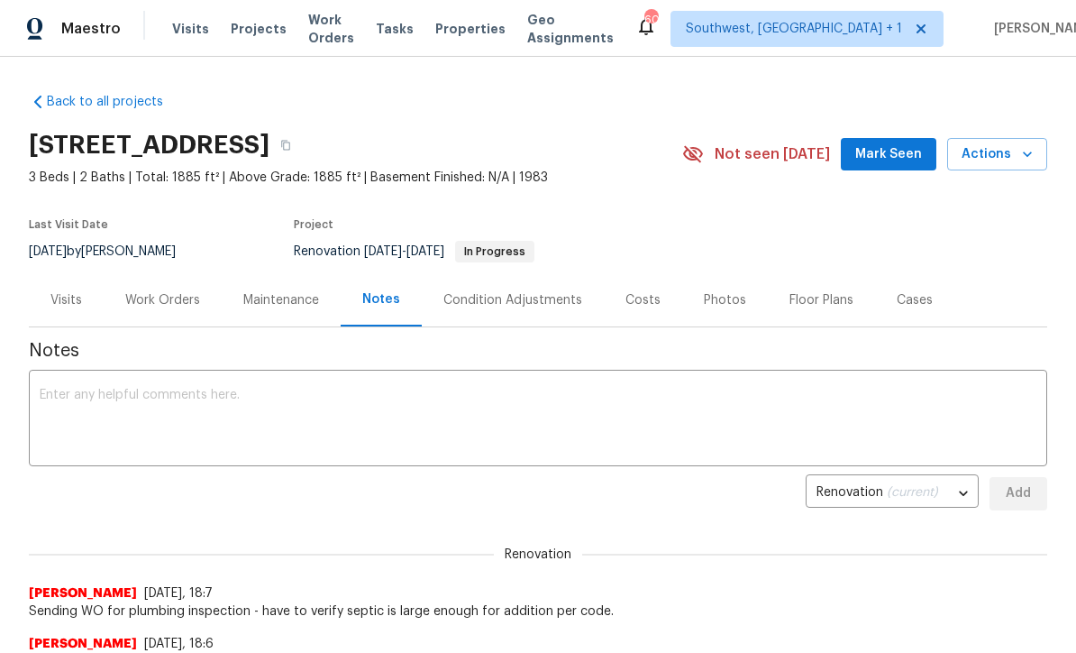
click at [151, 312] on div "Work Orders" at bounding box center [163, 299] width 118 height 53
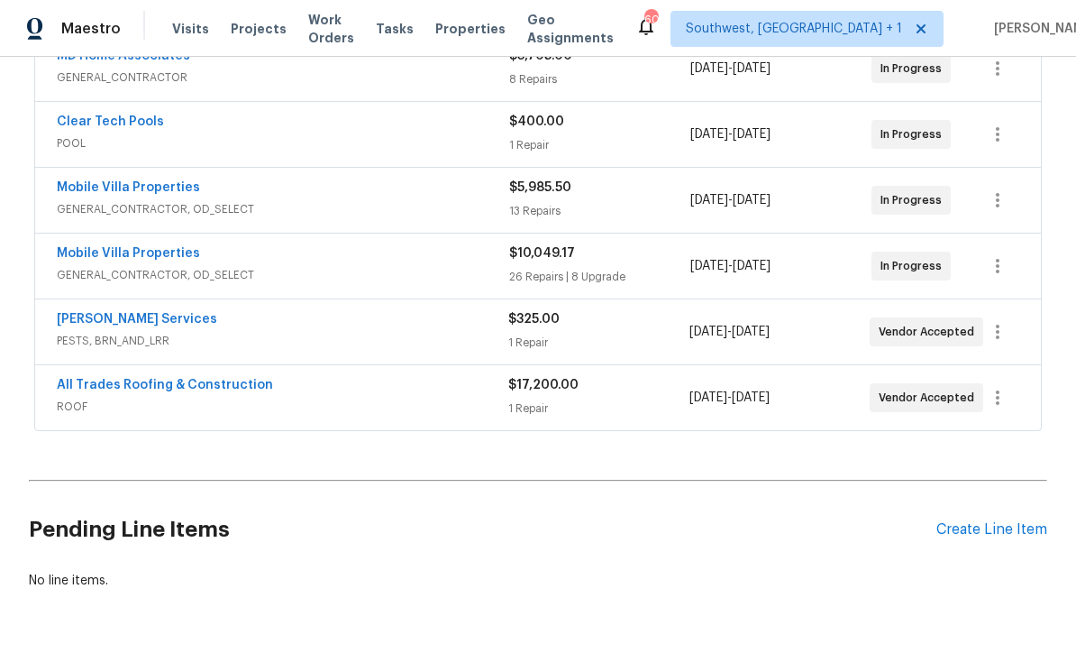
scroll to position [563, 0]
click at [1010, 530] on div "Create Line Item" at bounding box center [991, 530] width 111 height 17
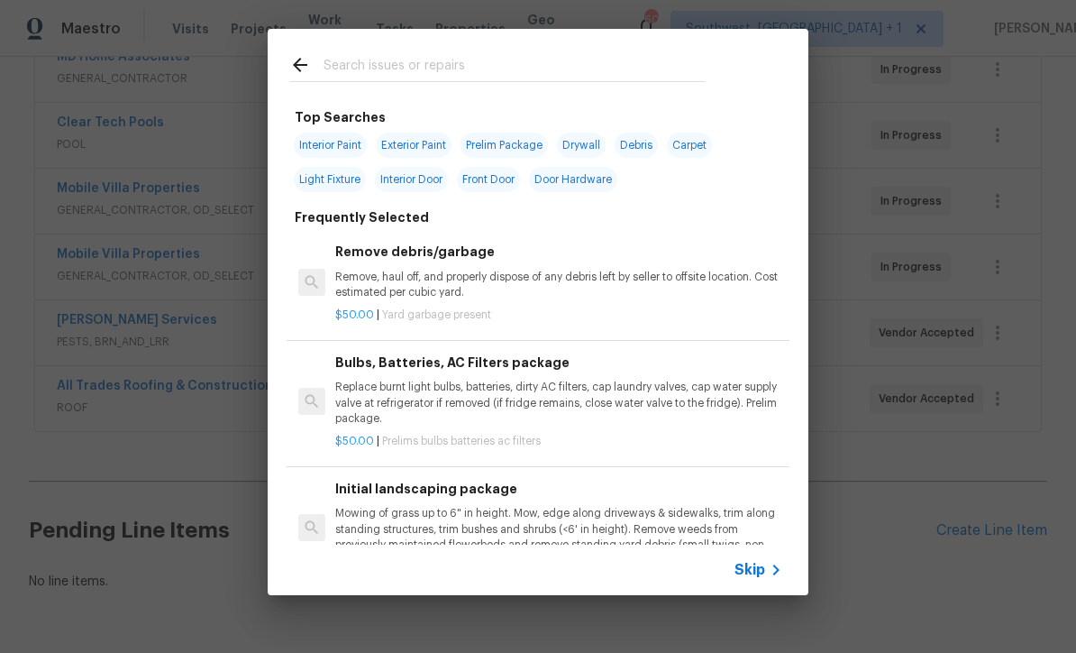
click at [763, 573] on span "Skip" at bounding box center [750, 570] width 31 height 18
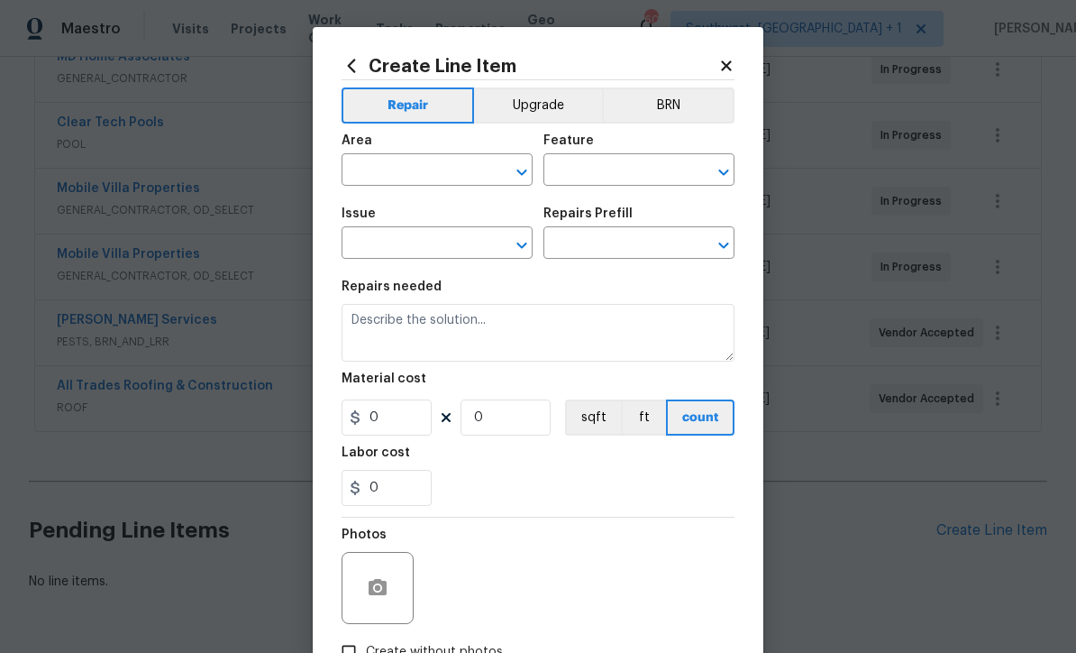
click at [423, 177] on input "text" at bounding box center [412, 172] width 141 height 28
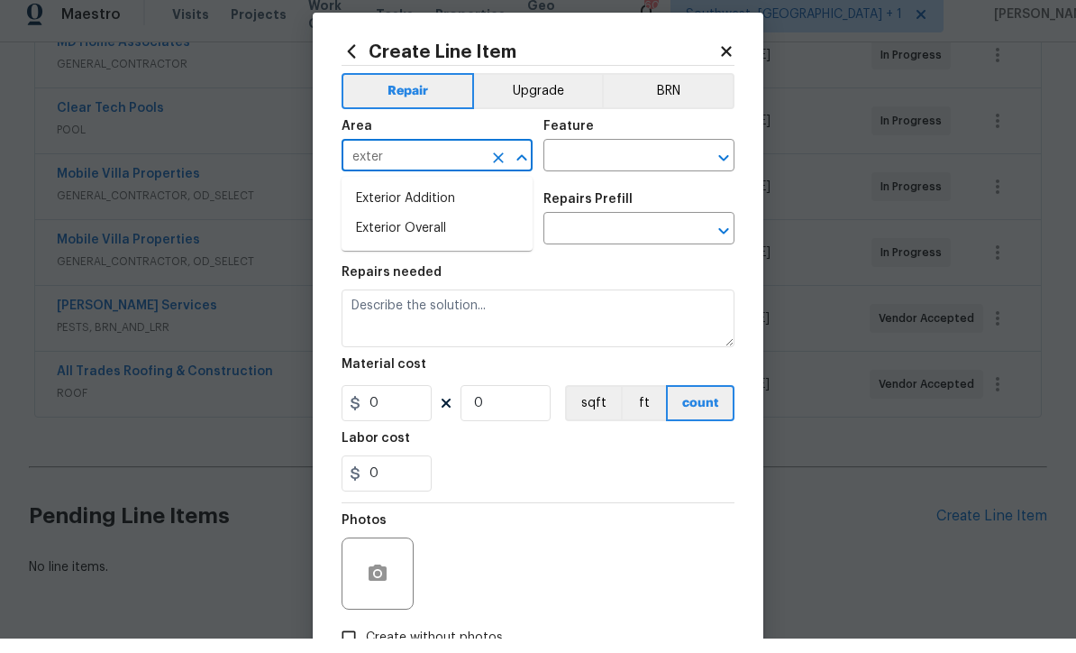
click at [441, 233] on li "Exterior Overall" at bounding box center [437, 243] width 191 height 30
type input "Exterior Overall"
click at [616, 161] on input "text" at bounding box center [613, 172] width 141 height 28
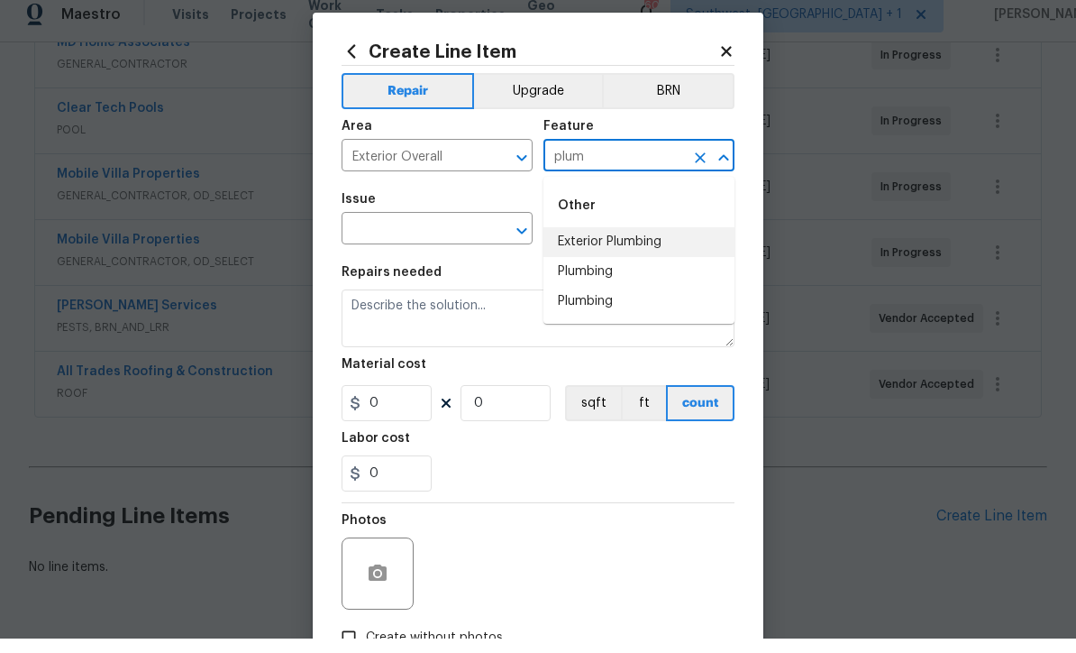
click at [661, 243] on li "Exterior Plumbing" at bounding box center [638, 257] width 191 height 30
type input "Exterior Plumbing"
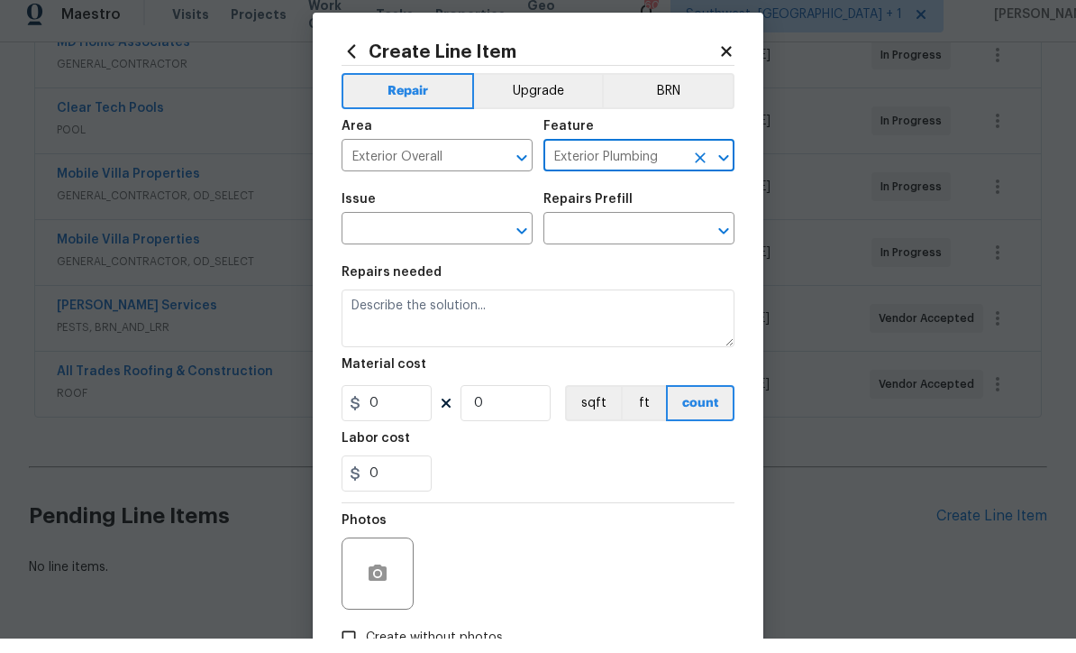
click at [464, 233] on input "text" at bounding box center [412, 245] width 141 height 28
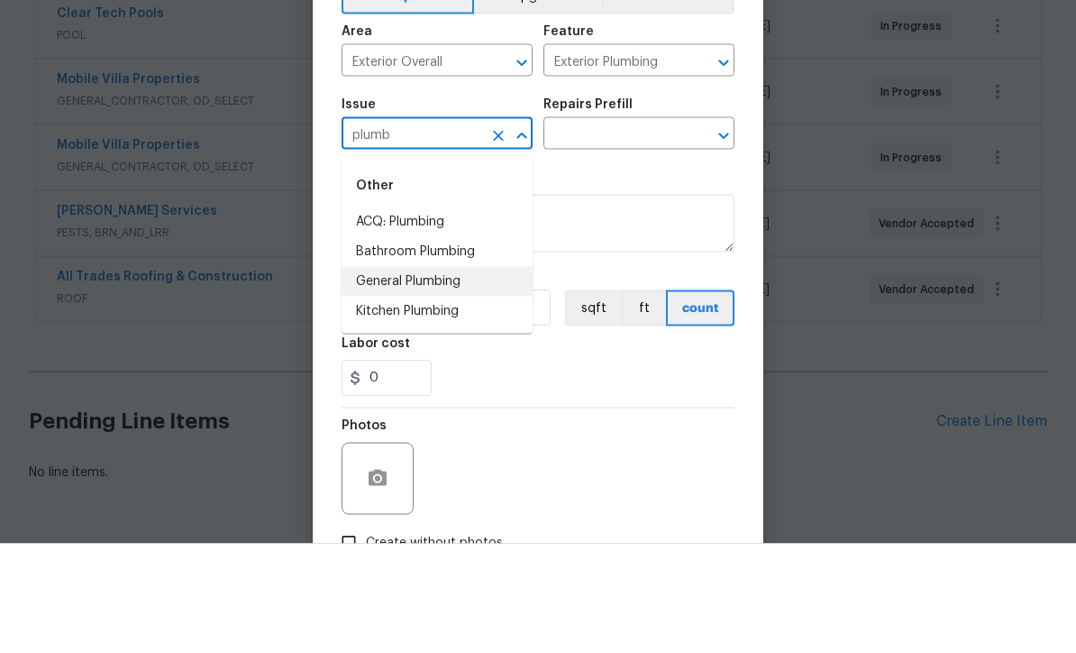
click at [451, 376] on li "General Plumbing" at bounding box center [437, 391] width 191 height 30
type input "General Plumbing"
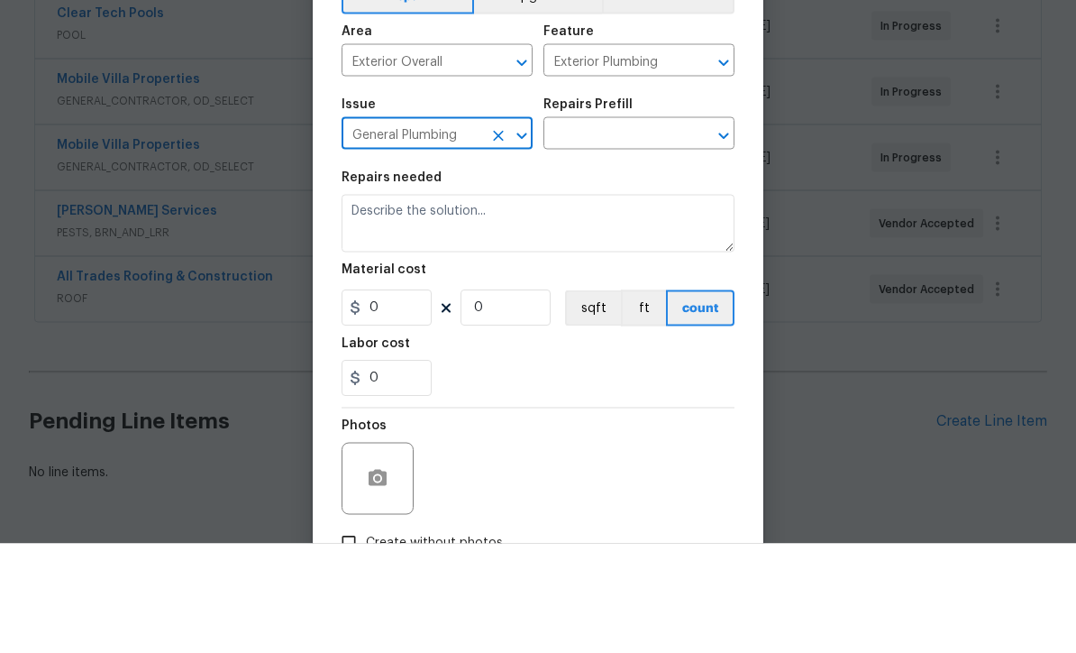
click at [641, 231] on input "text" at bounding box center [613, 245] width 141 height 28
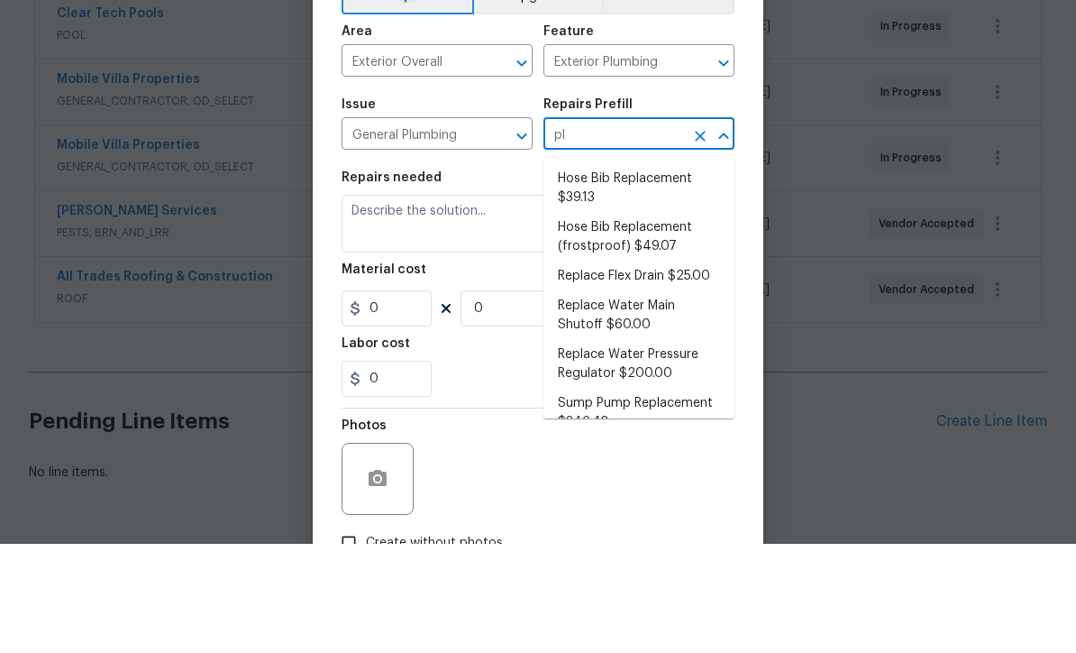
type input "p"
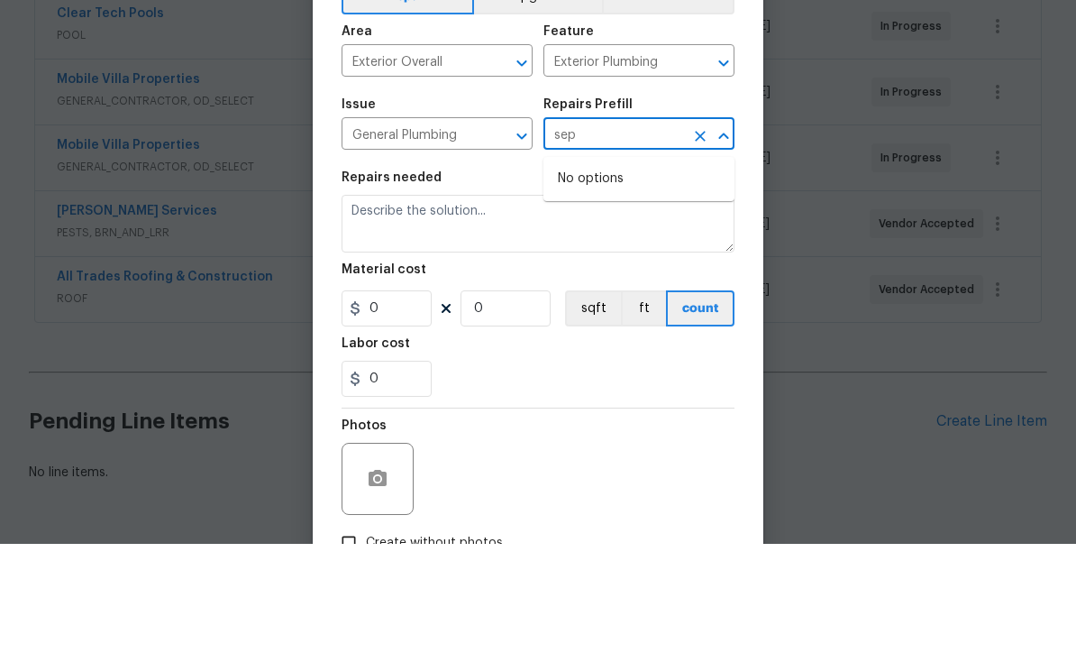
type input "sep"
click at [370, 231] on input "General Plumbing" at bounding box center [412, 245] width 141 height 28
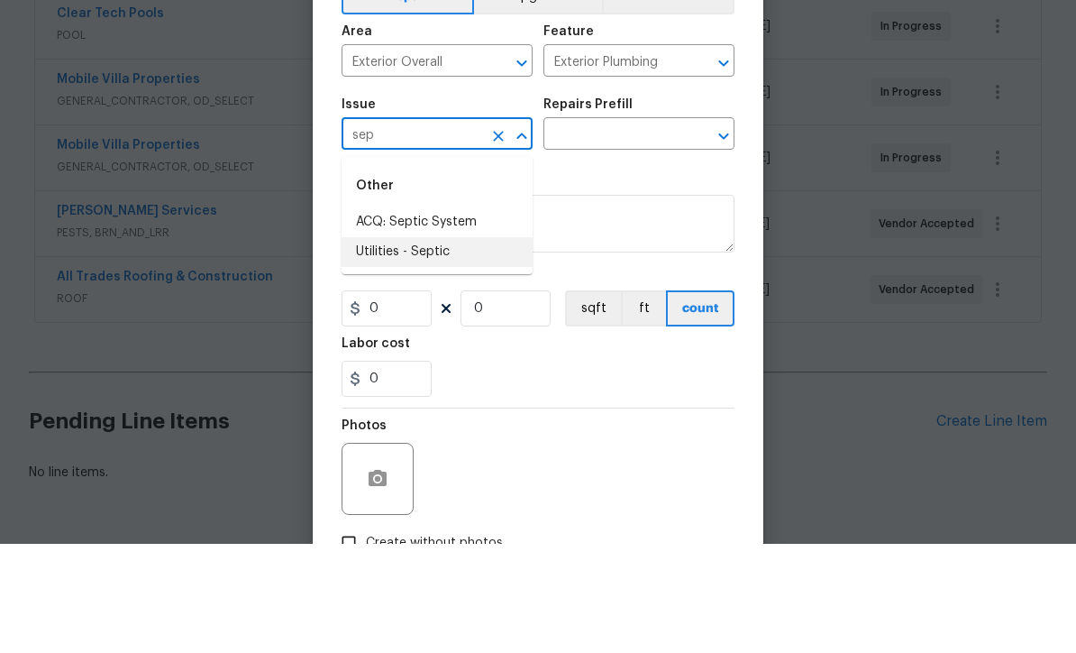
click at [370, 346] on li "Utilities - Septic" at bounding box center [437, 361] width 191 height 30
type input "Utilities - Septic"
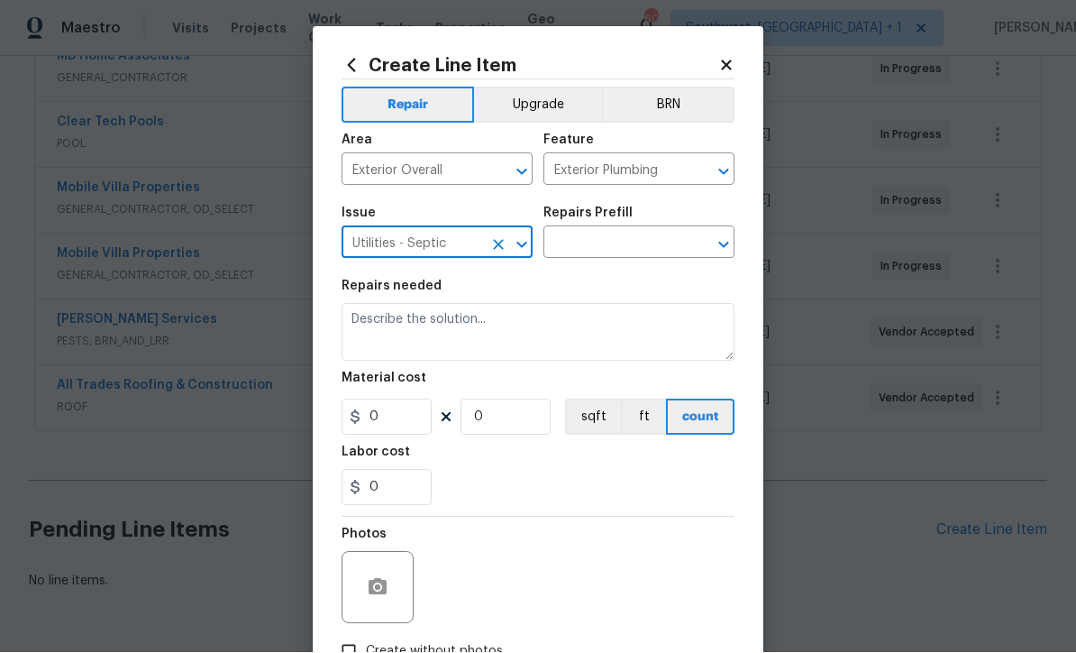
click at [642, 242] on input "text" at bounding box center [613, 245] width 141 height 28
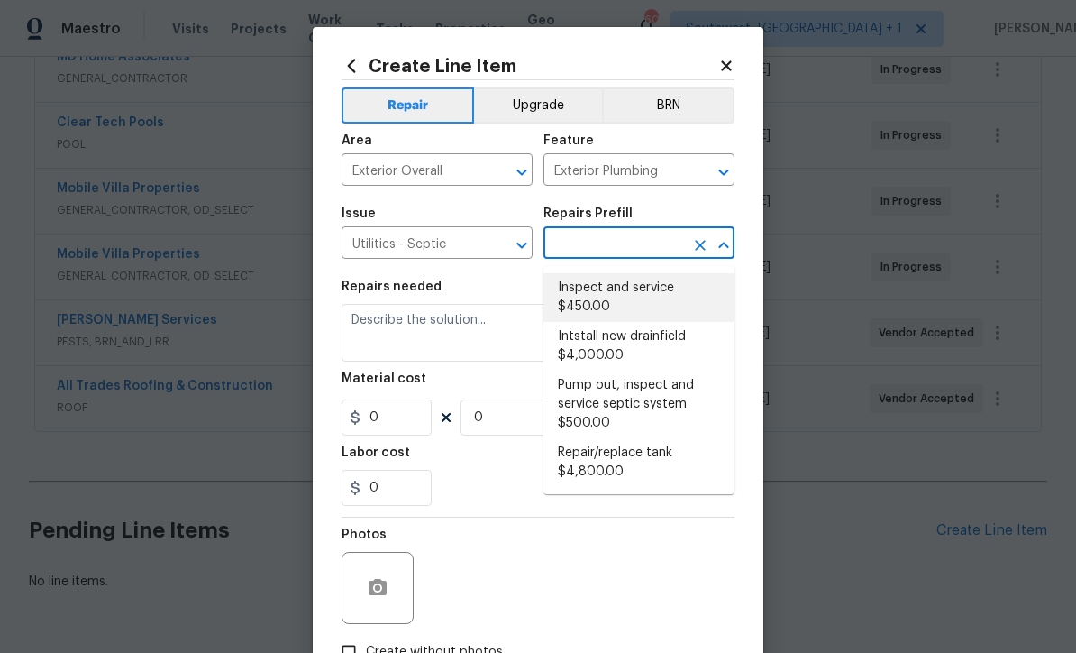
click at [652, 304] on li "Inspect and service $450.00" at bounding box center [638, 297] width 191 height 49
type input "Inspect and service $450.00"
type textarea "Pump and inspect septic tank and provide clean bill of health from specialist c…"
type input "1"
type input "450"
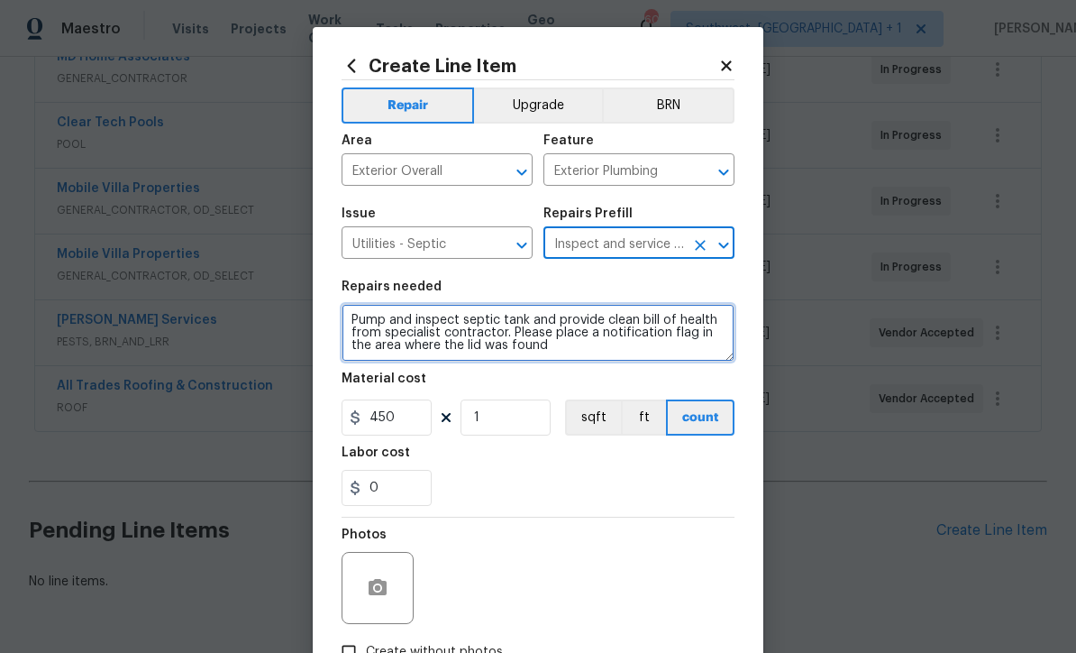
click at [461, 318] on textarea "Pump and inspect septic tank and provide clean bill of health from specialist c…" at bounding box center [538, 333] width 393 height 58
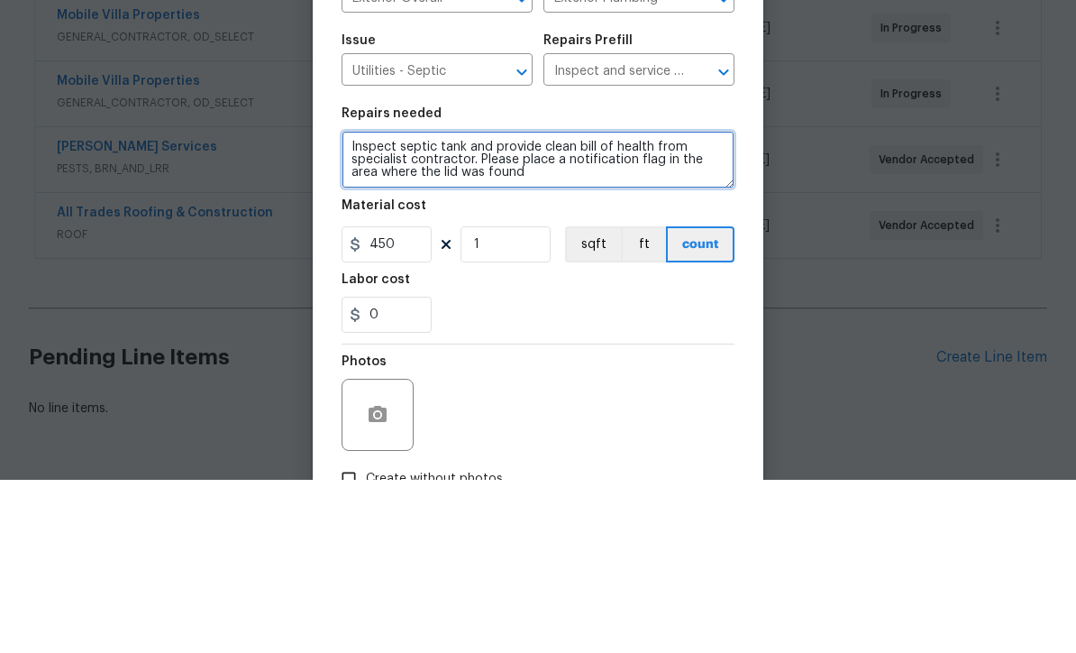
click at [538, 304] on textarea "Inspect septic tank and provide clean bill of health from specialist contractor…" at bounding box center [538, 333] width 393 height 58
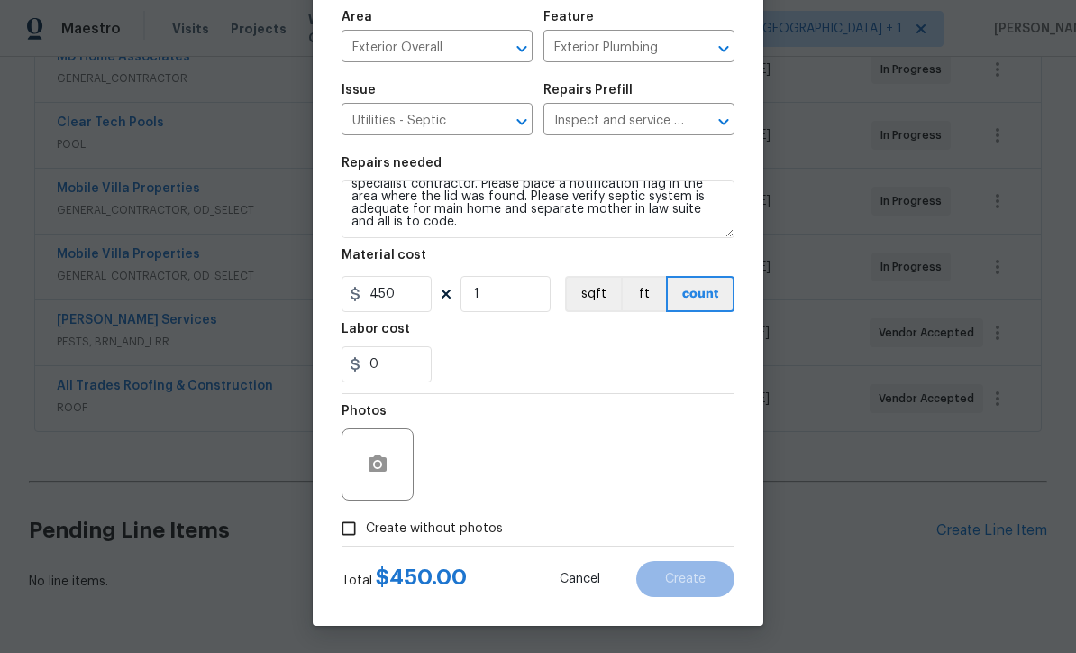
scroll to position [127, 0]
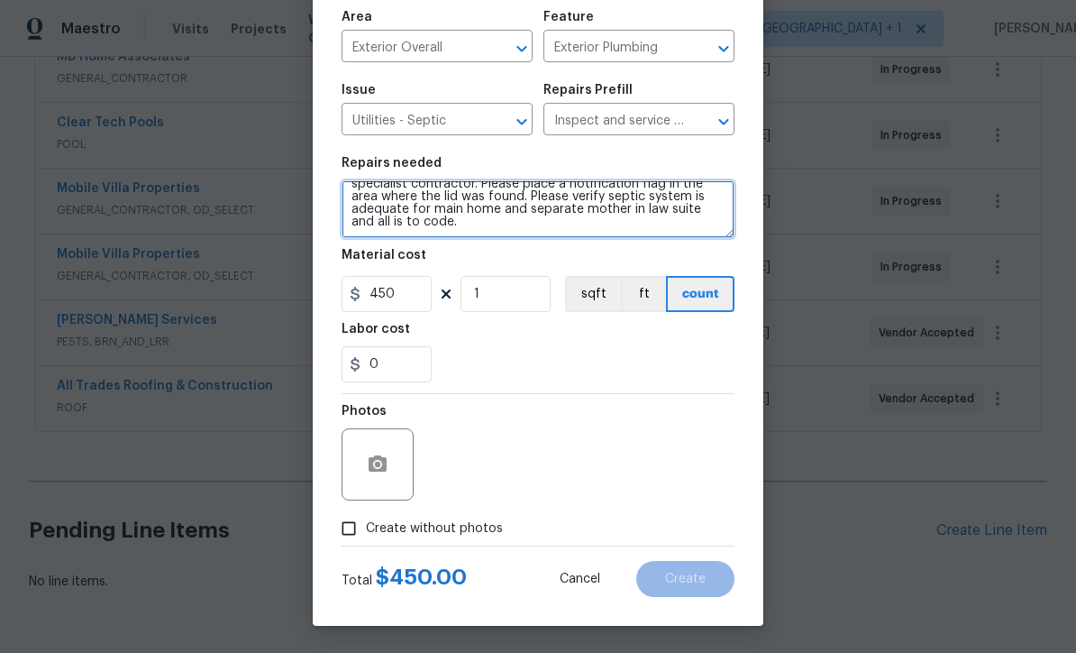
type textarea "Inspect septic tank and provide clean bill of health from specialist contractor…"
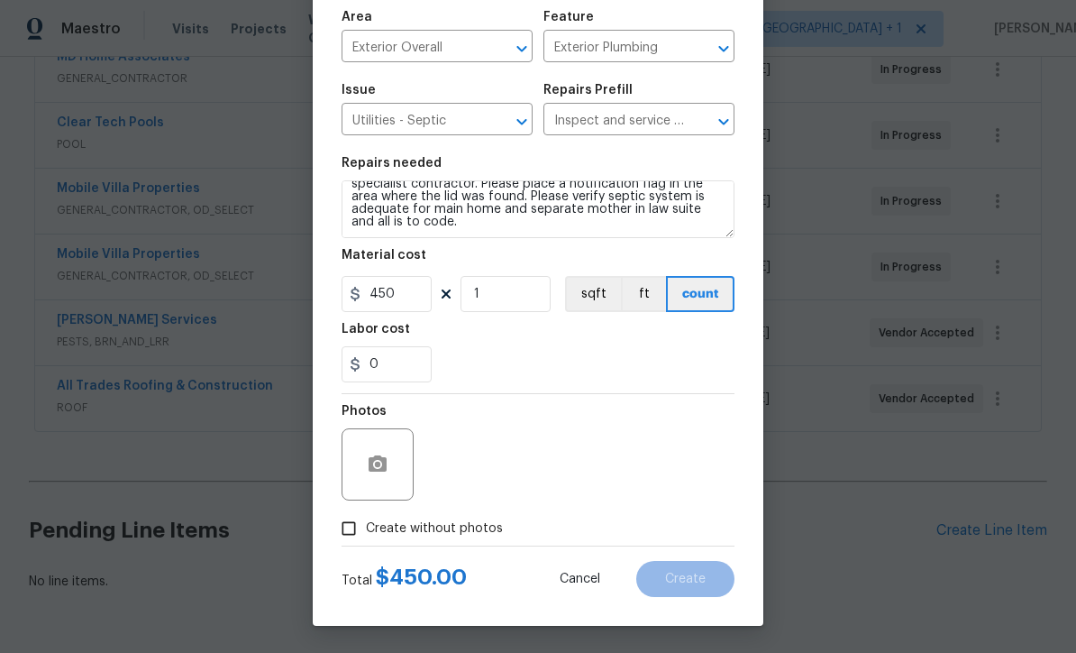
click at [342, 540] on input "Create without photos" at bounding box center [349, 528] width 34 height 34
checkbox input "true"
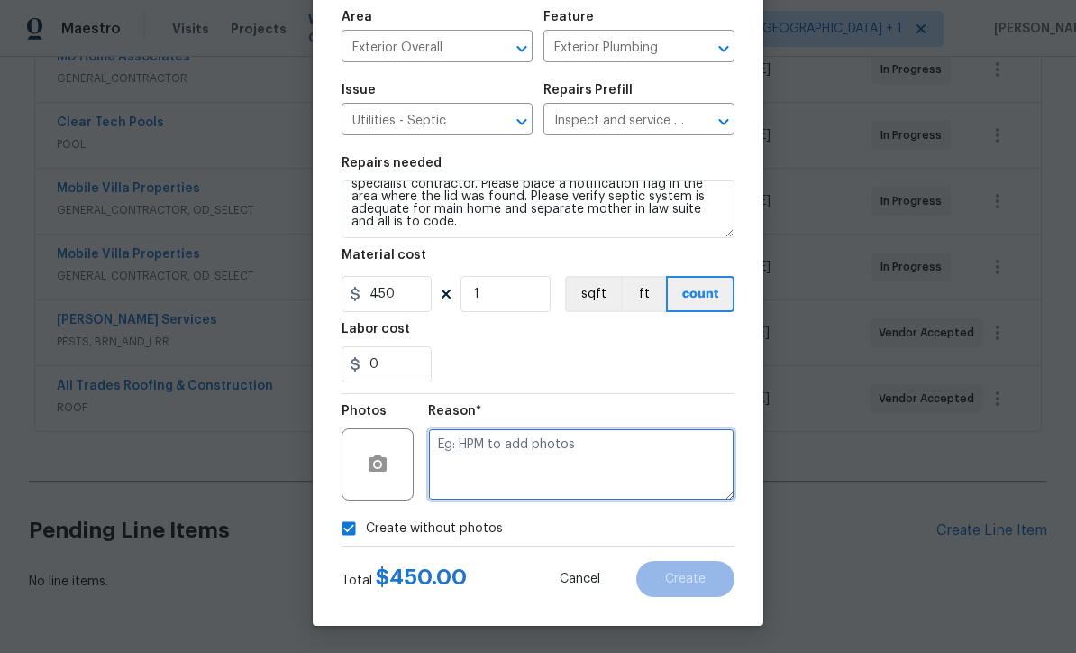
click at [525, 476] on textarea at bounding box center [581, 464] width 306 height 72
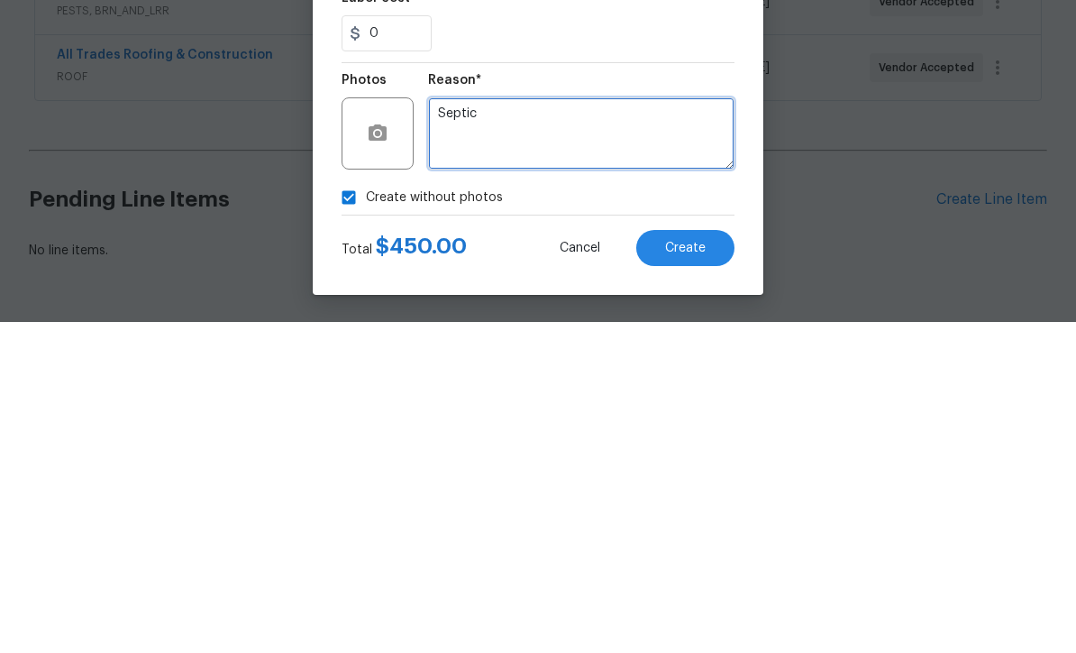
type textarea "Septic"
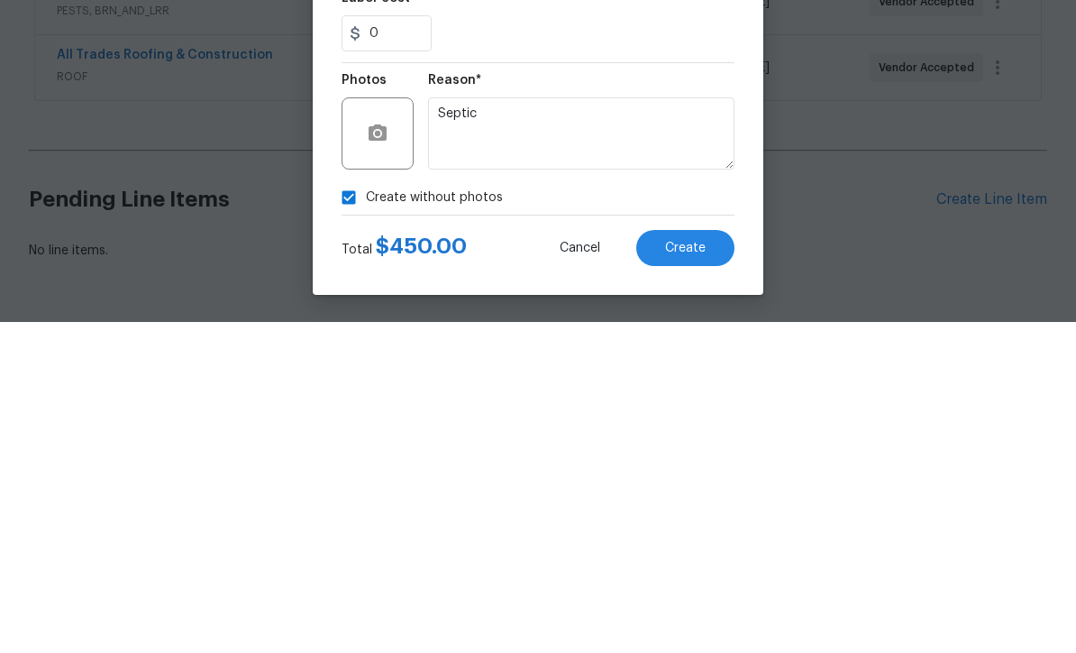
click at [692, 572] on span "Create" at bounding box center [685, 579] width 41 height 14
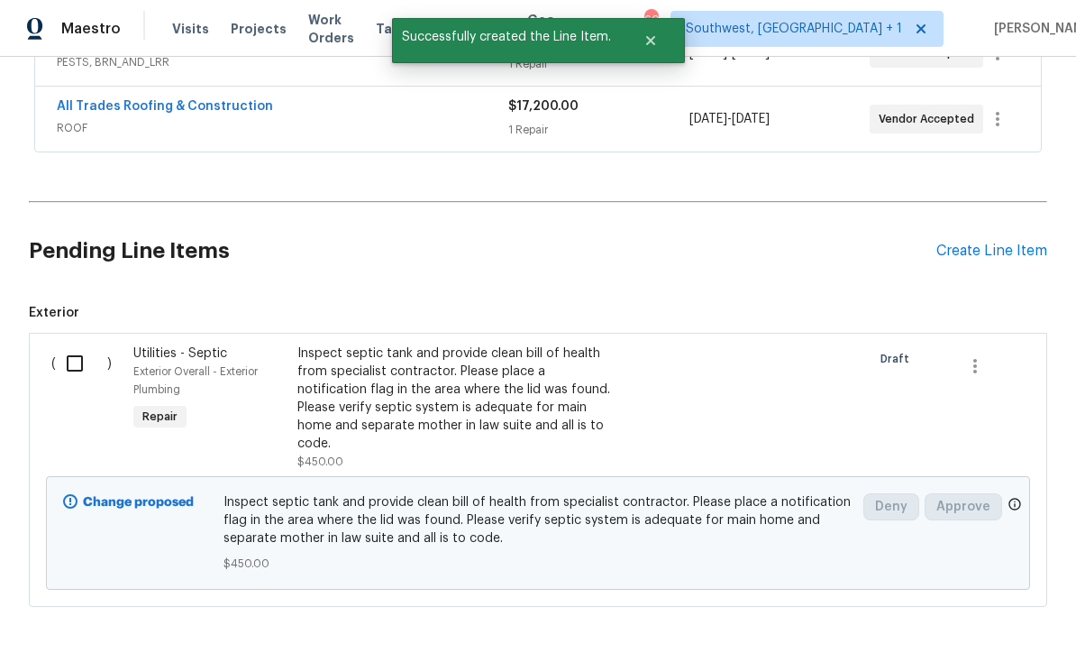
scroll to position [842, 0]
click at [73, 345] on input "checkbox" at bounding box center [81, 364] width 51 height 38
checkbox input "true"
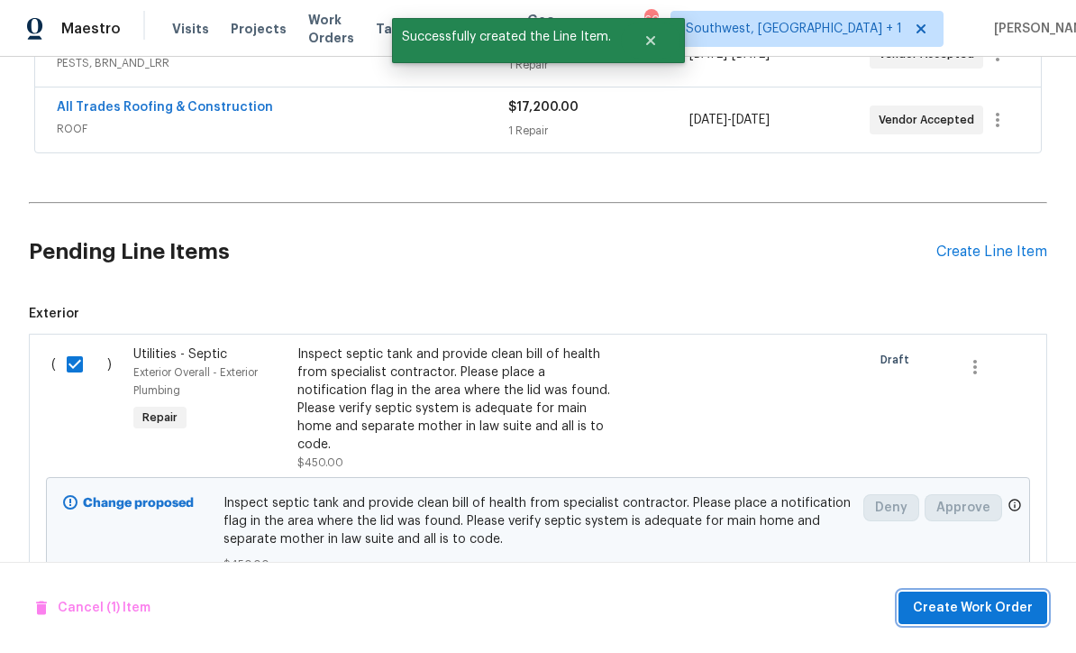
click at [986, 612] on span "Create Work Order" at bounding box center [973, 608] width 120 height 23
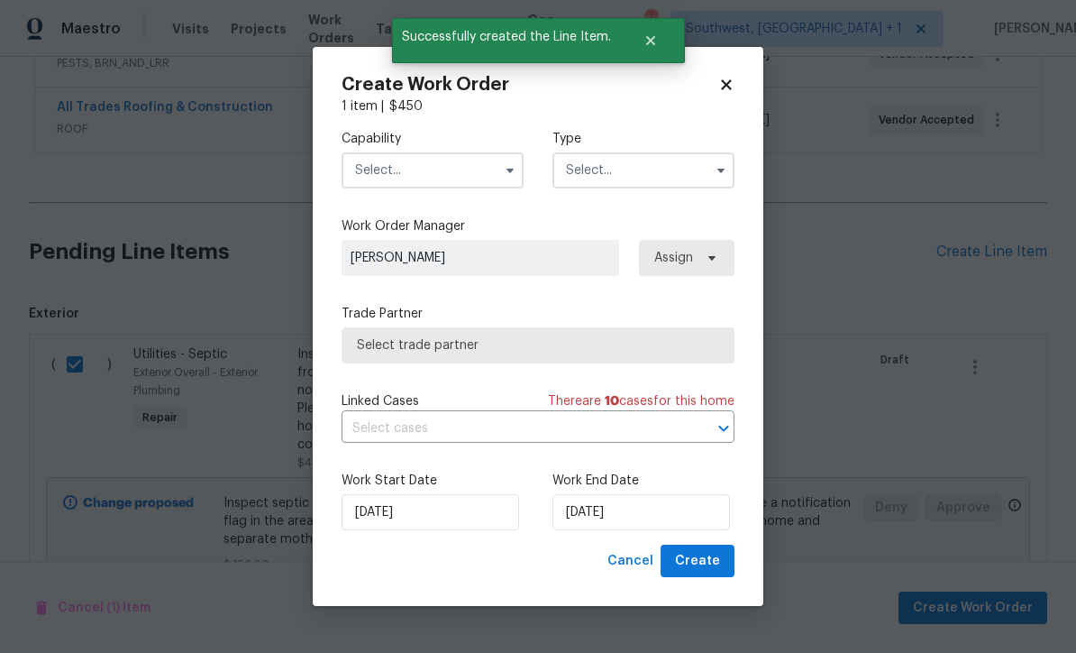
click at [409, 169] on input "text" at bounding box center [433, 170] width 182 height 36
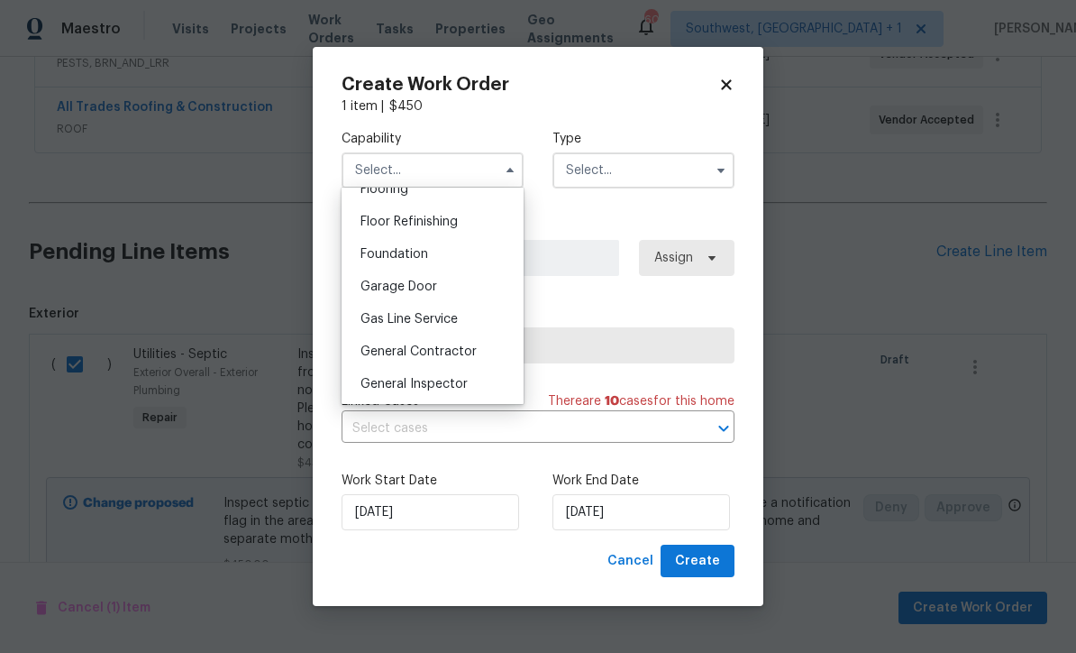
scroll to position [765, 0]
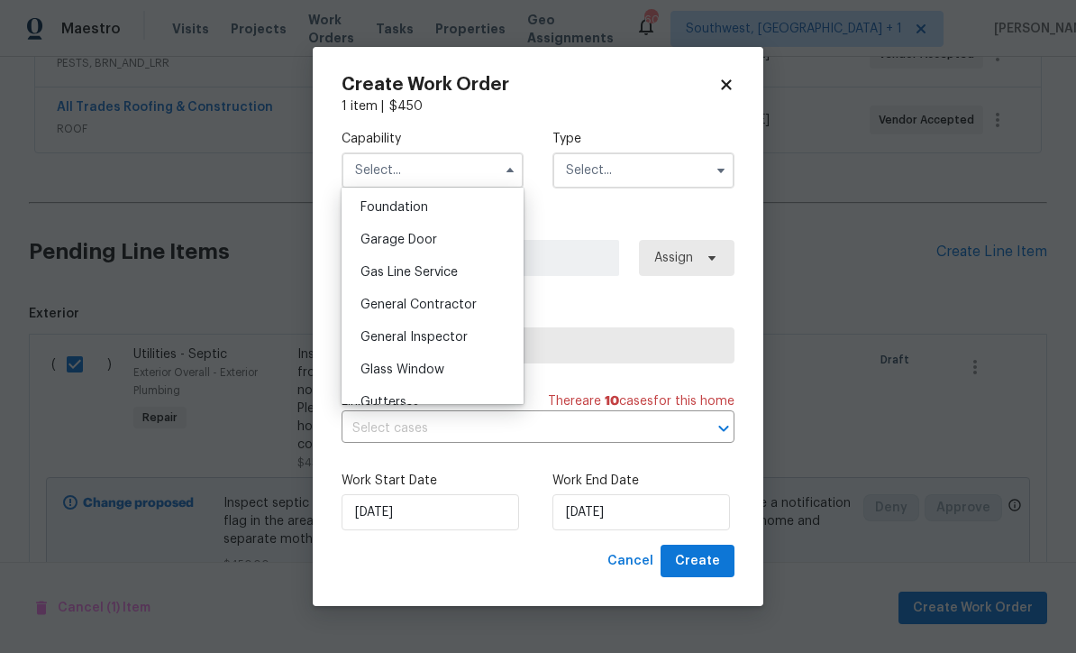
click at [461, 306] on span "General Contractor" at bounding box center [419, 304] width 116 height 13
type input "General Contractor"
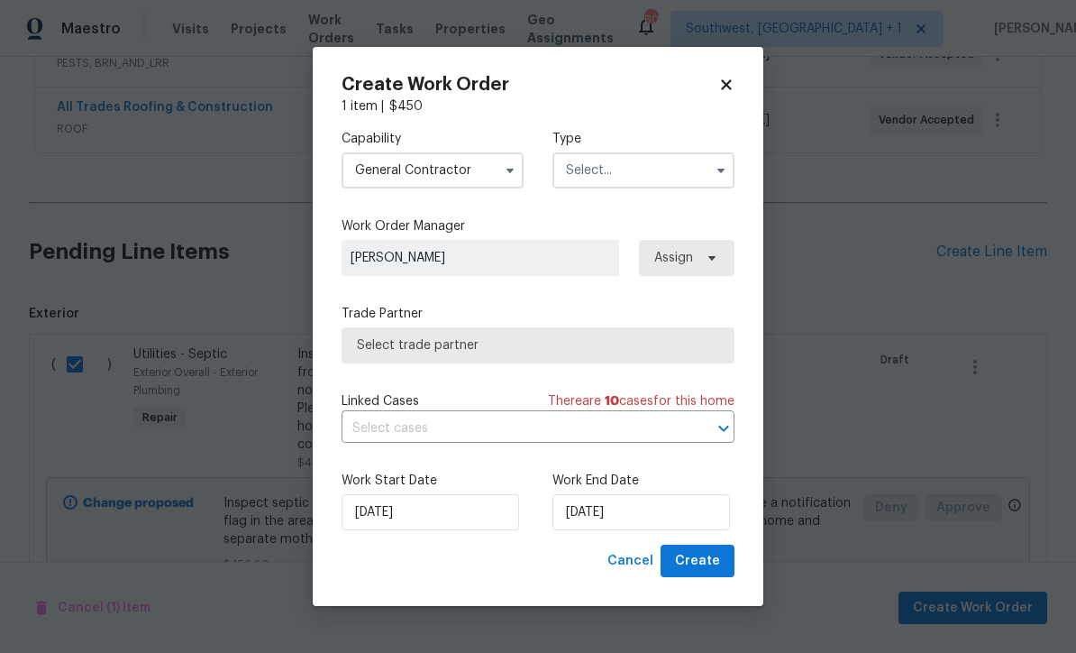
click at [654, 164] on input "text" at bounding box center [643, 170] width 182 height 36
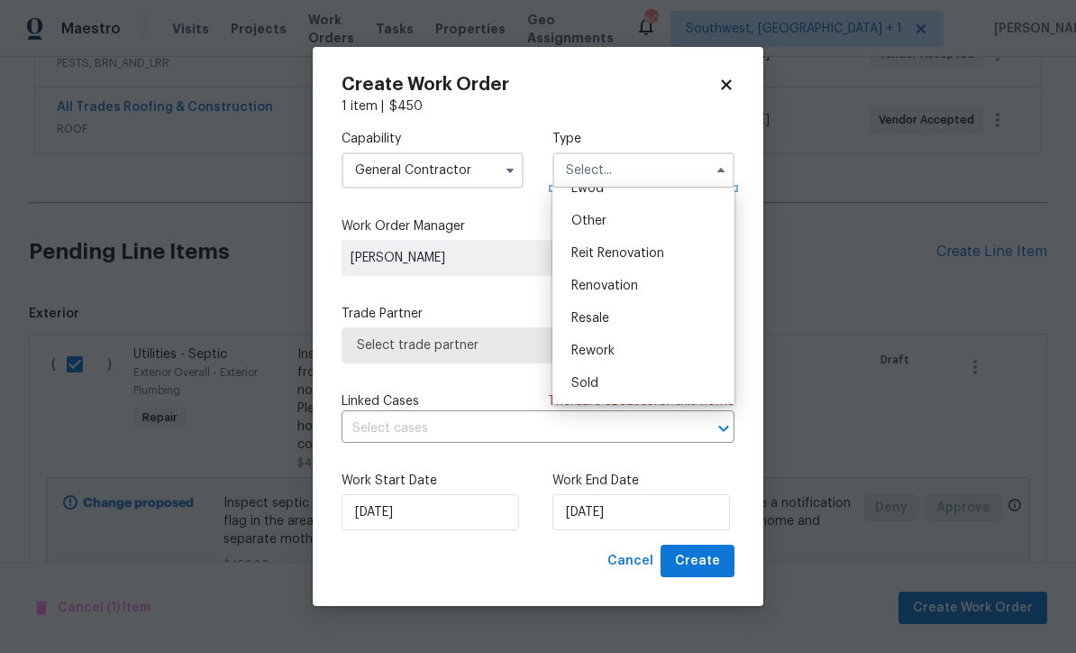
scroll to position [215, 0]
click at [618, 276] on div "Renovation" at bounding box center [643, 285] width 173 height 32
type input "Renovation"
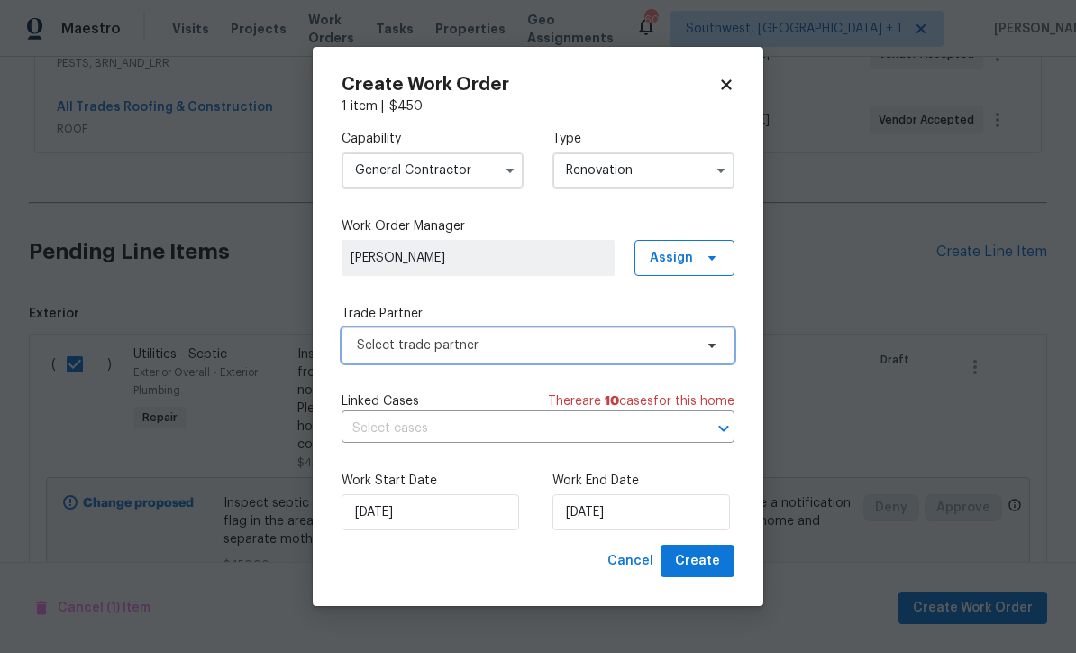
click at [578, 347] on span "Select trade partner" at bounding box center [525, 345] width 336 height 18
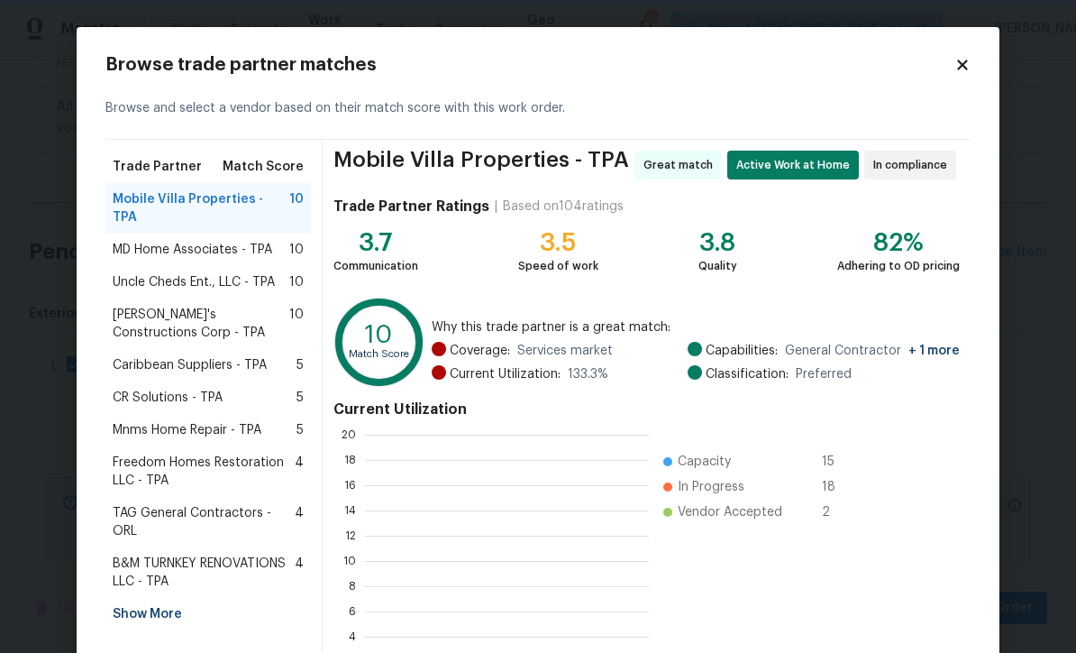
scroll to position [252, 284]
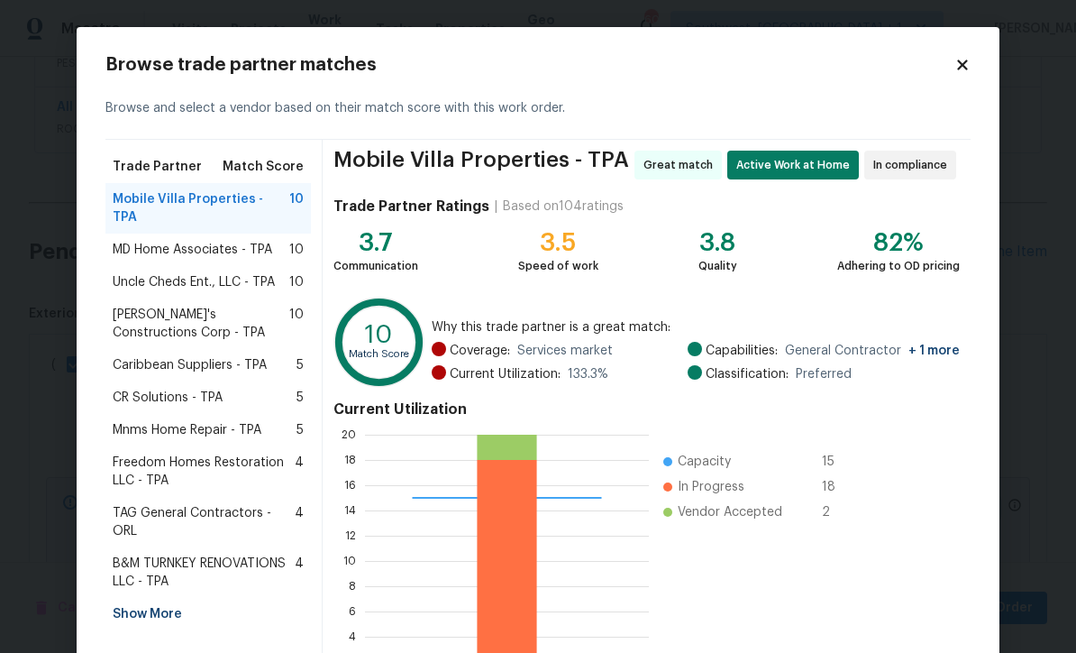
click at [126, 241] on div "MD Home Associates - TPA 10" at bounding box center [207, 249] width 205 height 32
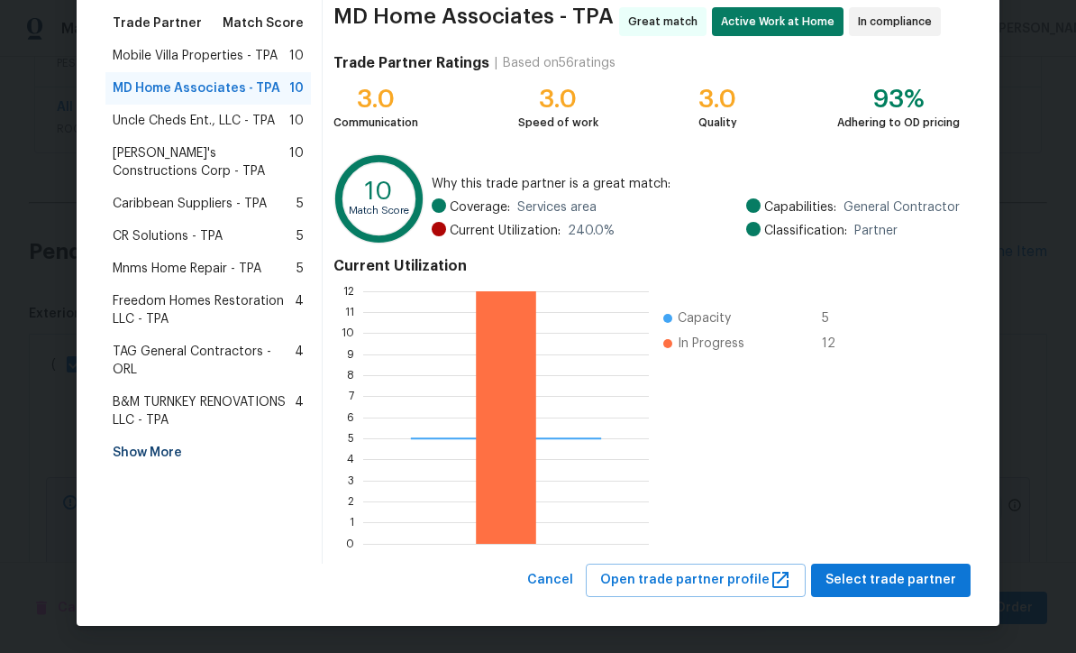
scroll to position [142, 0]
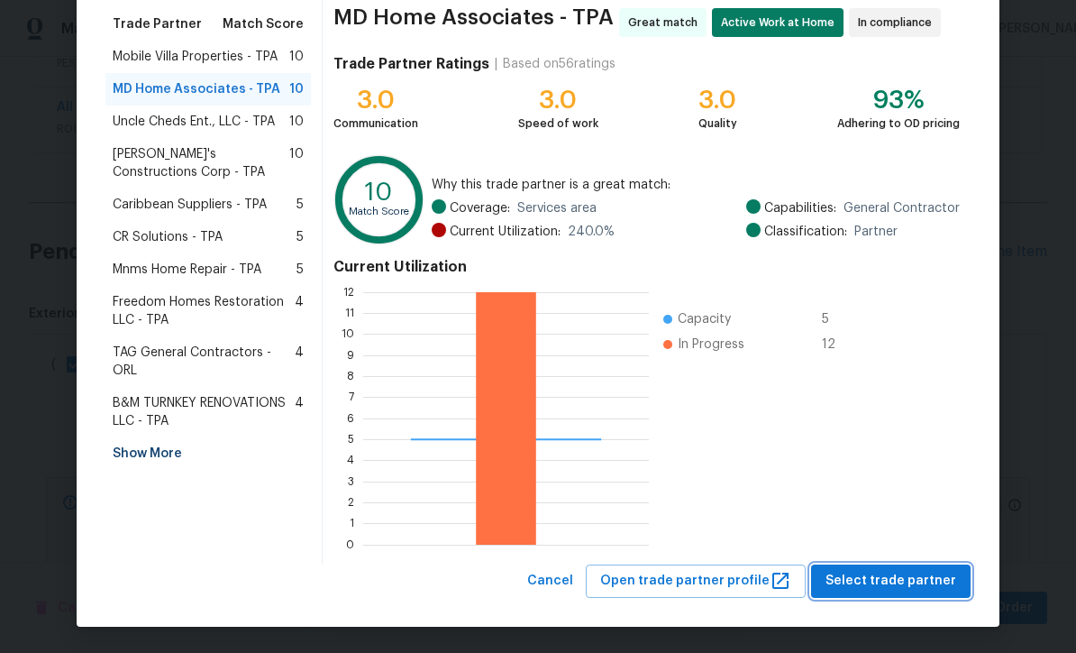
click at [909, 583] on span "Select trade partner" at bounding box center [891, 581] width 131 height 23
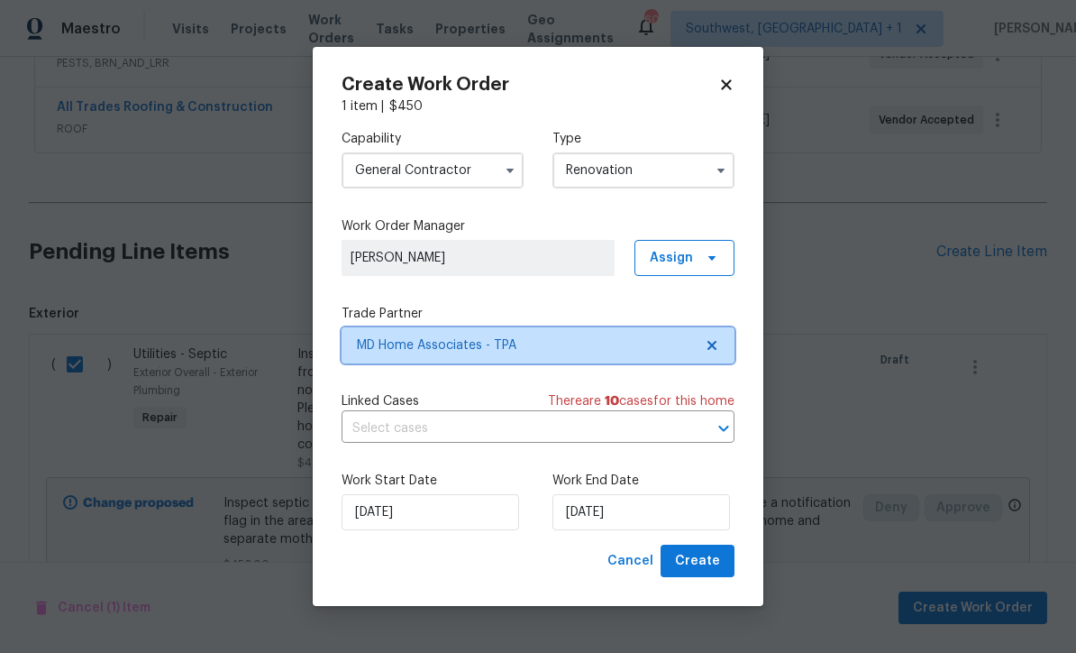
scroll to position [0, 0]
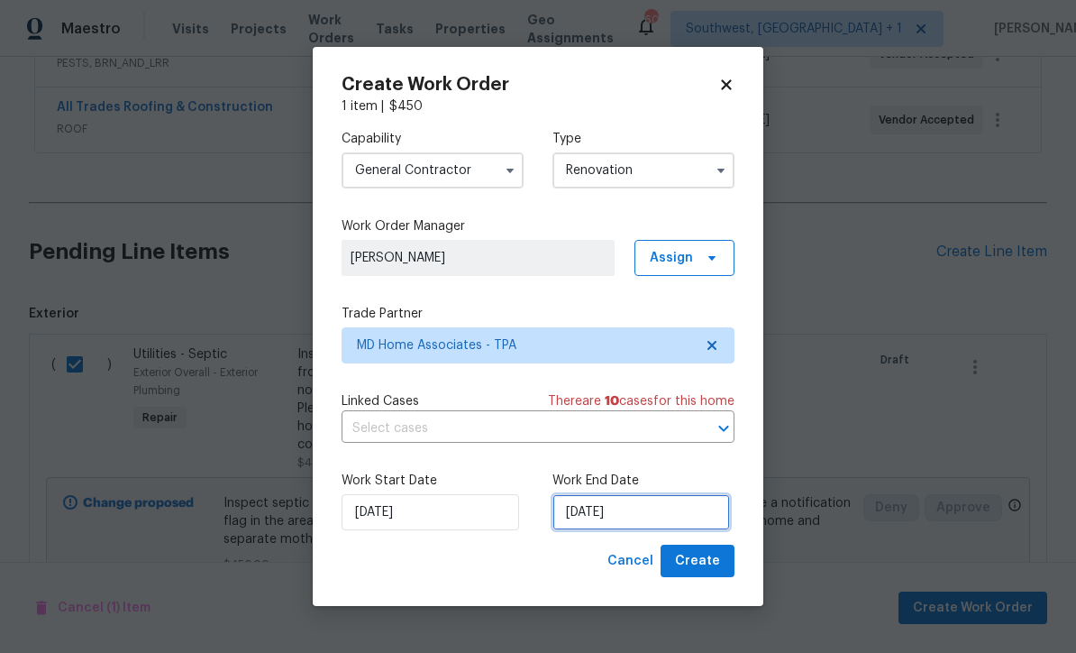
click at [683, 518] on input "[DATE]" at bounding box center [641, 512] width 178 height 36
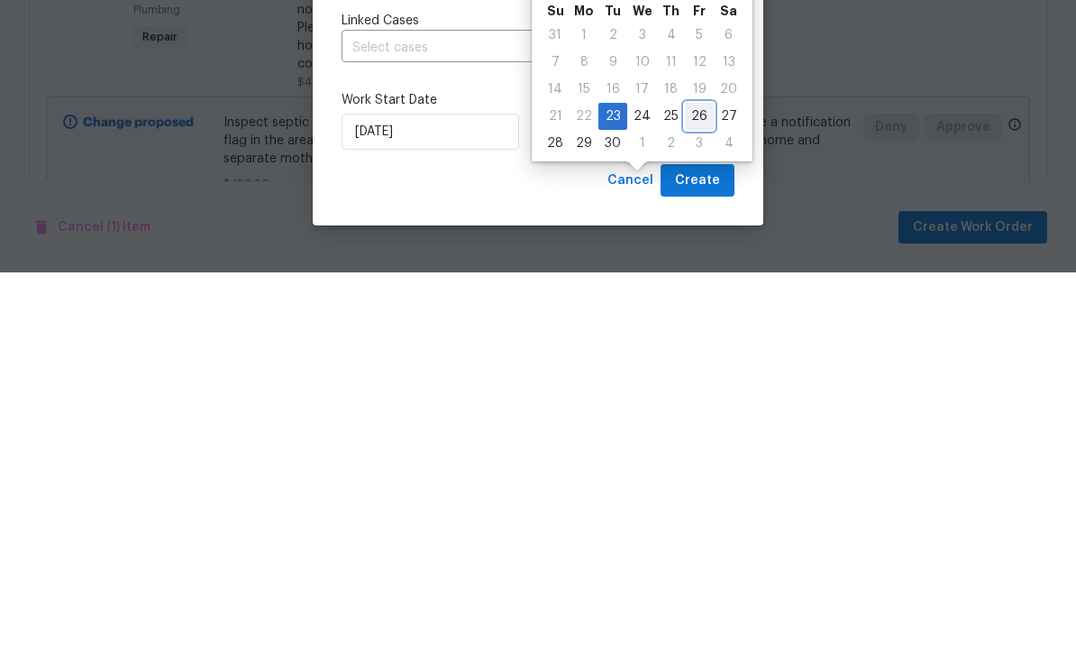
click at [689, 484] on div "26" at bounding box center [699, 496] width 29 height 25
type input "[DATE]"
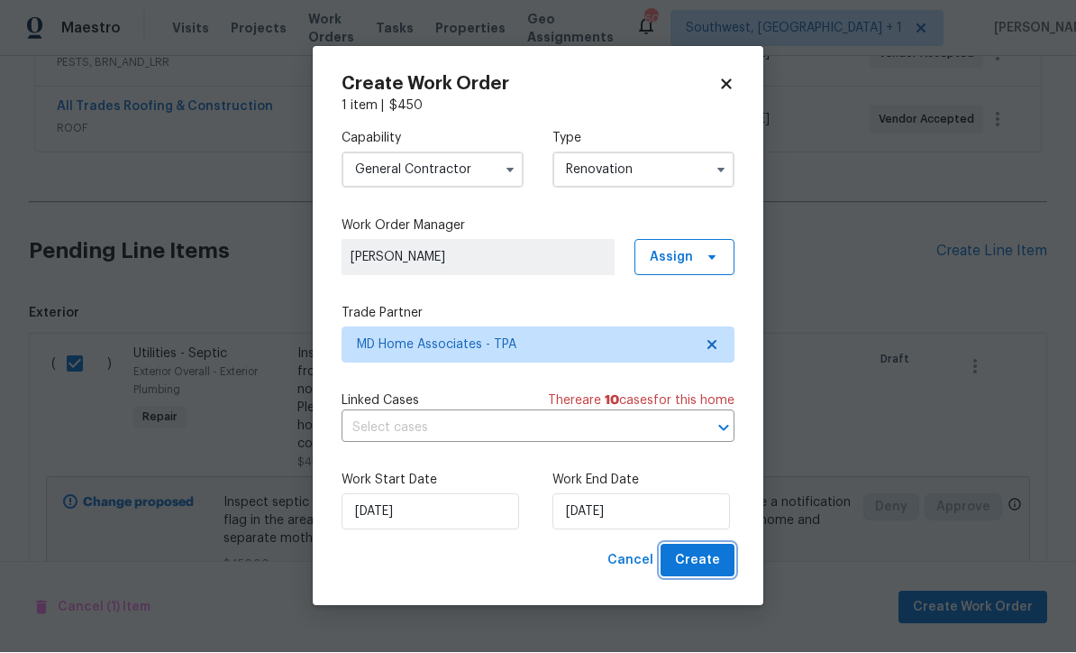
click at [720, 574] on button "Create" at bounding box center [698, 560] width 74 height 33
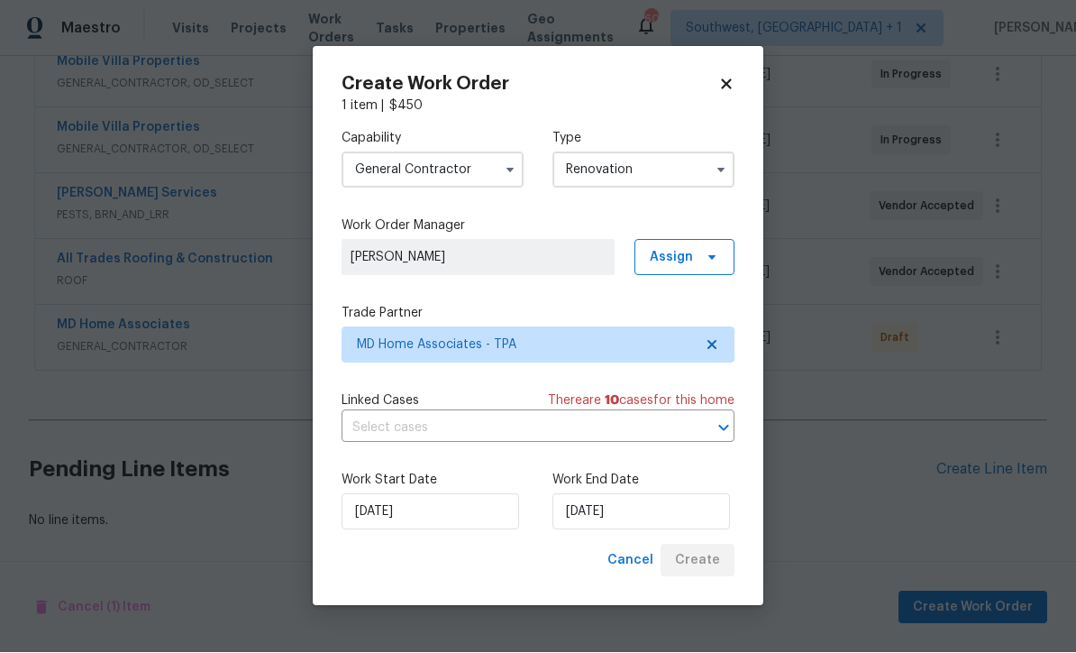
scroll to position [629, 0]
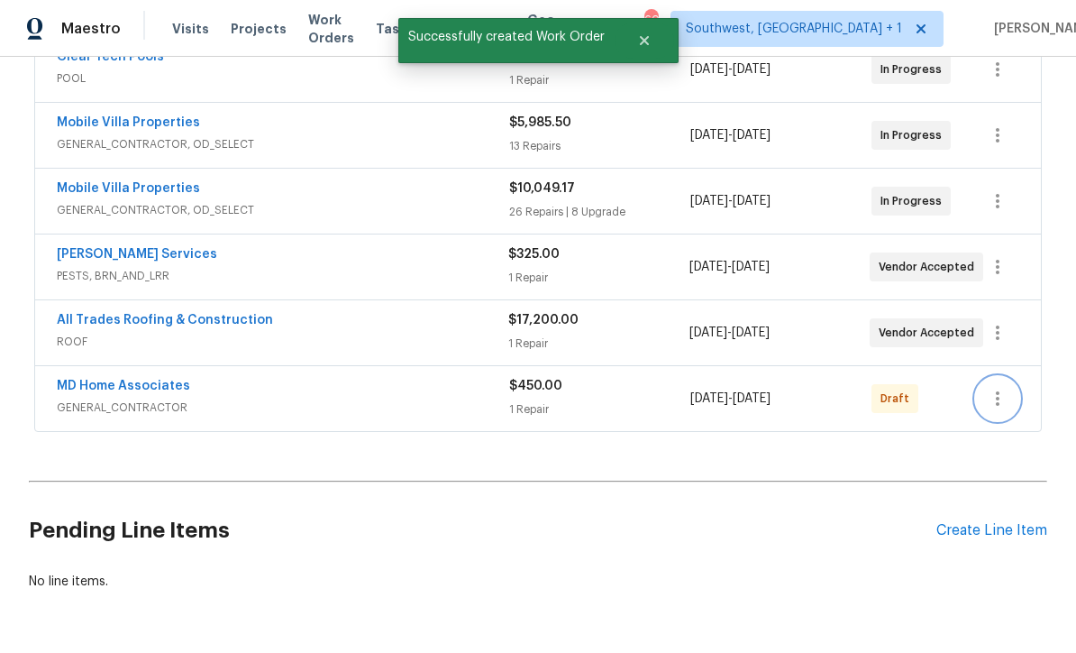
click at [1000, 377] on button "button" at bounding box center [997, 398] width 43 height 43
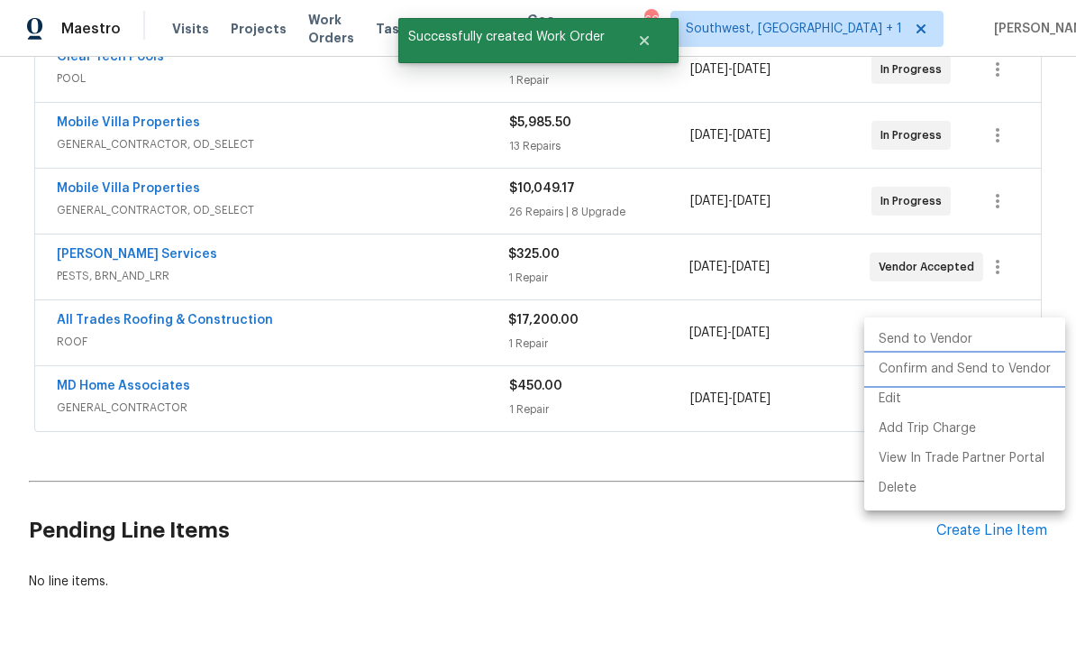
click at [971, 382] on li "Confirm and Send to Vendor" at bounding box center [964, 369] width 201 height 30
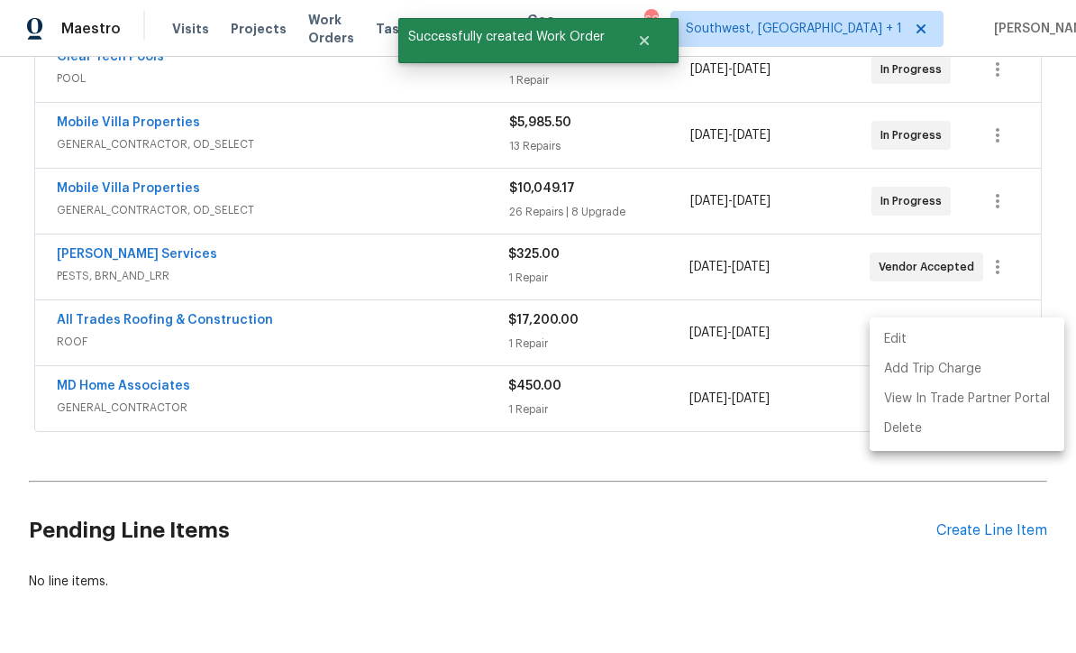
click at [795, 547] on div at bounding box center [538, 326] width 1076 height 653
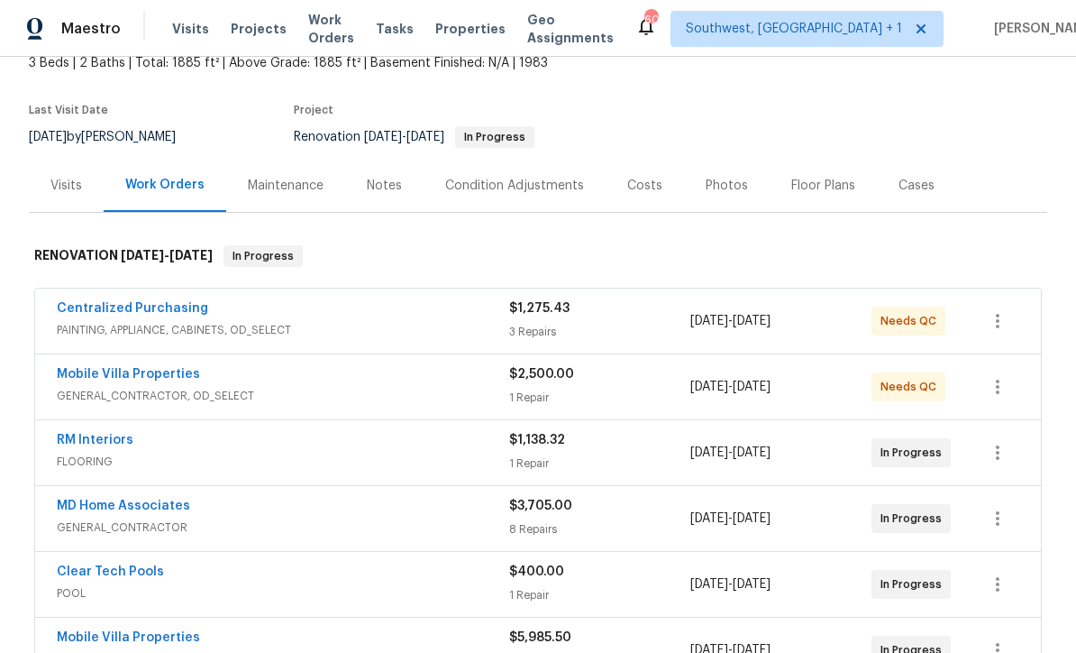
scroll to position [113, 0]
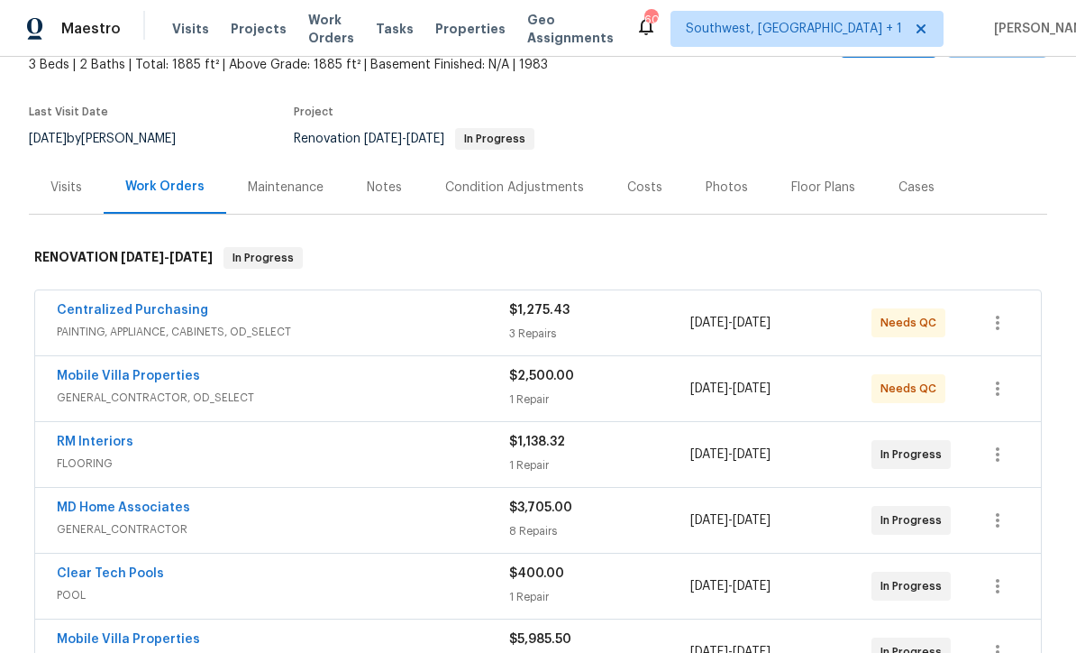
click at [372, 178] on div "Notes" at bounding box center [384, 187] width 35 height 18
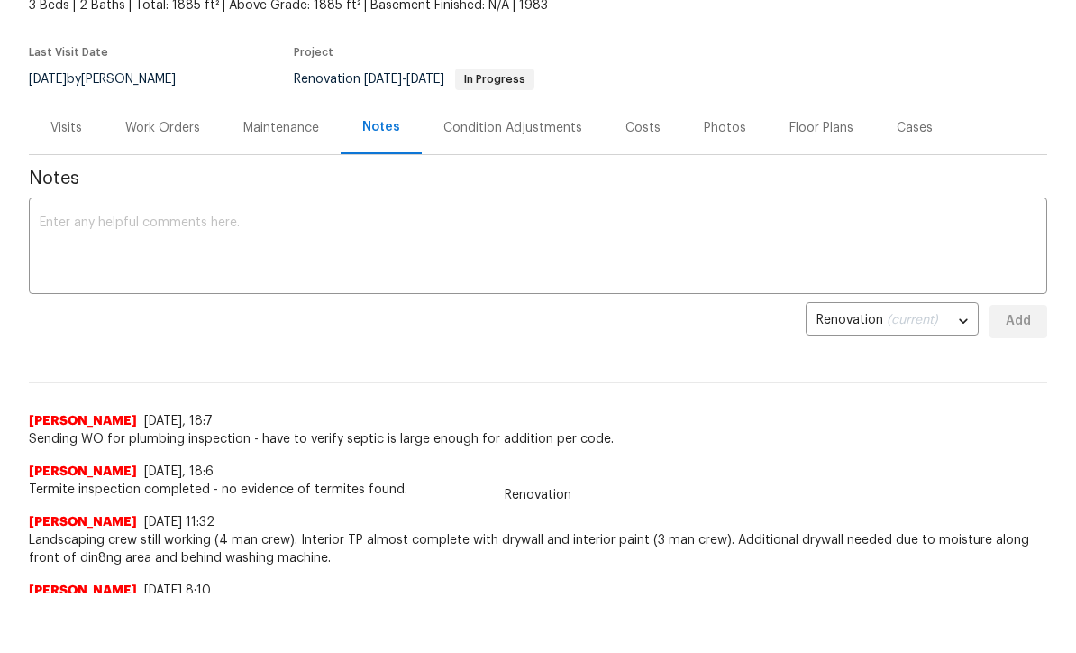
click at [634, 229] on textarea at bounding box center [538, 247] width 997 height 63
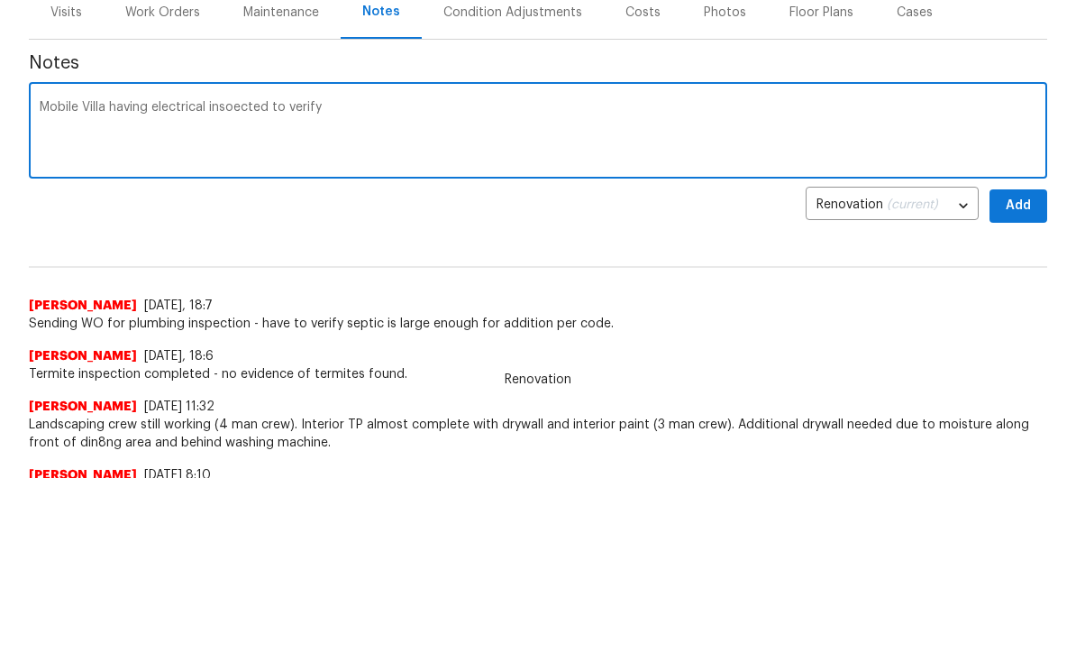
click at [236, 216] on textarea "Mobile Villa having electrical insoected to verify" at bounding box center [538, 247] width 997 height 63
click at [345, 216] on textarea "Mobile Villa having electrical inspected to verify" at bounding box center [538, 247] width 997 height 63
type textarea "Mobile Villa having electrical inspected for addition - should have results by …"
click at [1018, 310] on span "Add" at bounding box center [1018, 321] width 29 height 23
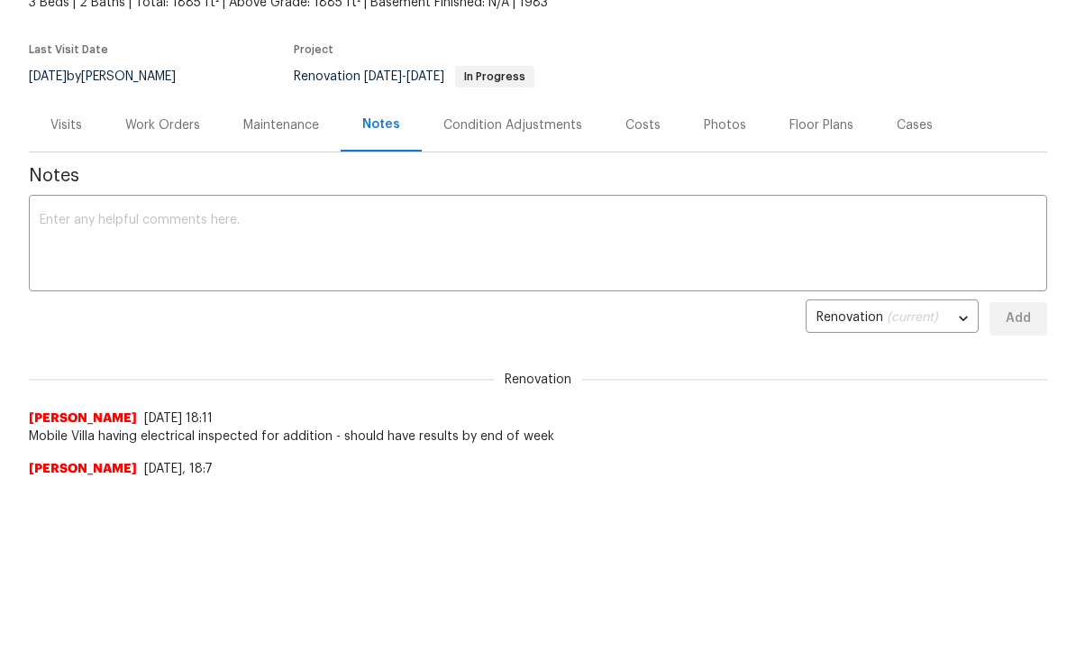
click at [151, 127] on div "Work Orders" at bounding box center [162, 125] width 75 height 18
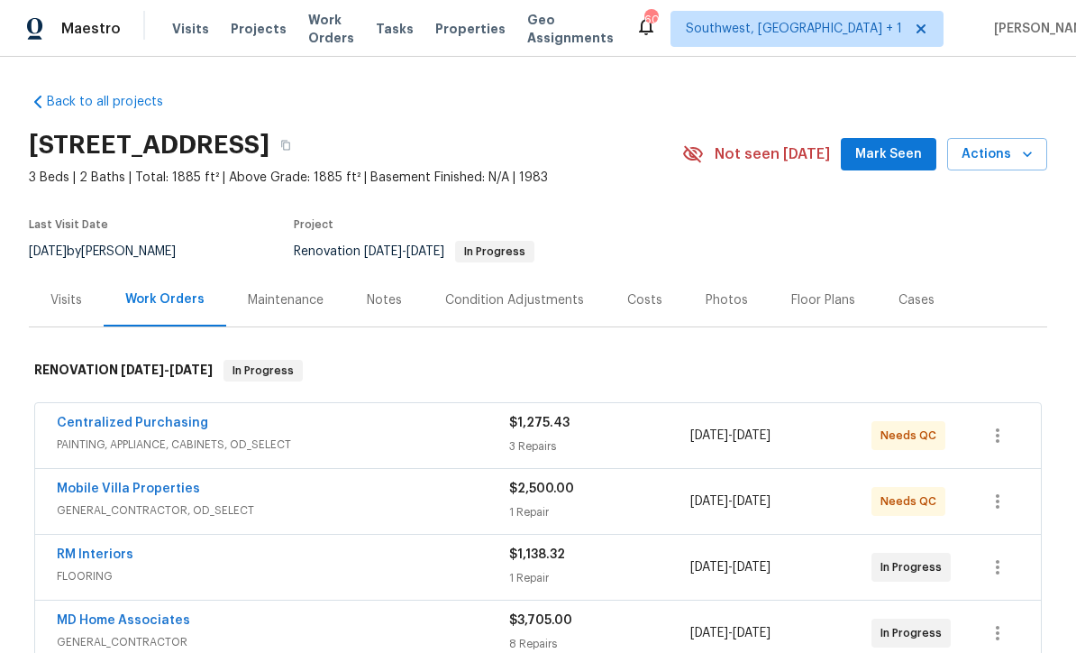
click at [241, 32] on span "Projects" at bounding box center [259, 29] width 56 height 18
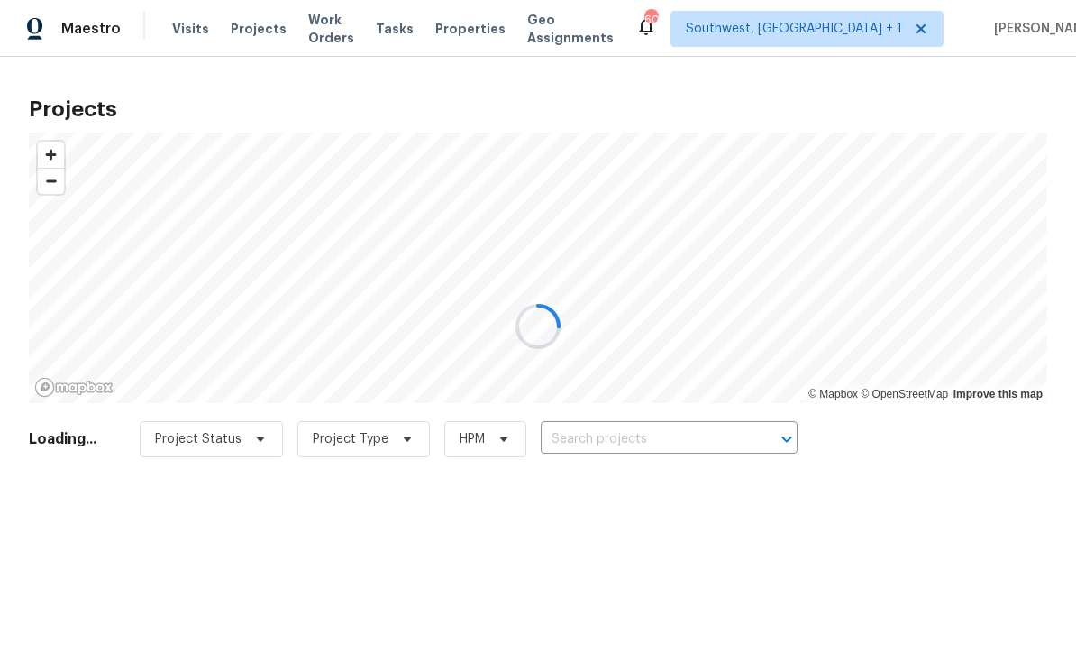
click at [638, 444] on div at bounding box center [538, 326] width 1076 height 653
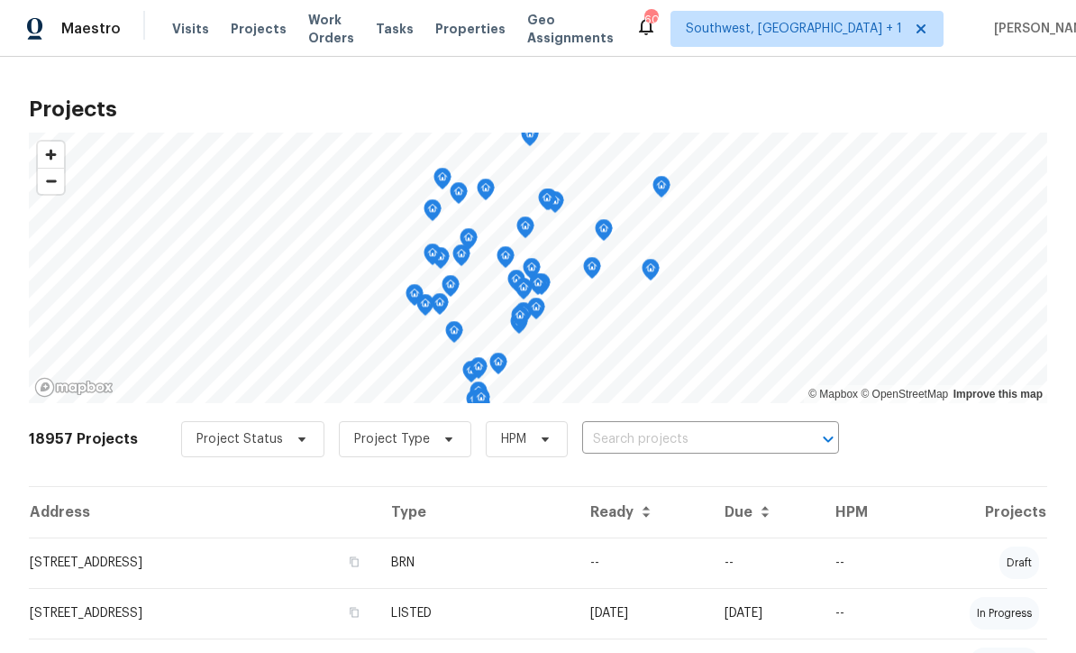
click at [616, 443] on input "text" at bounding box center [685, 439] width 206 height 28
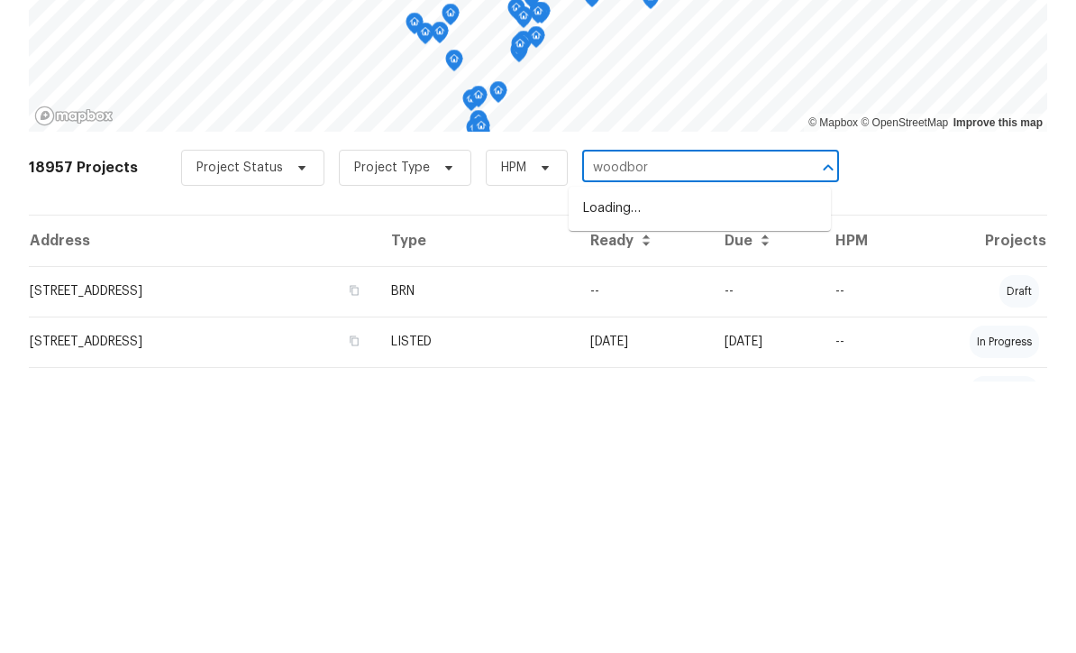
type input "woodborn"
click at [706, 465] on li "[STREET_ADDRESS]" at bounding box center [700, 480] width 262 height 30
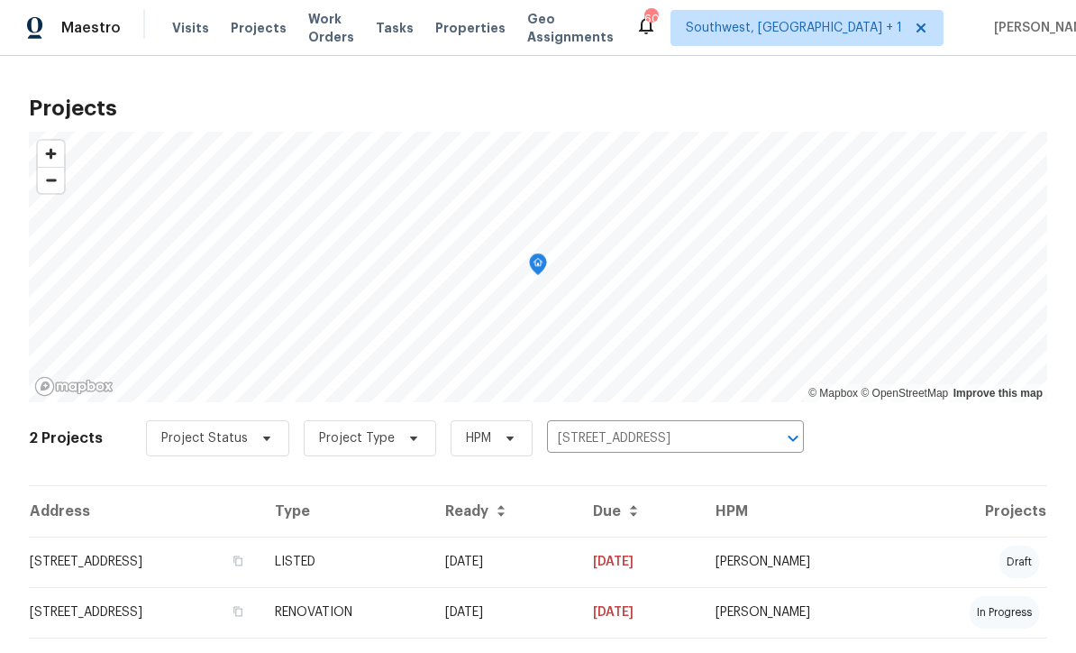
scroll to position [1, 0]
click at [579, 576] on td "[DATE]" at bounding box center [505, 562] width 148 height 50
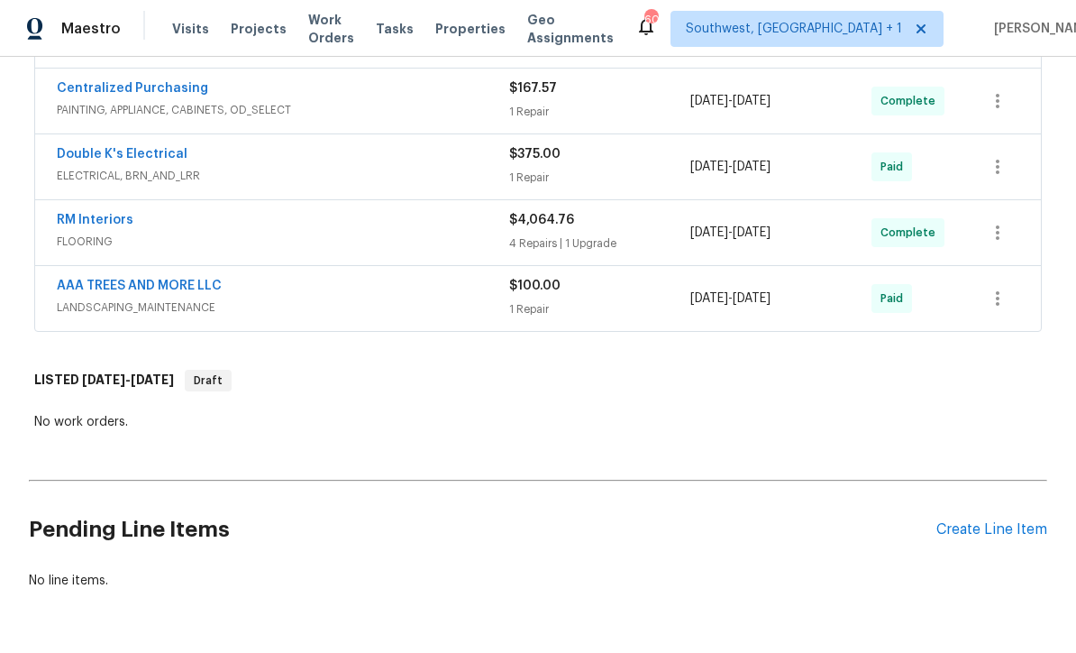
scroll to position [1057, 0]
click at [965, 537] on div "Create Line Item" at bounding box center [991, 530] width 111 height 17
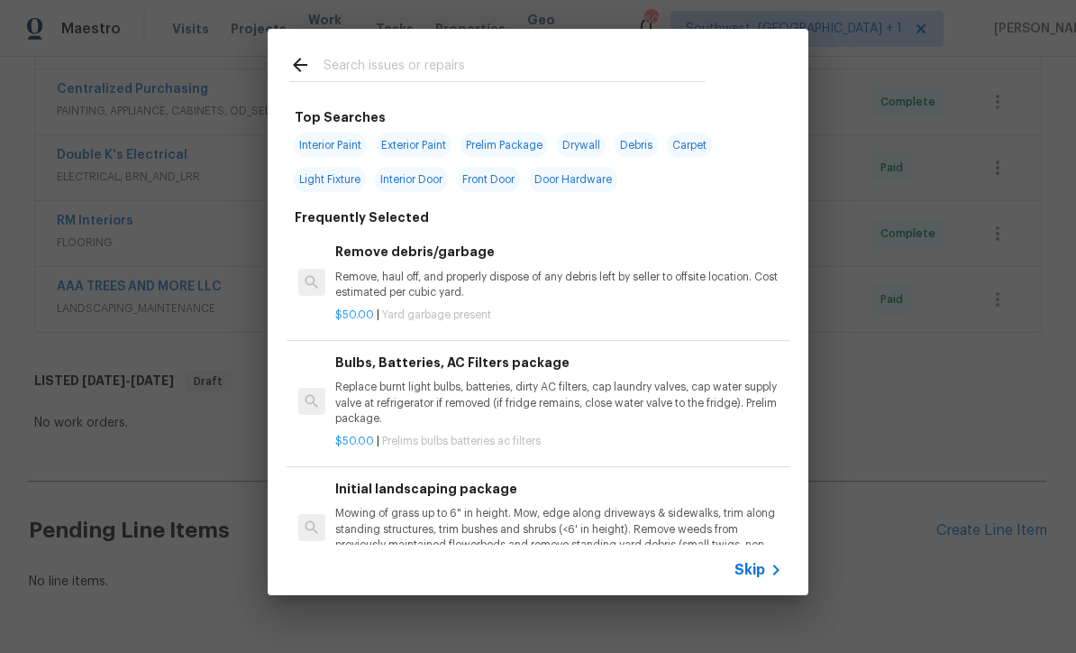
click at [772, 567] on icon at bounding box center [776, 570] width 22 height 22
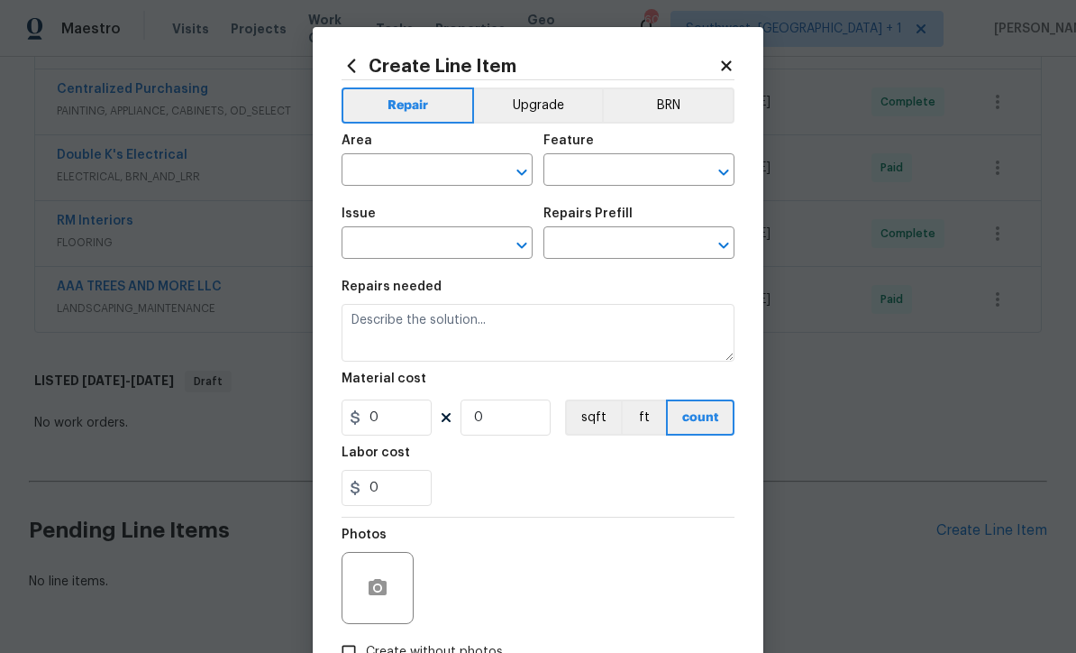
click at [378, 186] on input "text" at bounding box center [412, 172] width 141 height 28
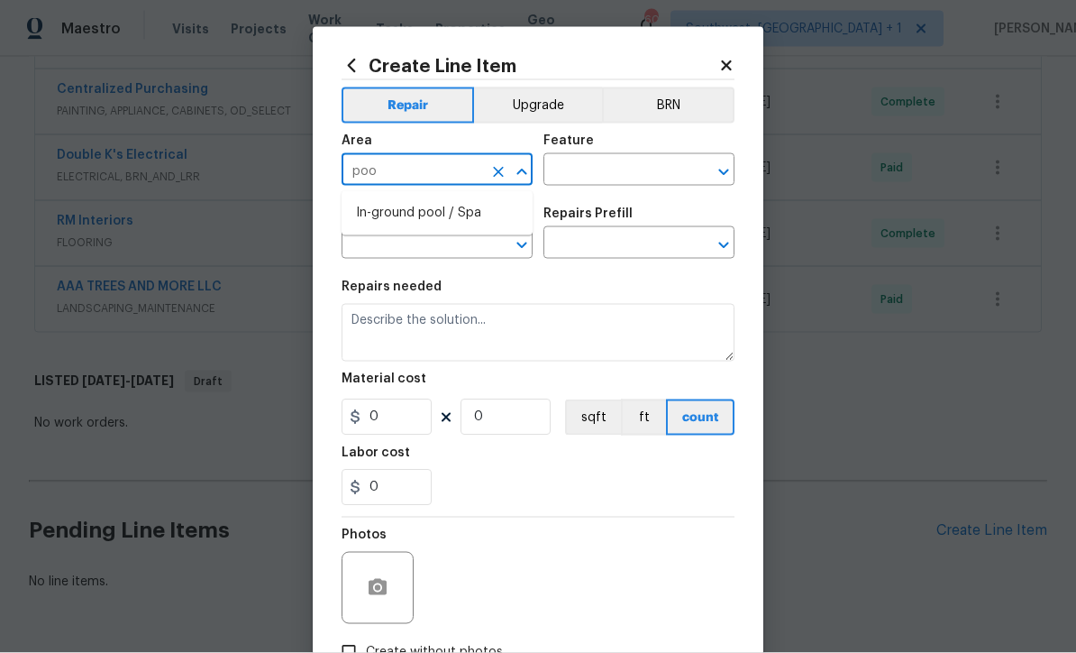
click at [374, 208] on li "In-ground pool / Spa" at bounding box center [437, 213] width 191 height 30
type input "In-ground pool / Spa"
click at [629, 169] on input "text" at bounding box center [613, 172] width 141 height 28
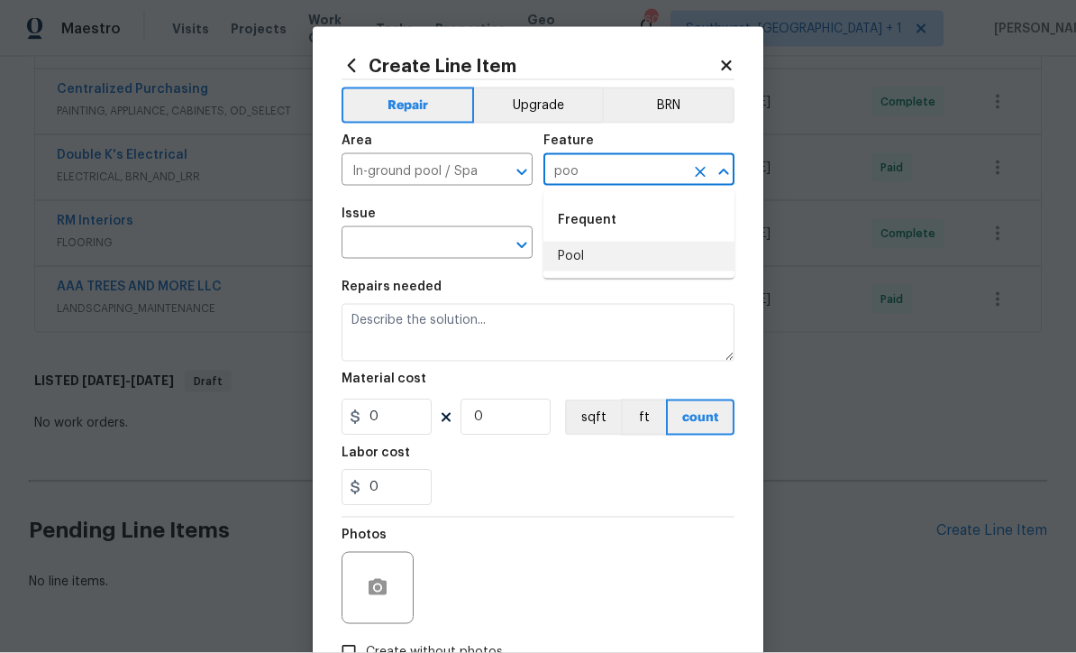
click at [588, 248] on li "Pool" at bounding box center [638, 257] width 191 height 30
type input "Pool"
click at [422, 233] on input "text" at bounding box center [412, 245] width 141 height 28
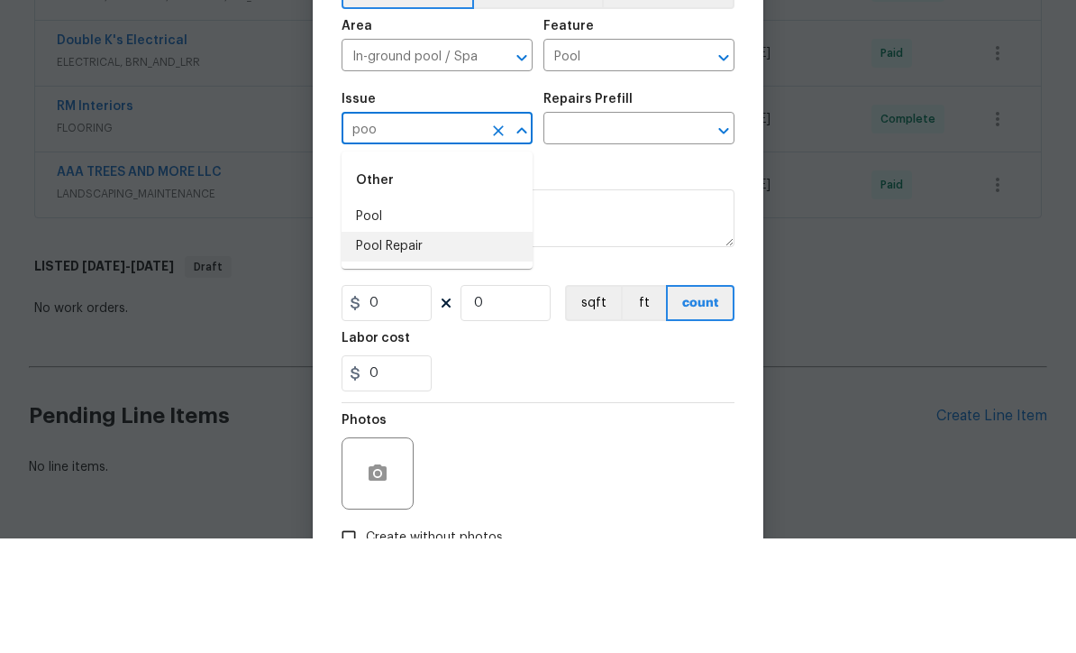
click at [410, 346] on li "Pool Repair" at bounding box center [437, 361] width 191 height 30
type input "Pool Repair"
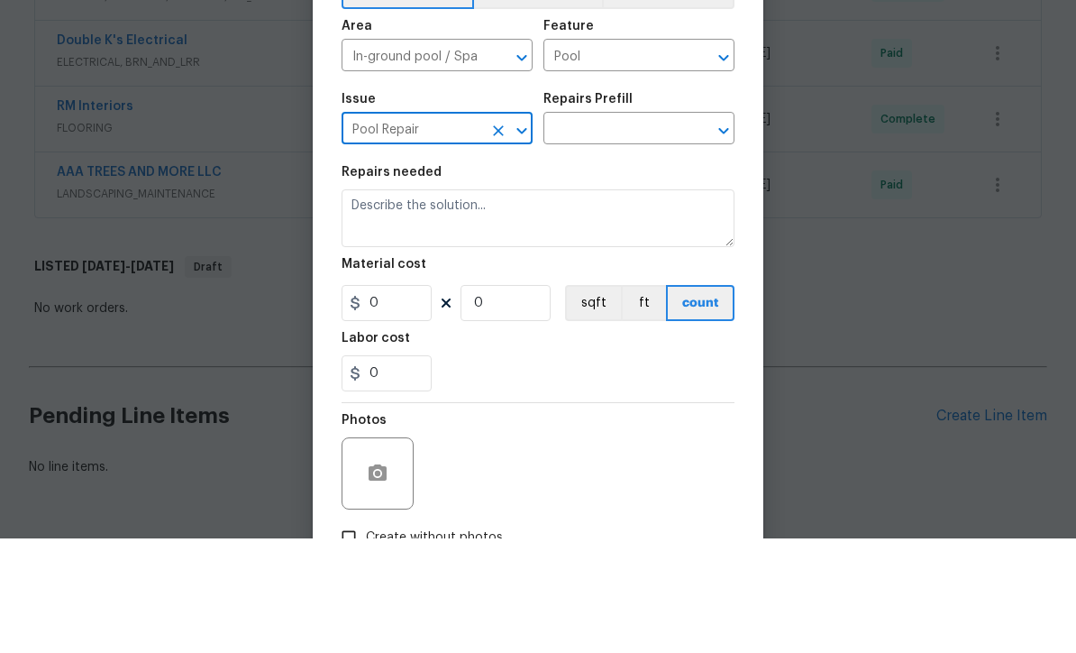
click at [618, 231] on input "text" at bounding box center [613, 245] width 141 height 28
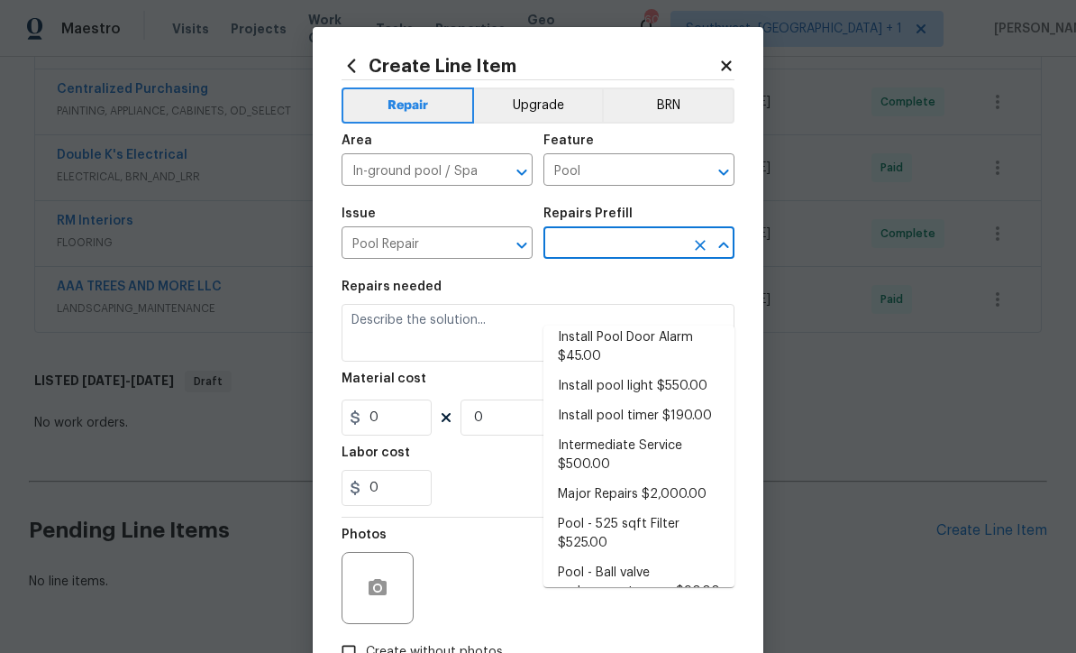
scroll to position [230, 0]
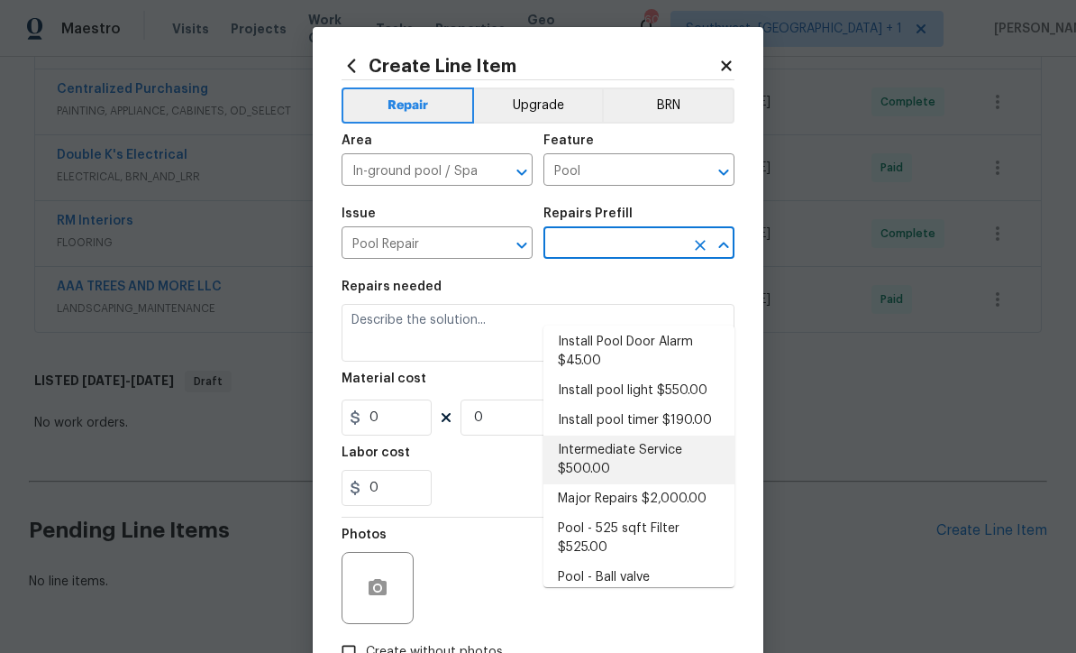
click at [637, 435] on li "Intermediate Service $500.00" at bounding box center [638, 459] width 191 height 49
type input "Intermediate Service $500.00"
type textarea "filter clean and service, balance chems, repair leaks at equipment, etc"
type input "1"
type input "Intermediate Service $500.00"
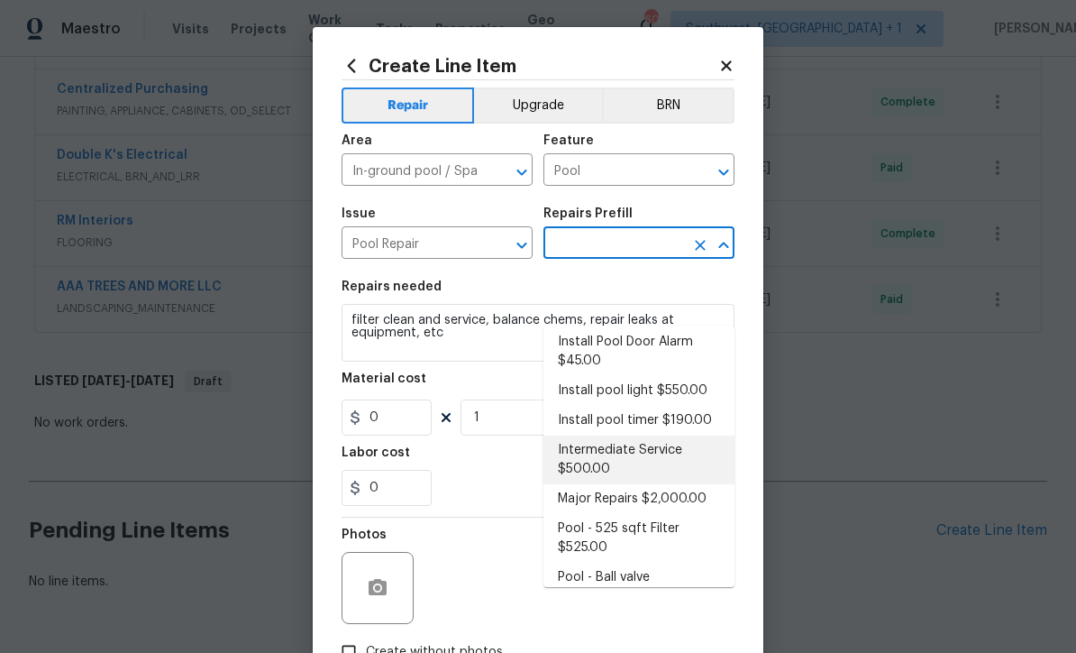
type input "500"
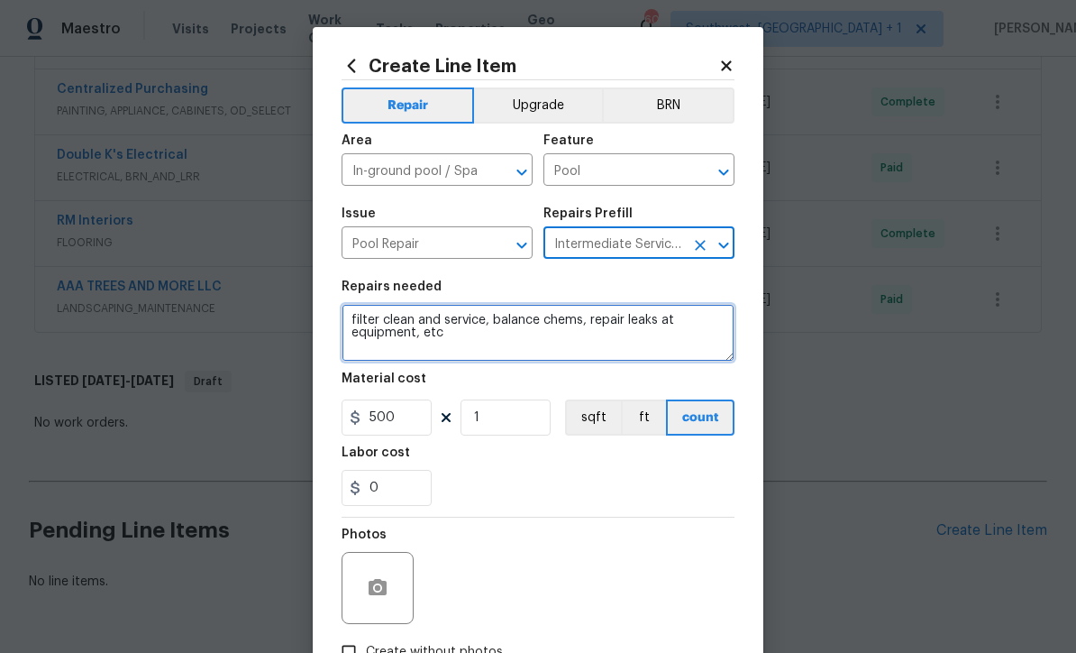
click at [493, 353] on textarea "filter clean and service, balance chems, repair leaks at equipment, etc" at bounding box center [538, 333] width 393 height 58
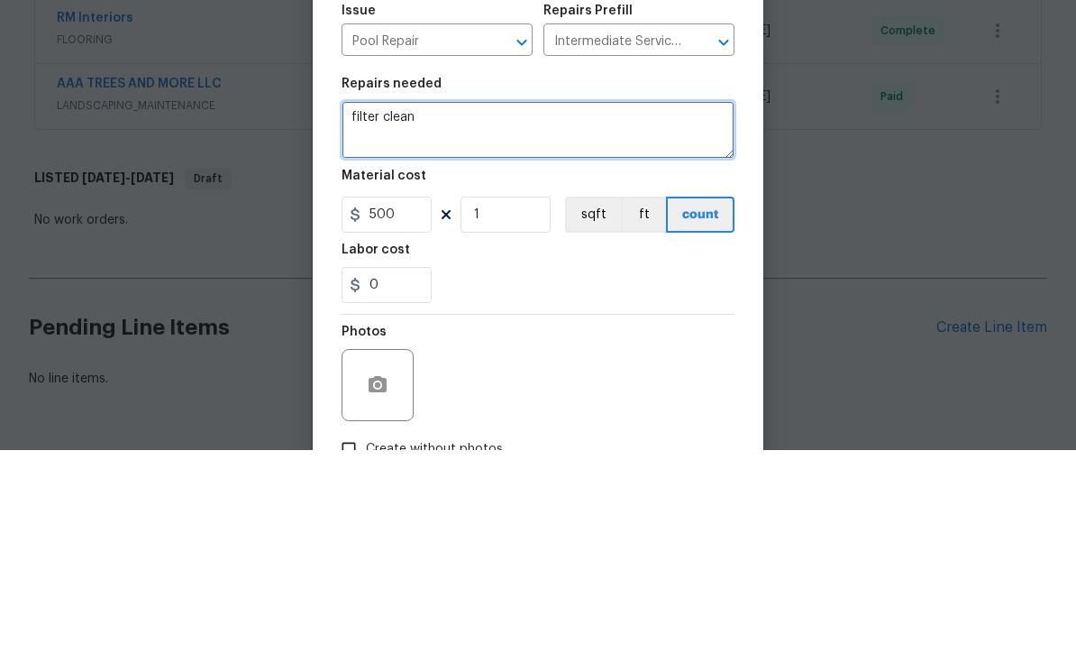
type textarea "filter"
click at [510, 304] on textarea "Leak at pump. Missing hose to auto-fill," at bounding box center [538, 333] width 393 height 58
click at [671, 304] on textarea "Leak at pump. Hose is missing to auto-fill," at bounding box center [538, 333] width 393 height 58
type textarea "Leak at pump. Hose is missing to auto-fill, please reinstall"
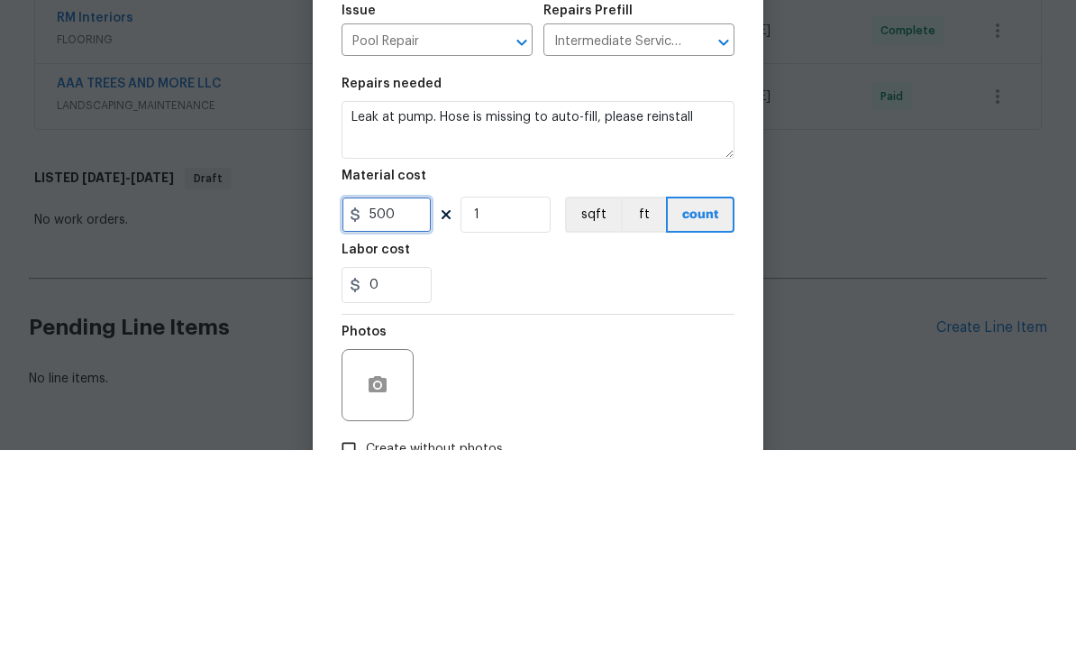
click at [405, 399] on input "500" at bounding box center [387, 417] width 90 height 36
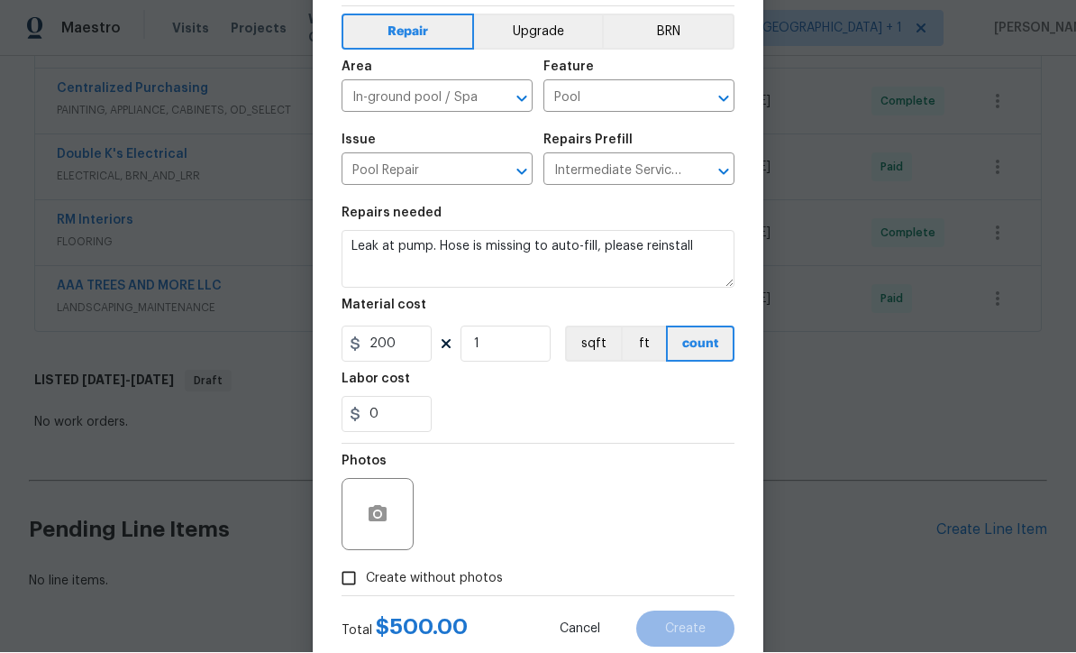
scroll to position [100, 0]
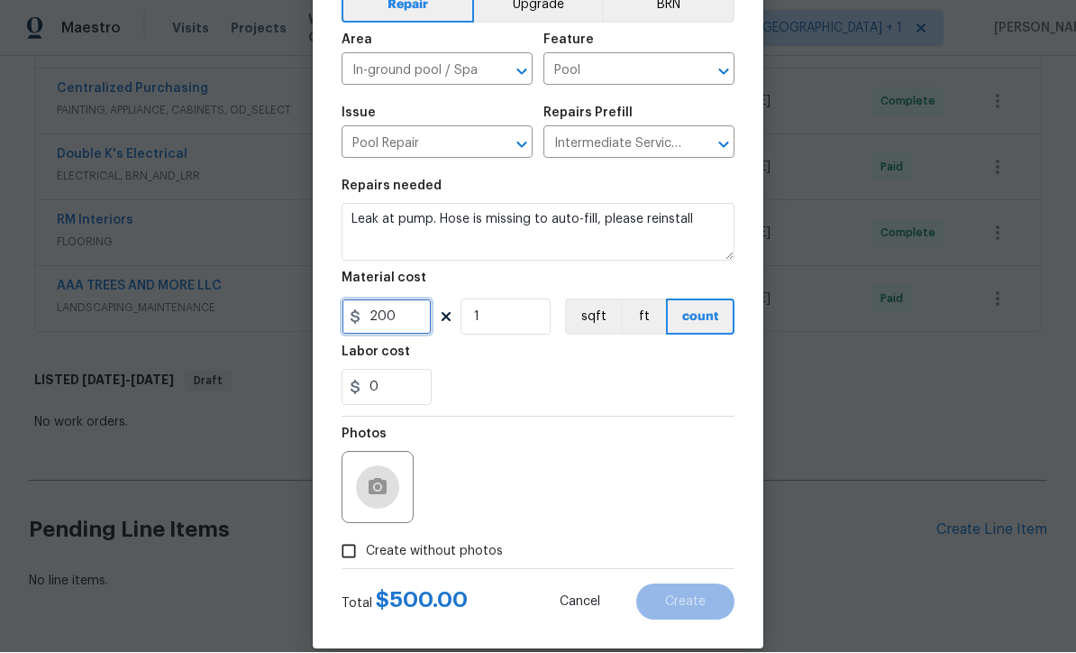
type input "200"
click at [375, 495] on icon "button" at bounding box center [378, 487] width 18 height 16
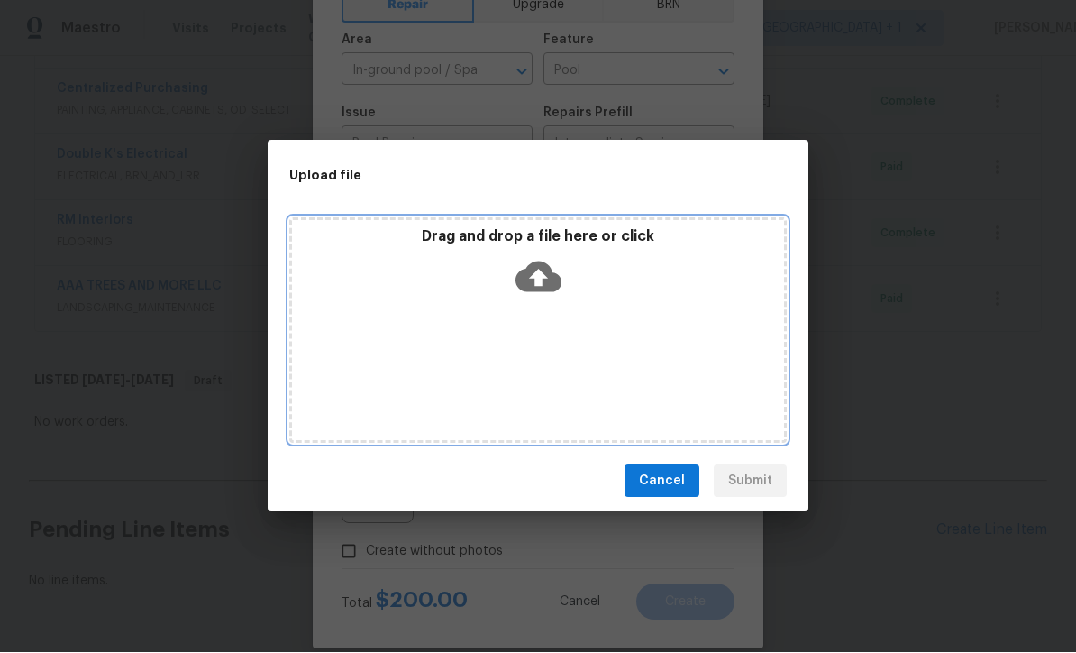
click at [552, 273] on icon at bounding box center [539, 277] width 46 height 31
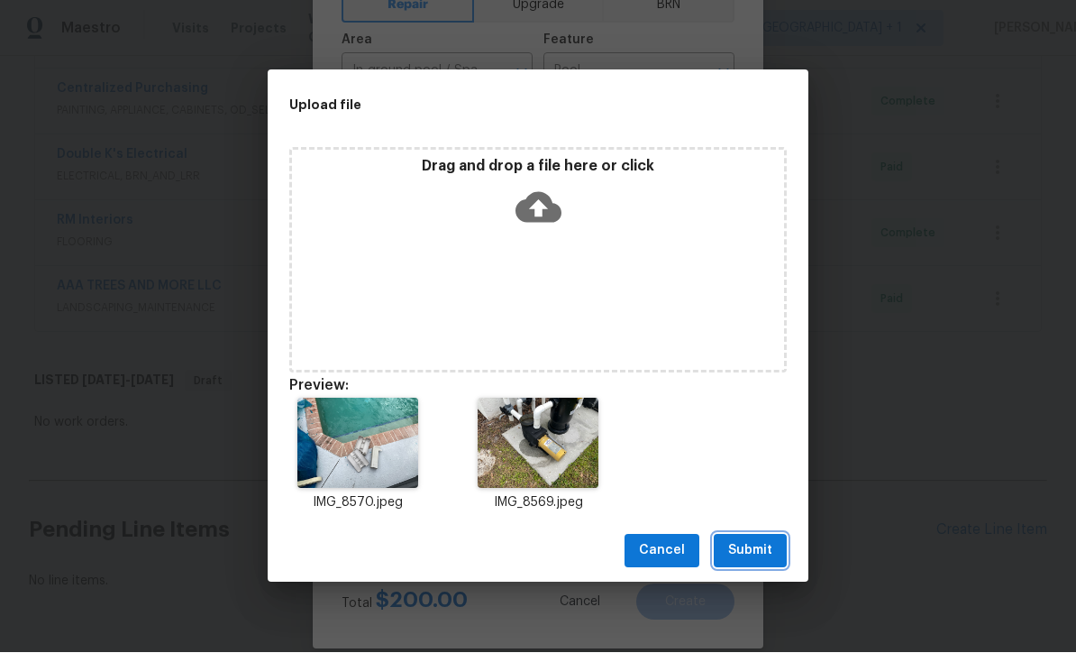
click at [761, 557] on span "Submit" at bounding box center [750, 551] width 44 height 23
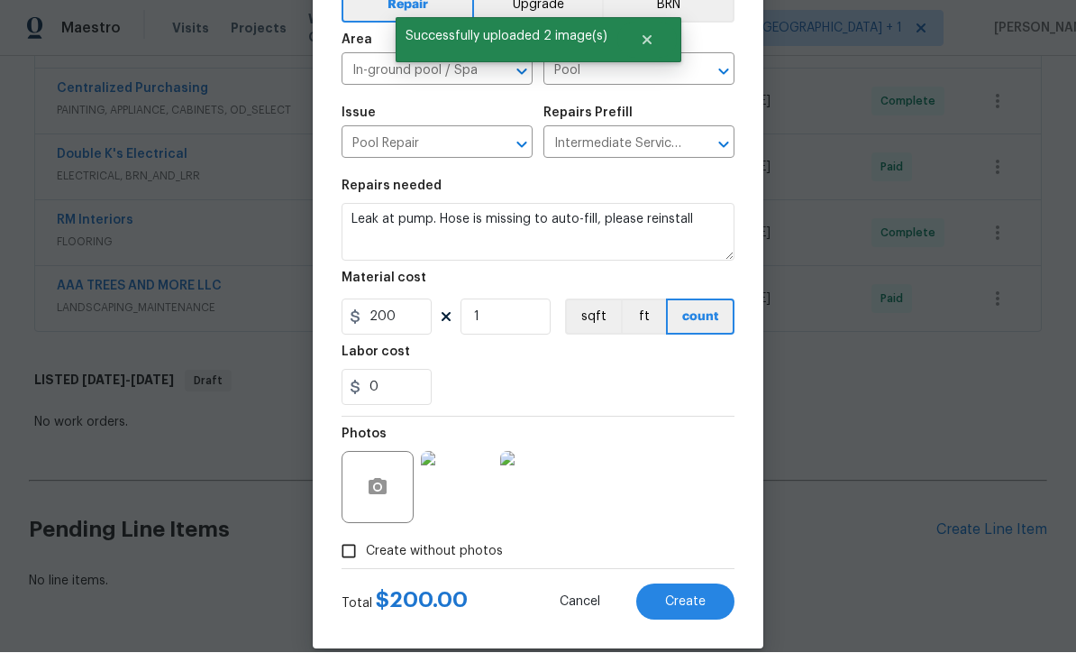
click at [699, 613] on button "Create" at bounding box center [685, 602] width 98 height 36
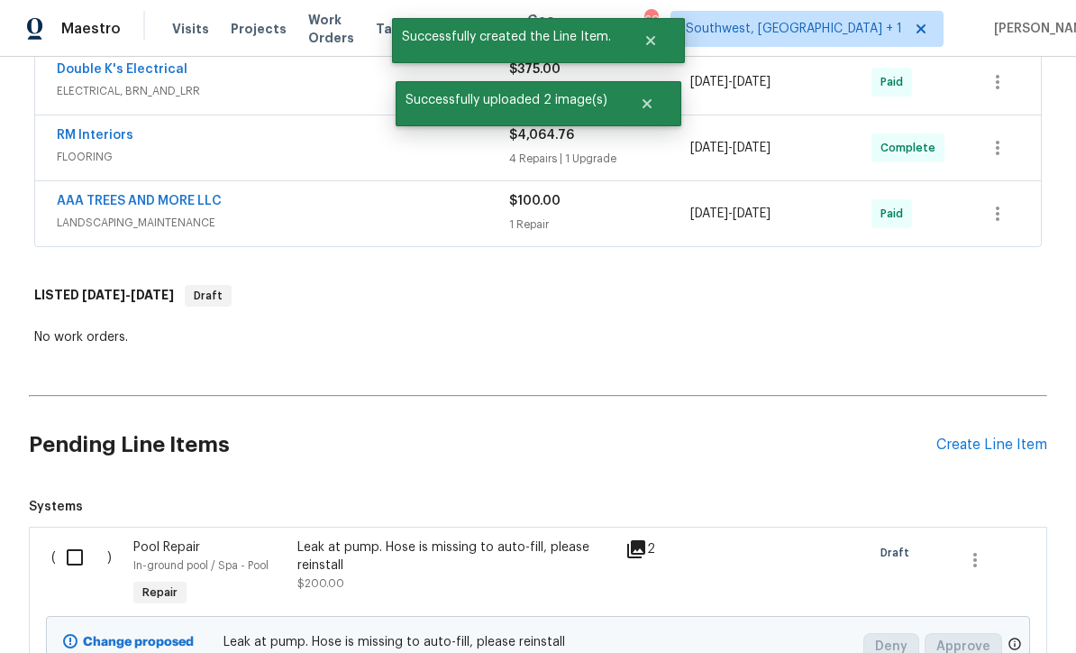
scroll to position [1146, 0]
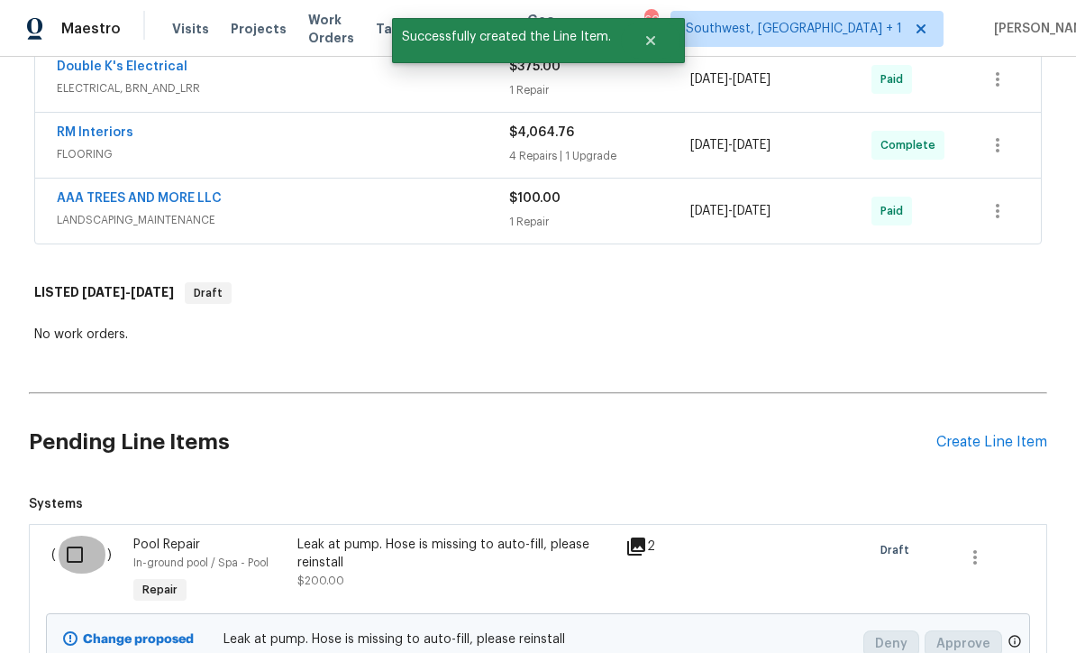
click at [61, 535] on input "checkbox" at bounding box center [81, 554] width 51 height 38
checkbox input "true"
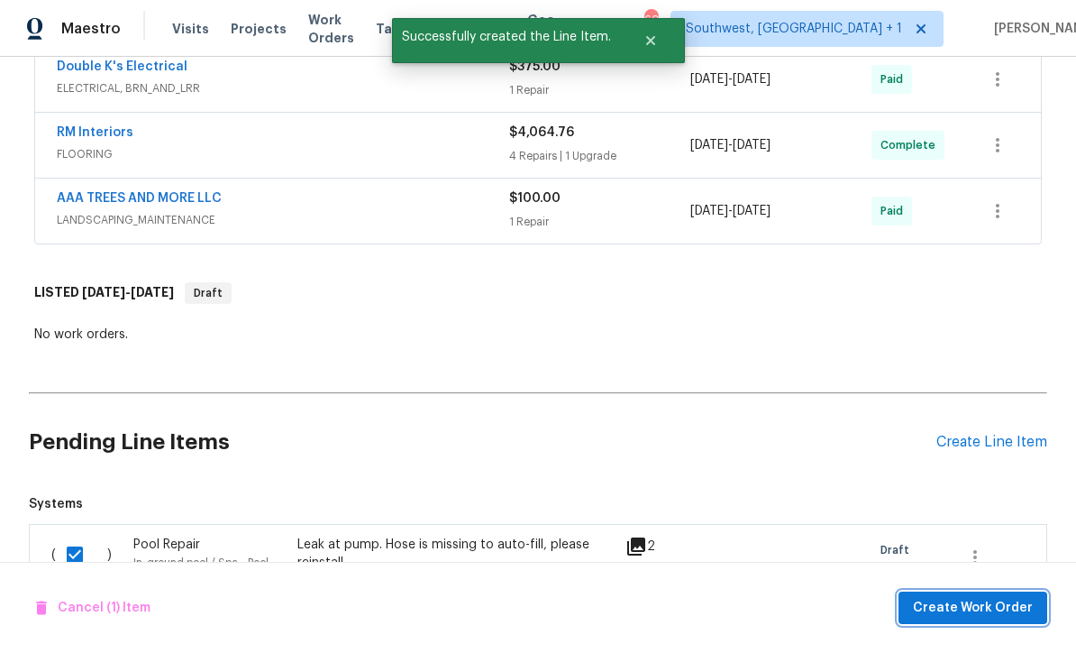
click at [970, 607] on span "Create Work Order" at bounding box center [973, 608] width 120 height 23
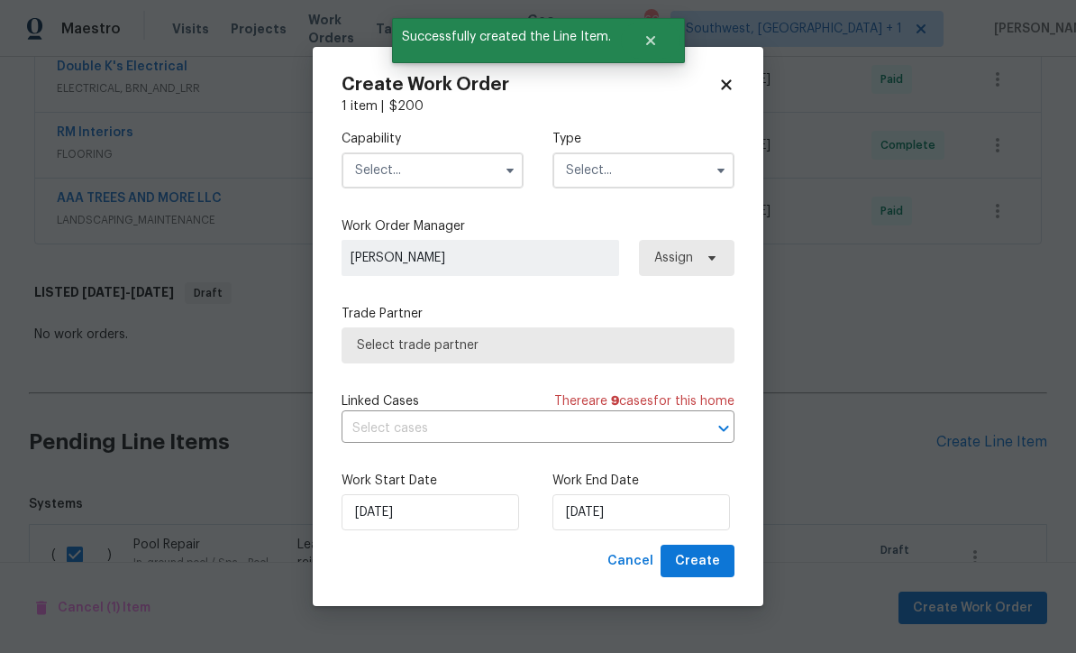
click at [428, 175] on input "text" at bounding box center [433, 170] width 182 height 36
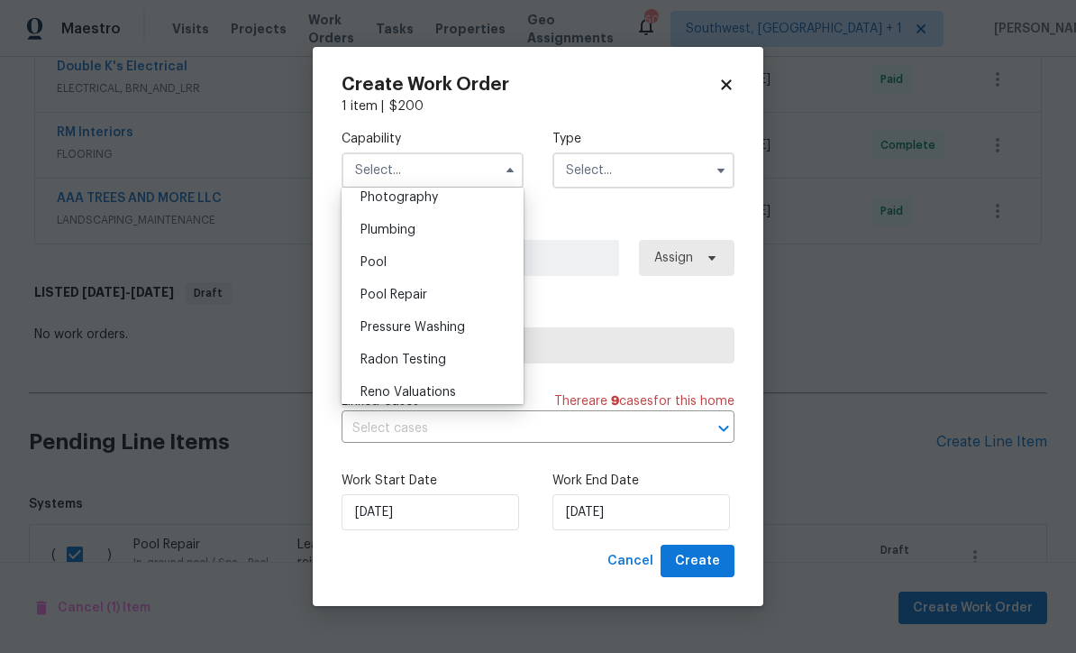
scroll to position [1589, 0]
click at [425, 251] on div "Pool" at bounding box center [432, 263] width 173 height 32
type input "Pool"
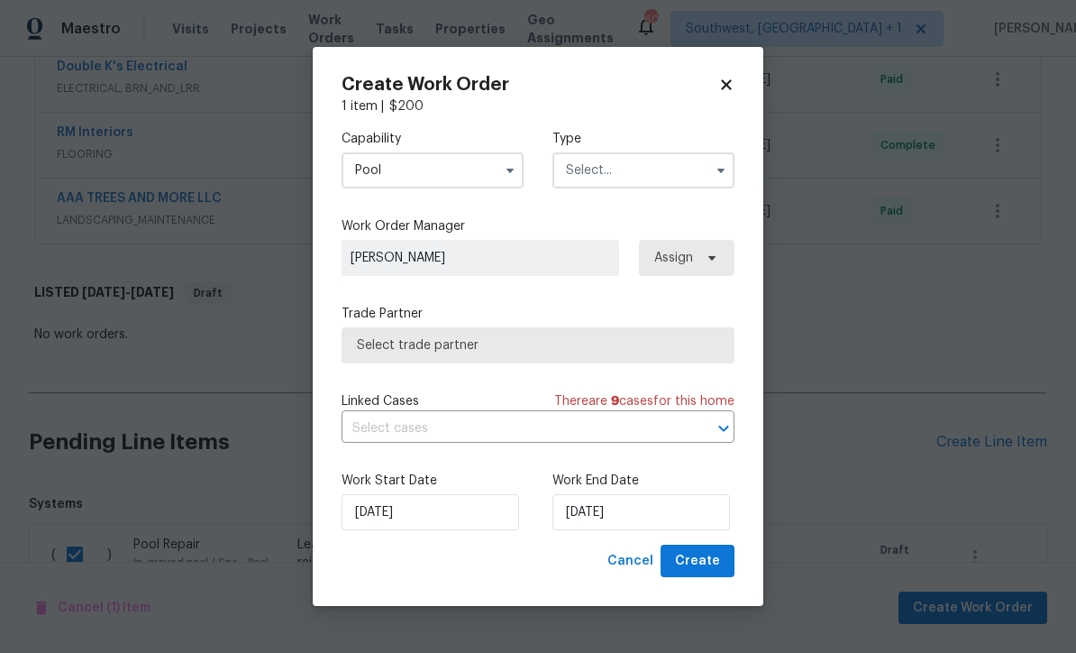
click at [662, 168] on input "text" at bounding box center [643, 170] width 182 height 36
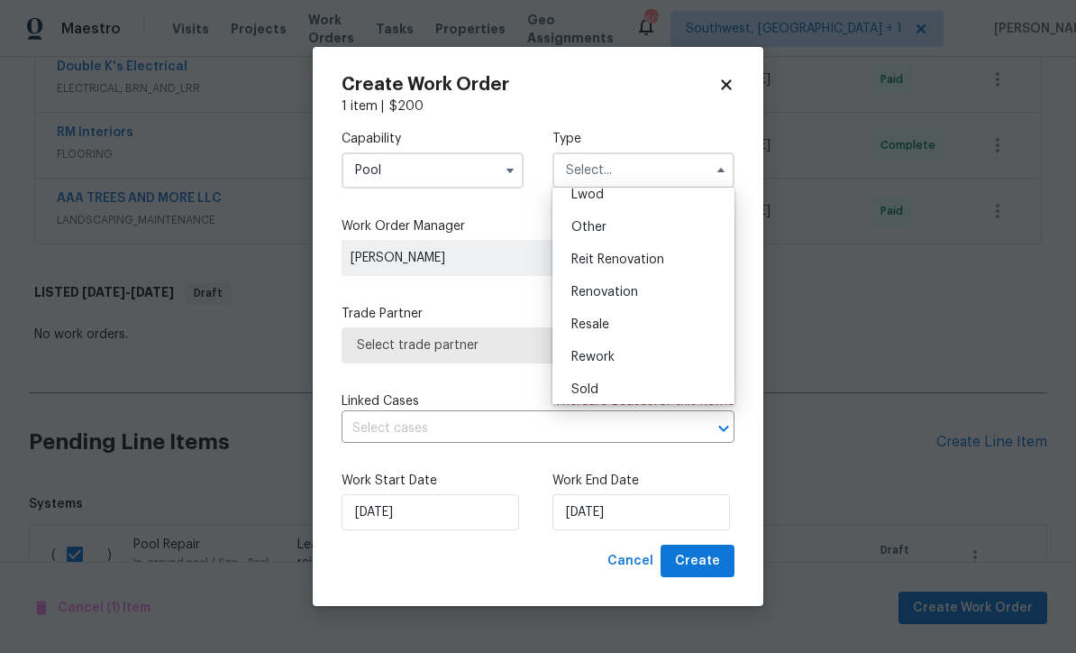
scroll to position [213, 0]
click at [653, 288] on div "Renovation" at bounding box center [643, 287] width 173 height 32
type input "Renovation"
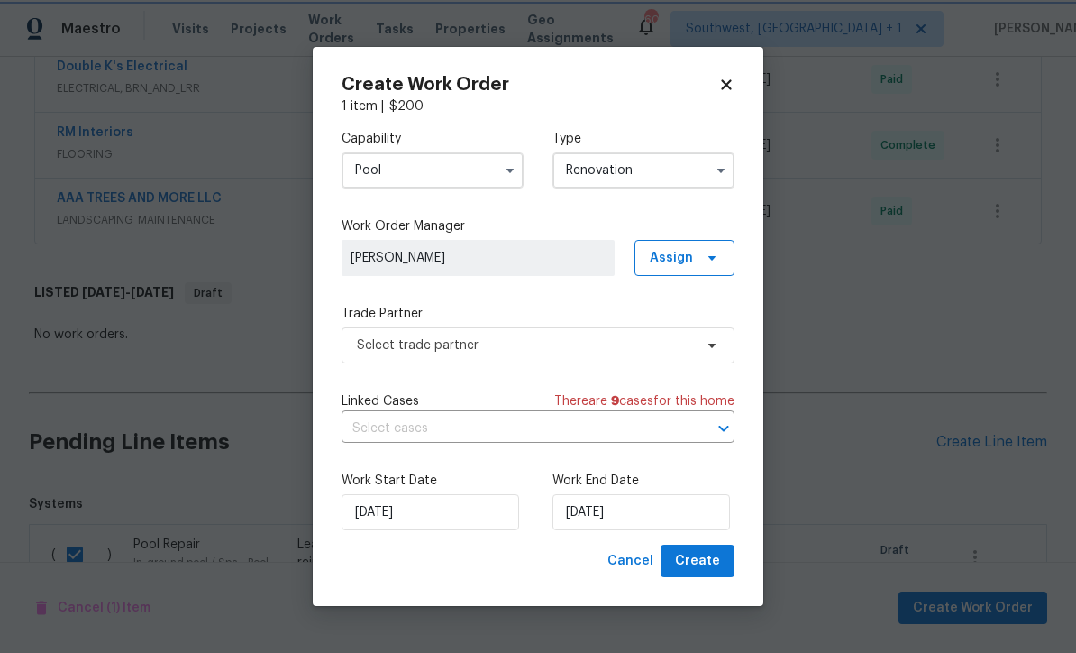
scroll to position [0, 0]
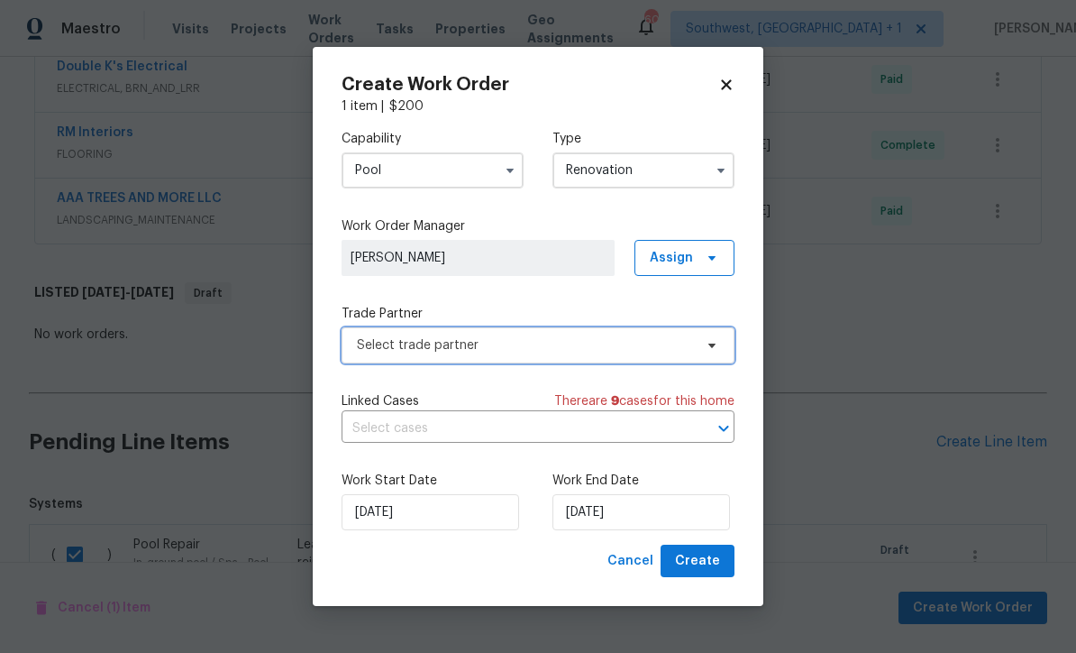
click at [612, 350] on span "Select trade partner" at bounding box center [525, 345] width 336 height 18
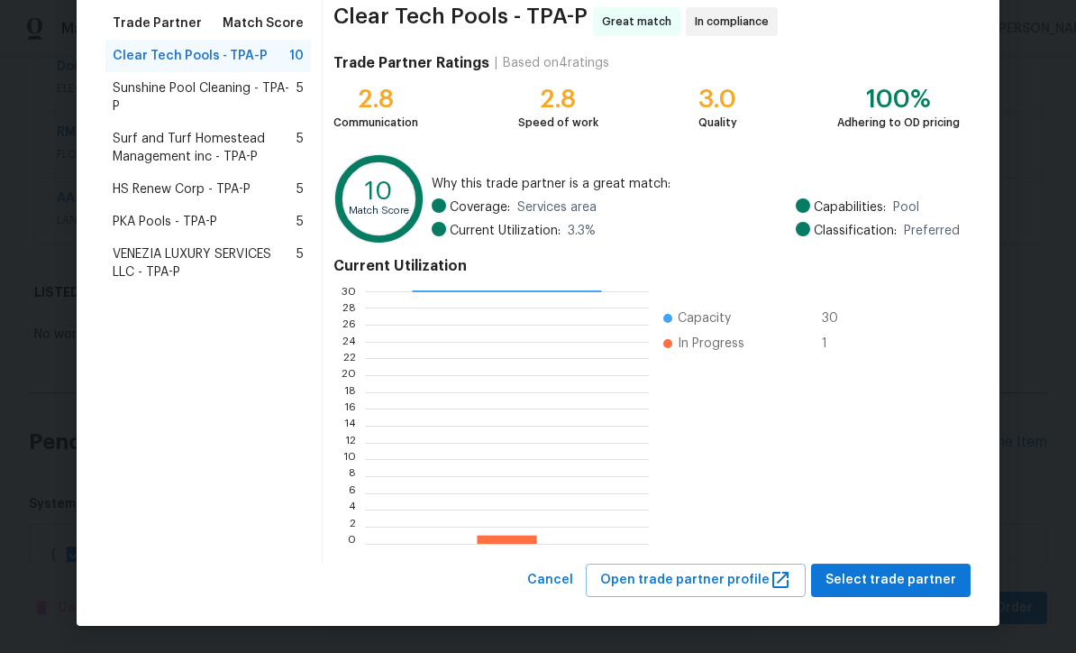
scroll to position [142, 0]
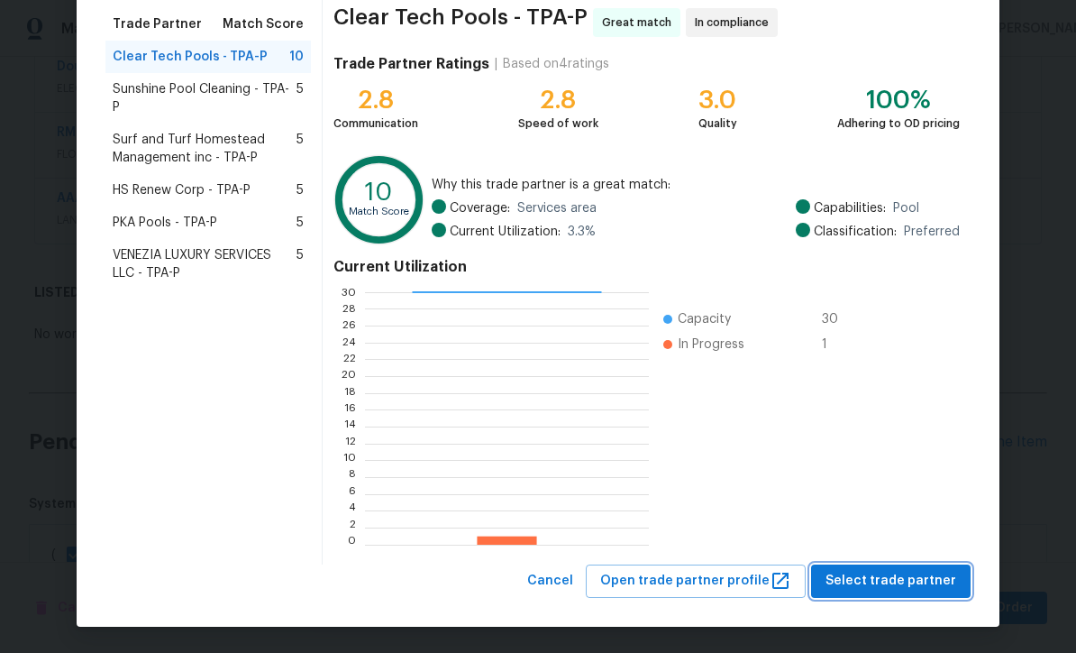
click at [890, 589] on span "Select trade partner" at bounding box center [891, 581] width 131 height 23
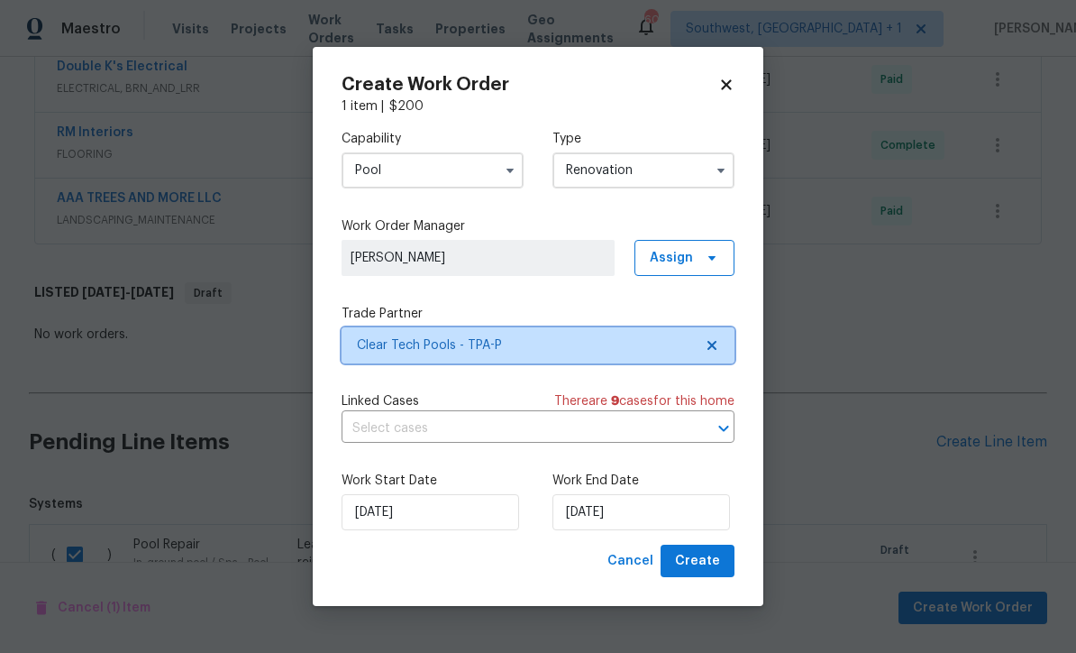
scroll to position [0, 0]
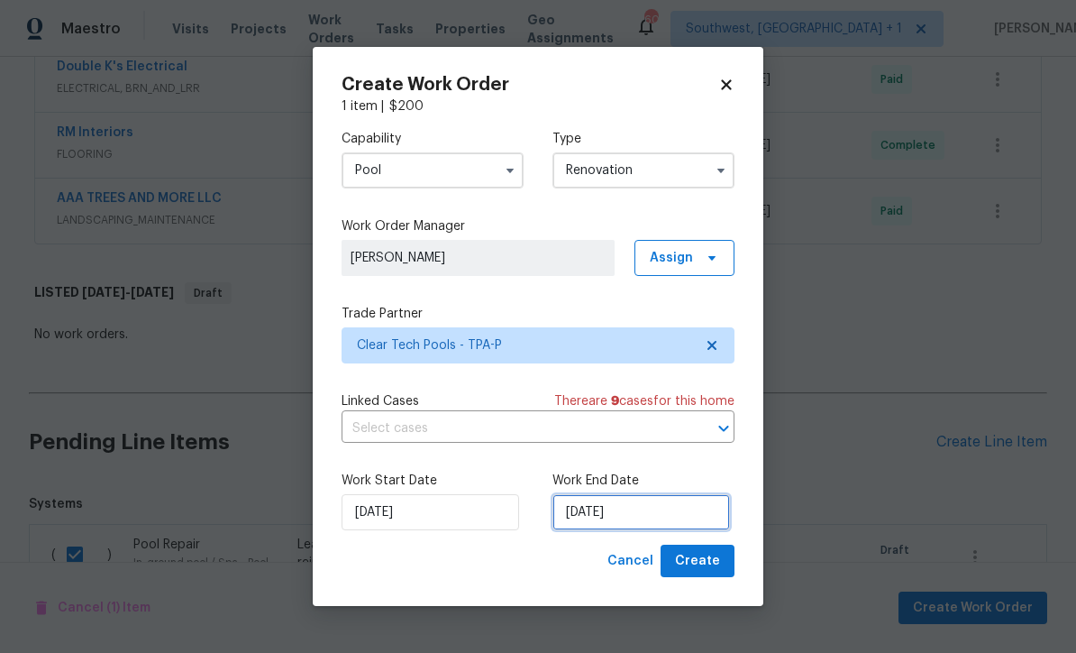
click at [652, 519] on input "[DATE]" at bounding box center [641, 512] width 178 height 36
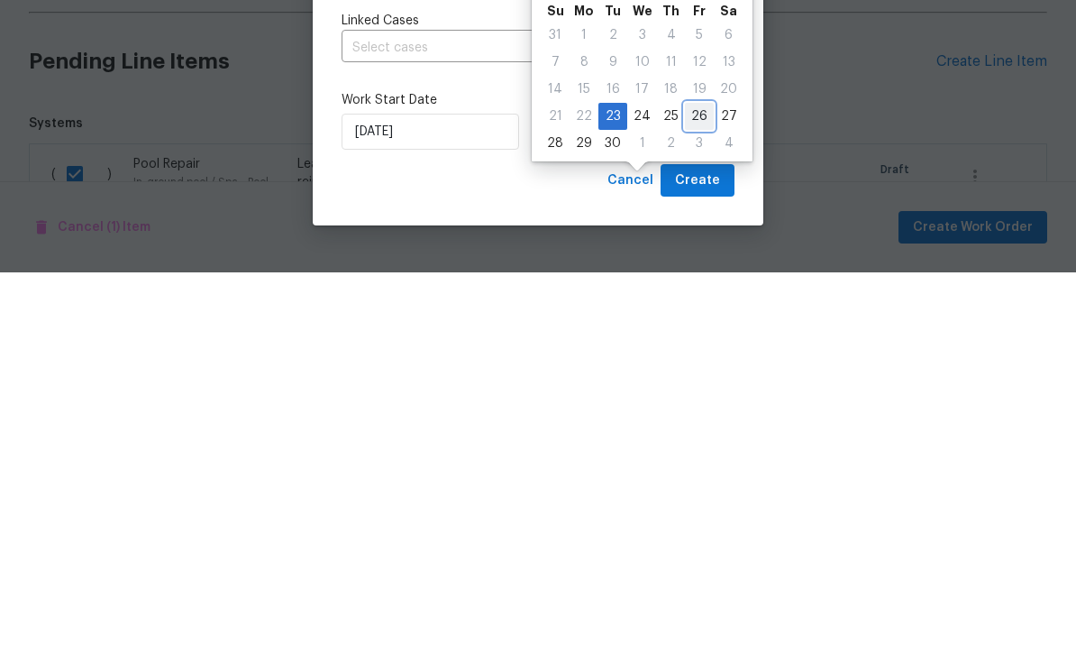
click at [694, 484] on div "26" at bounding box center [699, 496] width 29 height 25
type input "[DATE]"
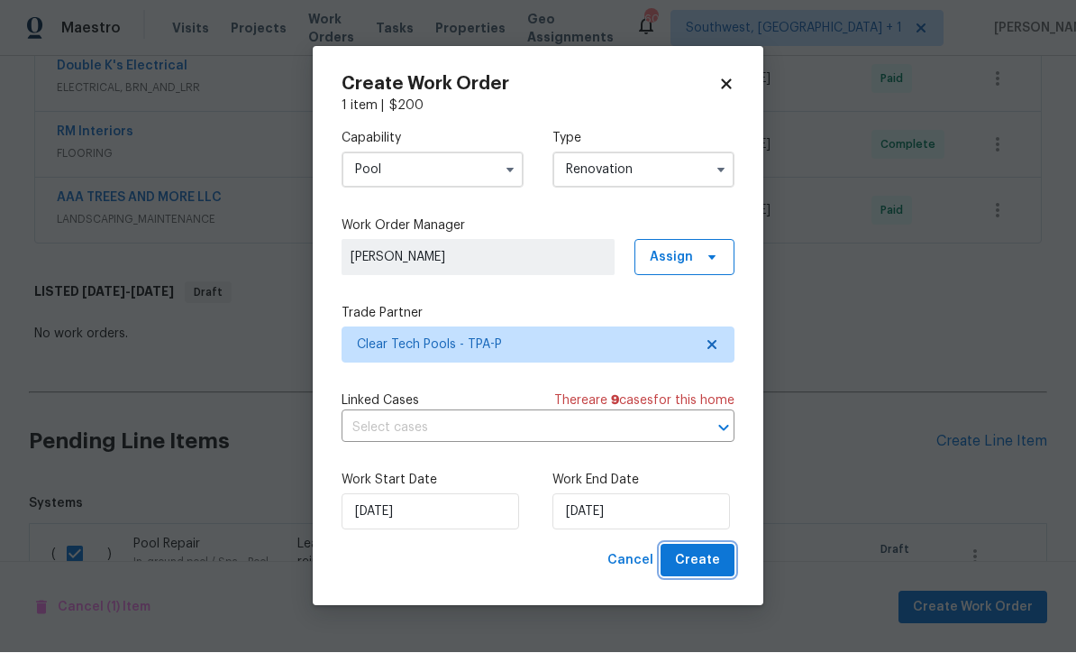
click at [708, 563] on span "Create" at bounding box center [697, 561] width 45 height 23
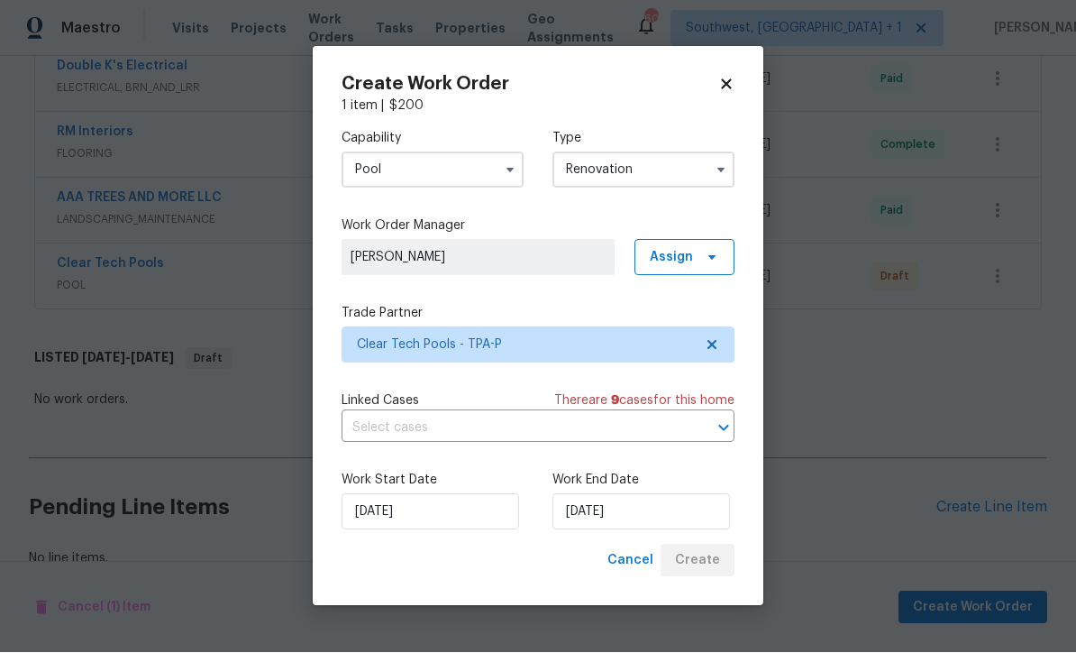
scroll to position [1123, 0]
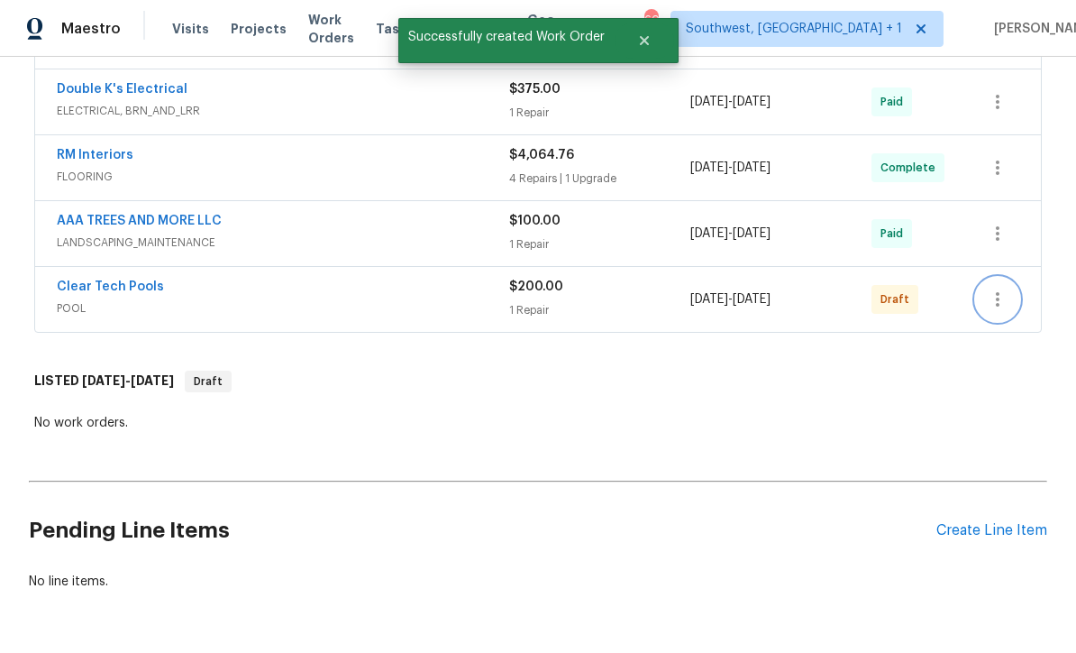
click at [1008, 288] on icon "button" at bounding box center [998, 299] width 22 height 22
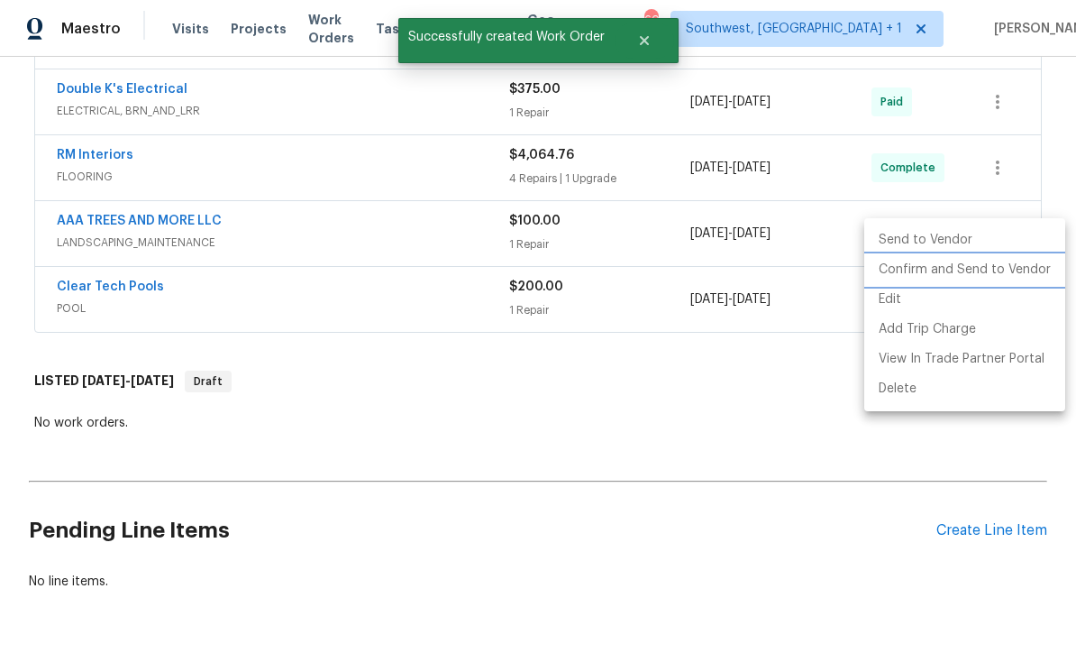
click at [980, 269] on li "Confirm and Send to Vendor" at bounding box center [964, 270] width 201 height 30
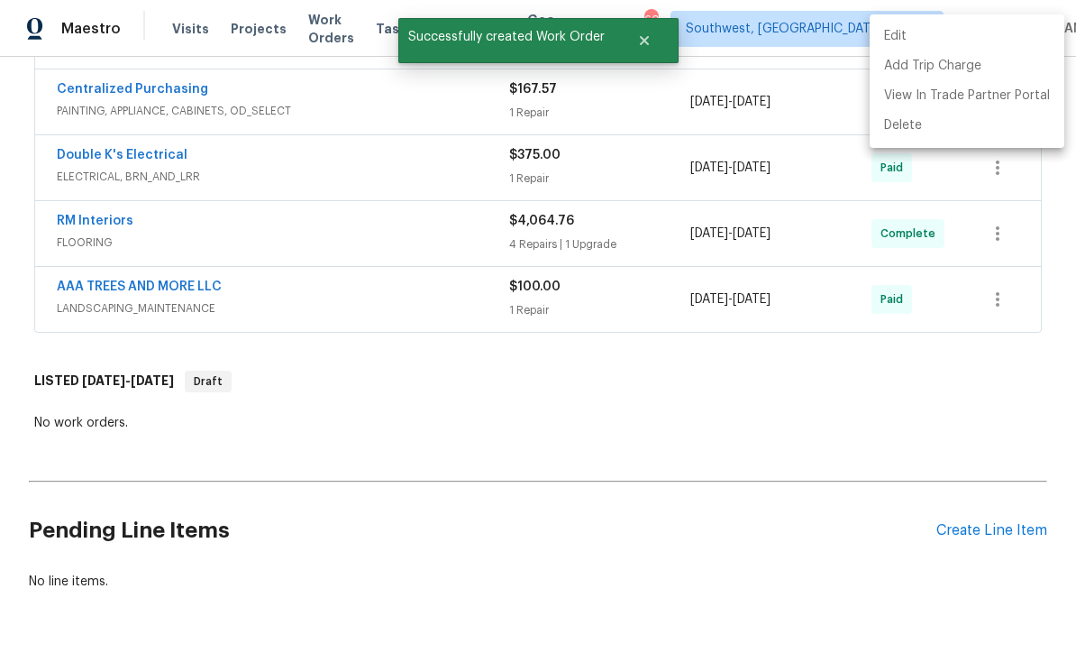
click at [706, 371] on div at bounding box center [538, 326] width 1076 height 653
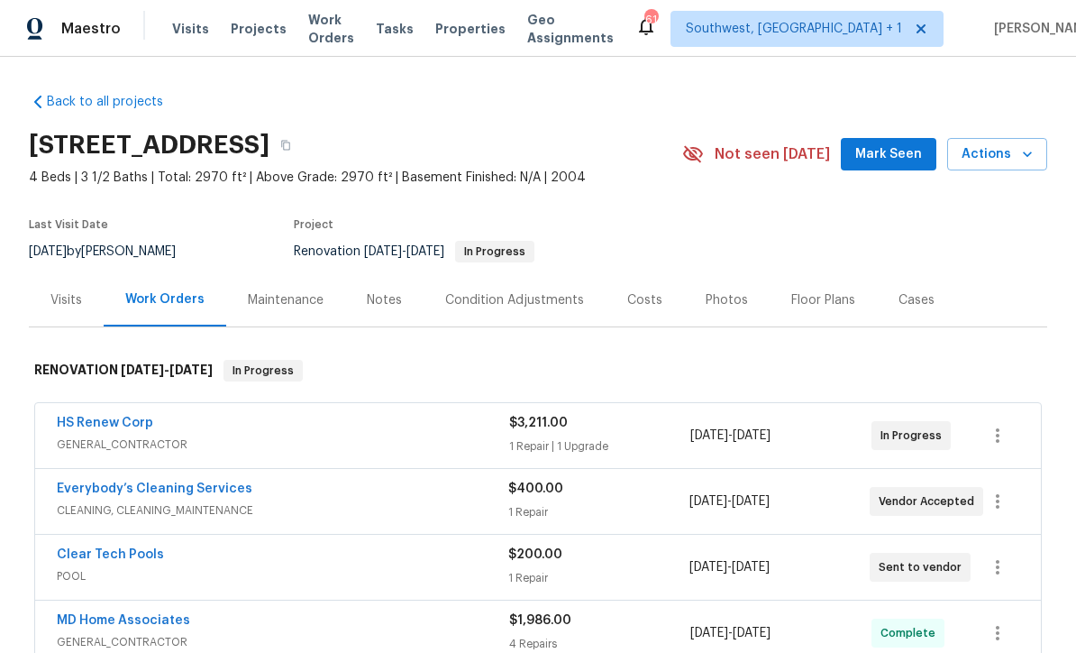
click at [250, 24] on span "Projects" at bounding box center [259, 29] width 56 height 18
